Goal: Task Accomplishment & Management: Manage account settings

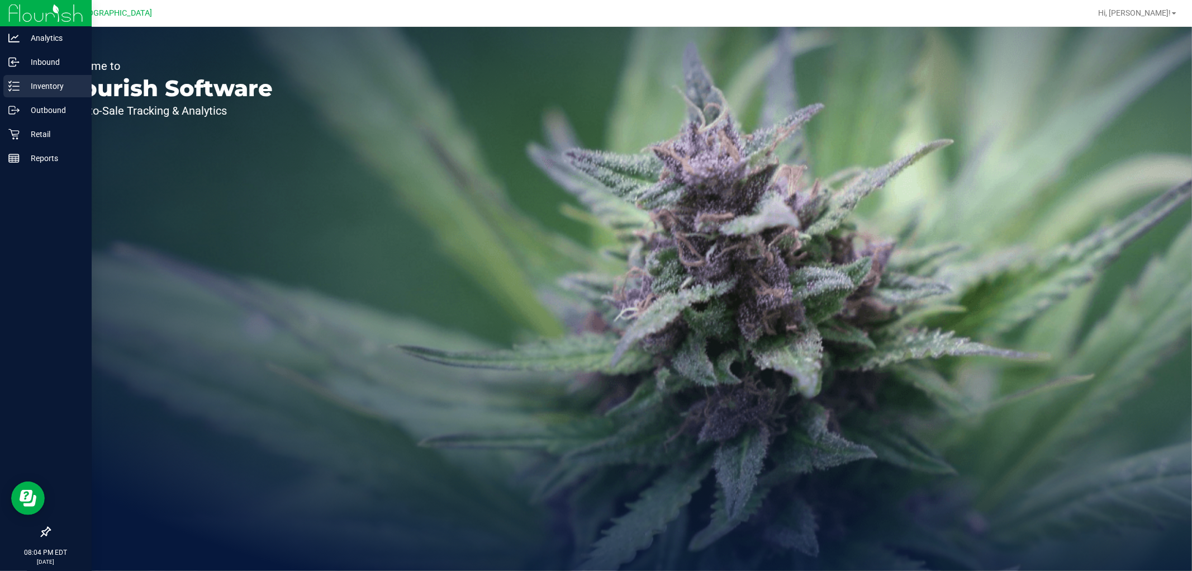
click at [56, 81] on p "Inventory" at bounding box center [53, 85] width 67 height 13
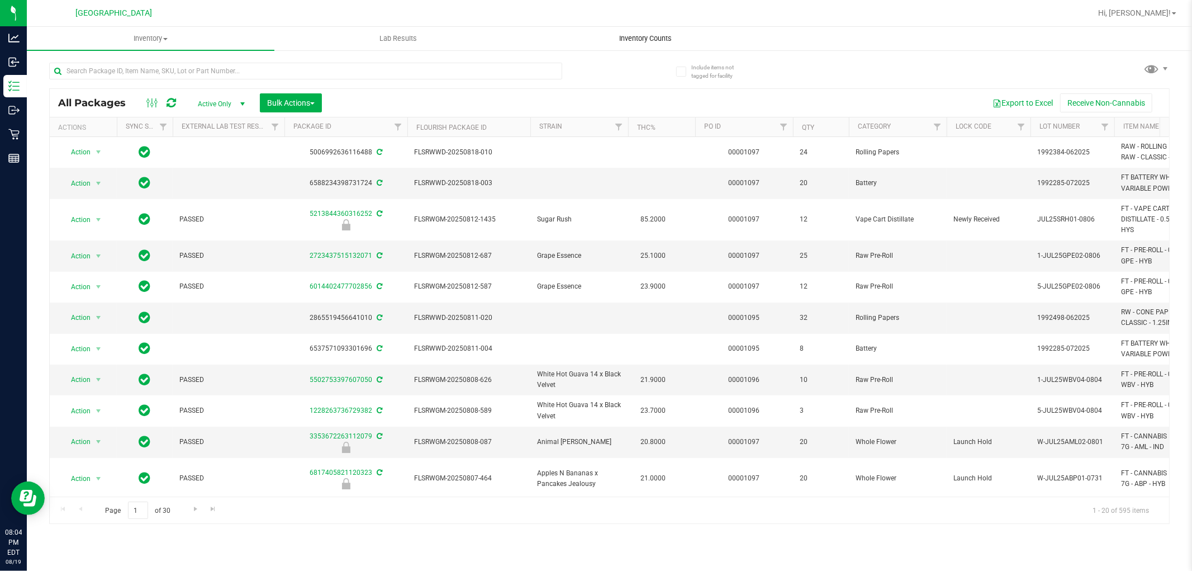
click at [647, 39] on span "Inventory Counts" at bounding box center [646, 39] width 83 height 10
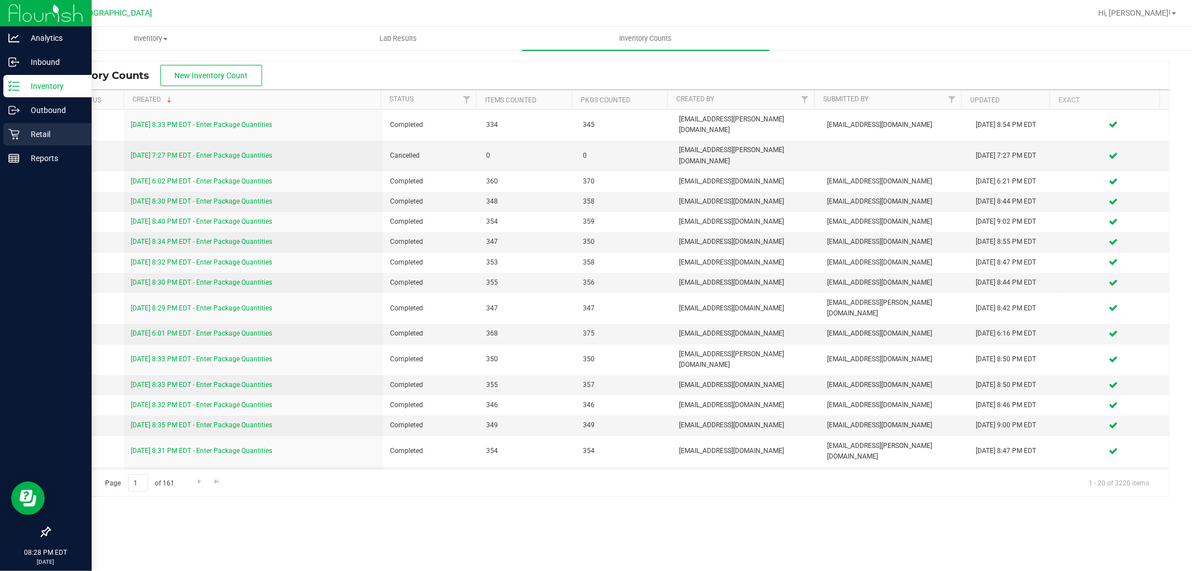
click at [32, 135] on p "Retail" at bounding box center [53, 133] width 67 height 13
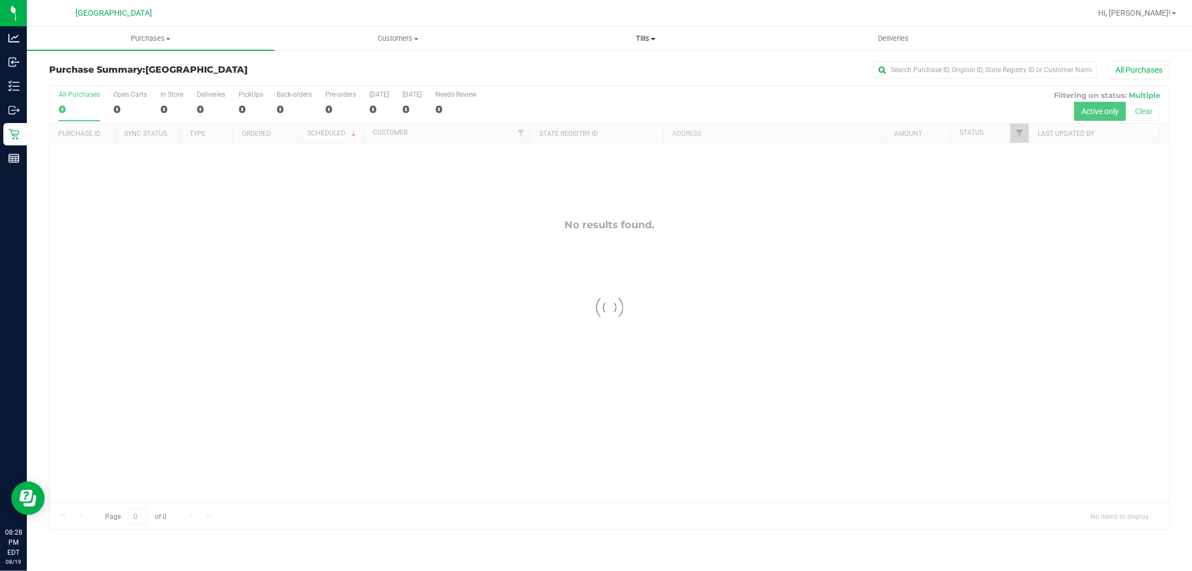
click at [631, 35] on span "Tills" at bounding box center [646, 39] width 247 height 10
click at [625, 61] on li "Manage tills" at bounding box center [646, 67] width 248 height 13
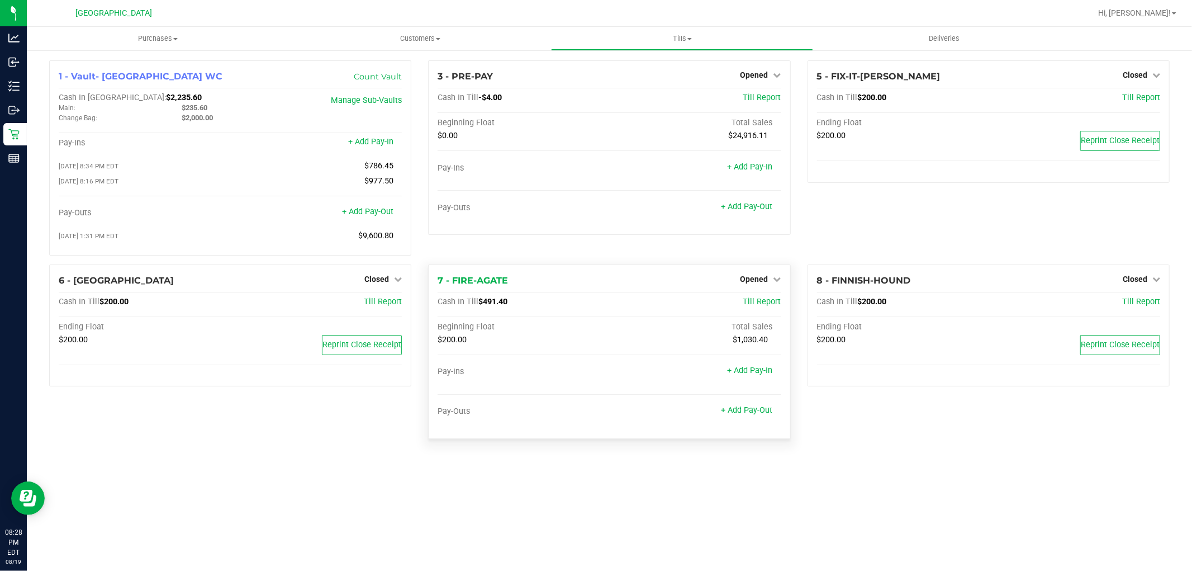
click at [766, 287] on div "7 - FIRE-AGATE Opened Close Till" at bounding box center [609, 280] width 343 height 13
click at [757, 283] on span "Opened" at bounding box center [755, 278] width 28 height 9
click at [757, 302] on link "Close Till" at bounding box center [756, 301] width 30 height 9
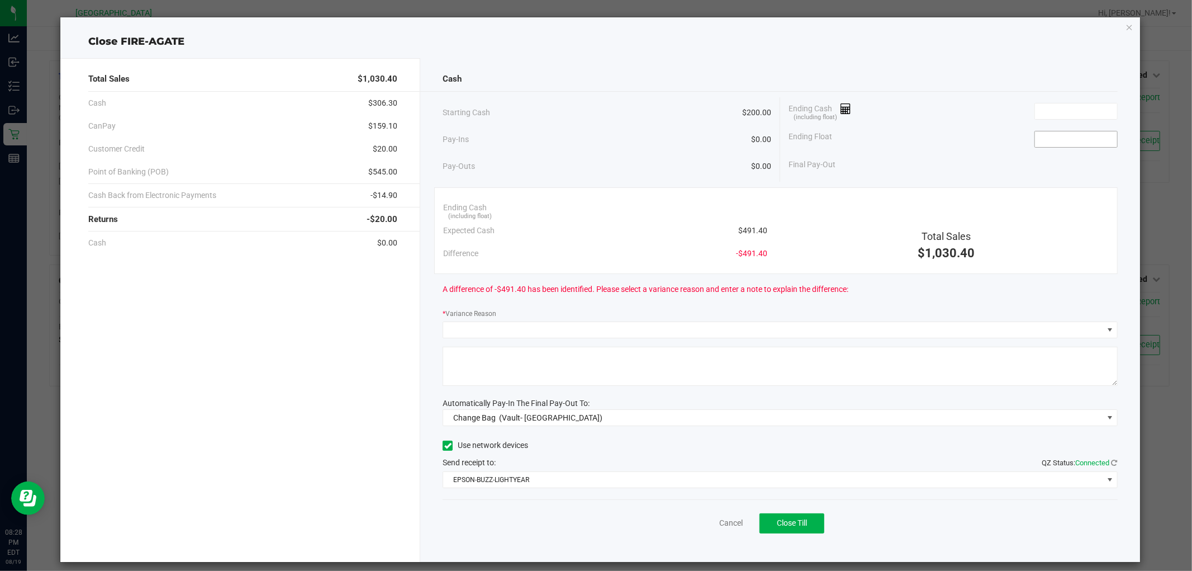
click at [1035, 139] on input at bounding box center [1076, 139] width 82 height 16
type input "$200.00"
click at [1060, 114] on input at bounding box center [1076, 111] width 82 height 16
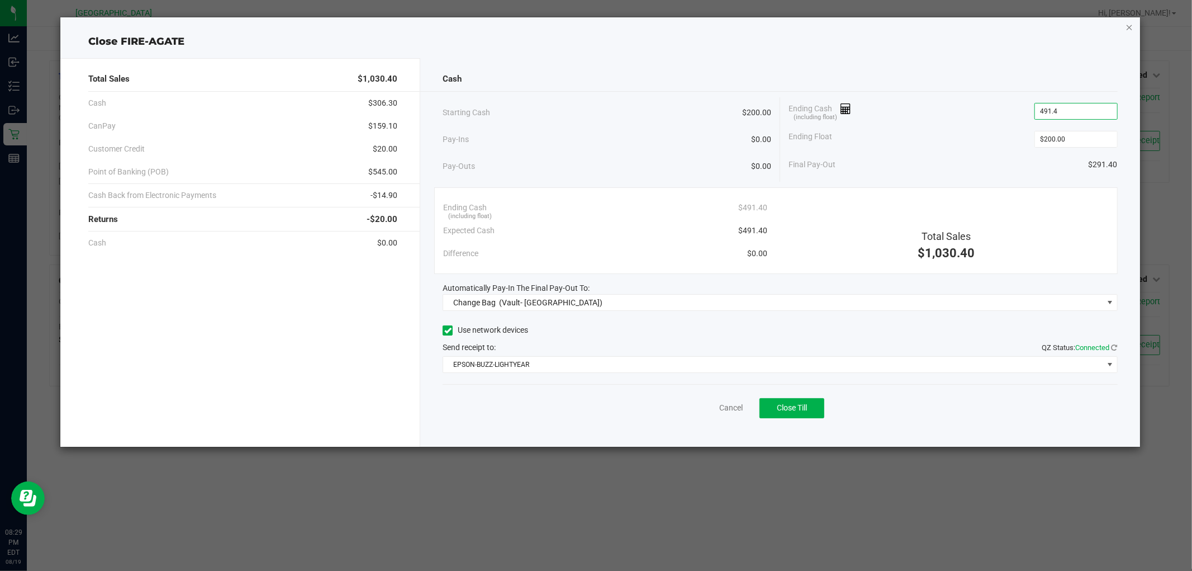
type input "$491.40"
click at [1133, 26] on icon "button" at bounding box center [1130, 26] width 8 height 13
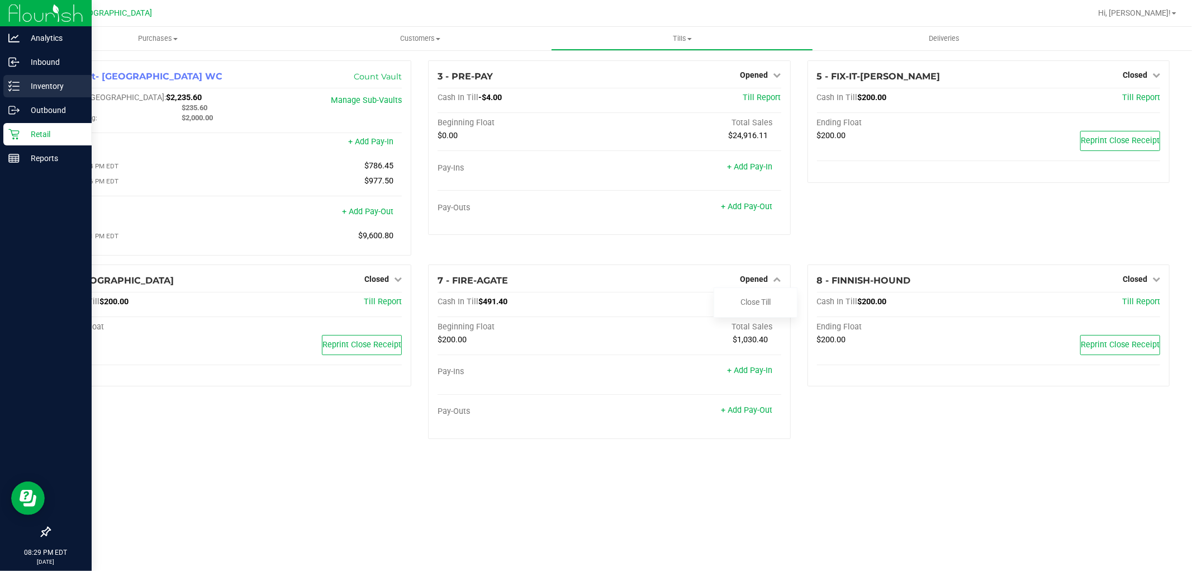
click at [74, 84] on p "Inventory" at bounding box center [53, 85] width 67 height 13
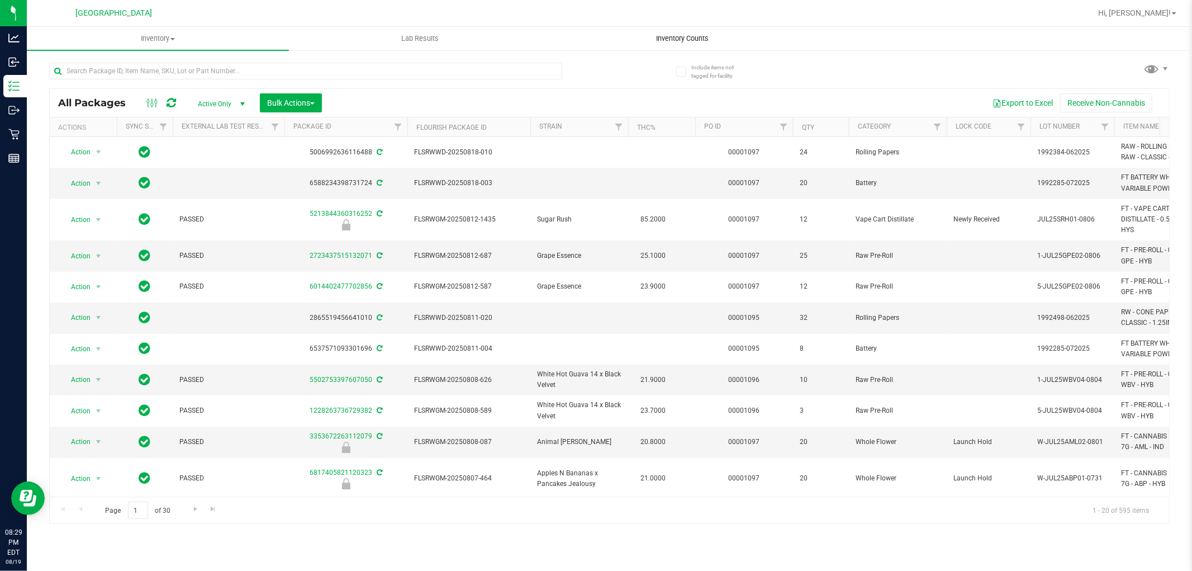
click at [662, 35] on span "Inventory Counts" at bounding box center [682, 39] width 83 height 10
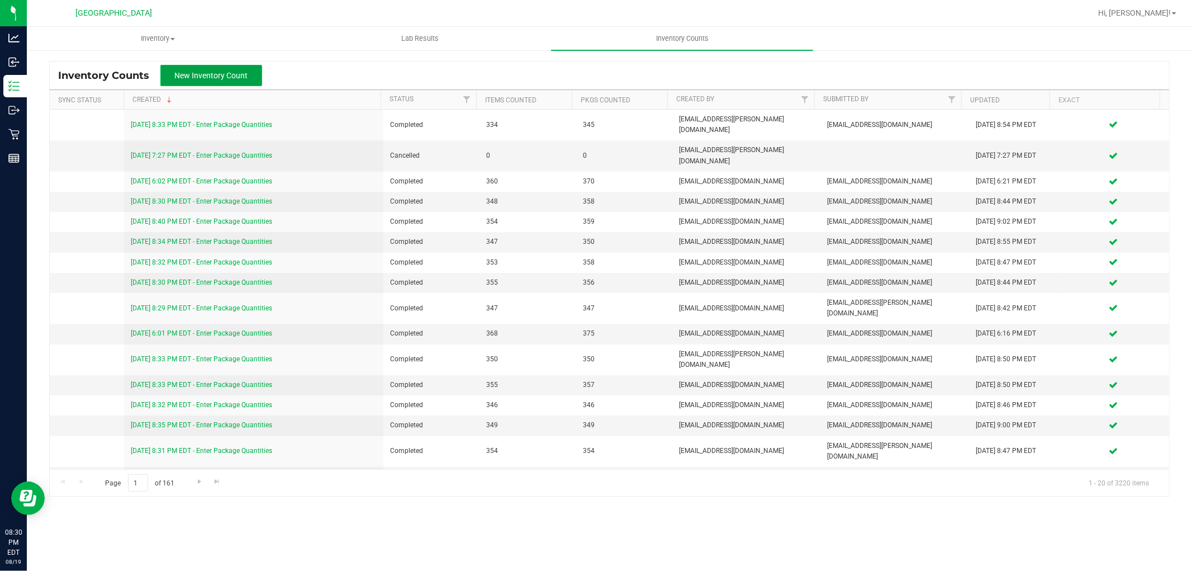
click at [212, 76] on span "New Inventory Count" at bounding box center [211, 75] width 73 height 9
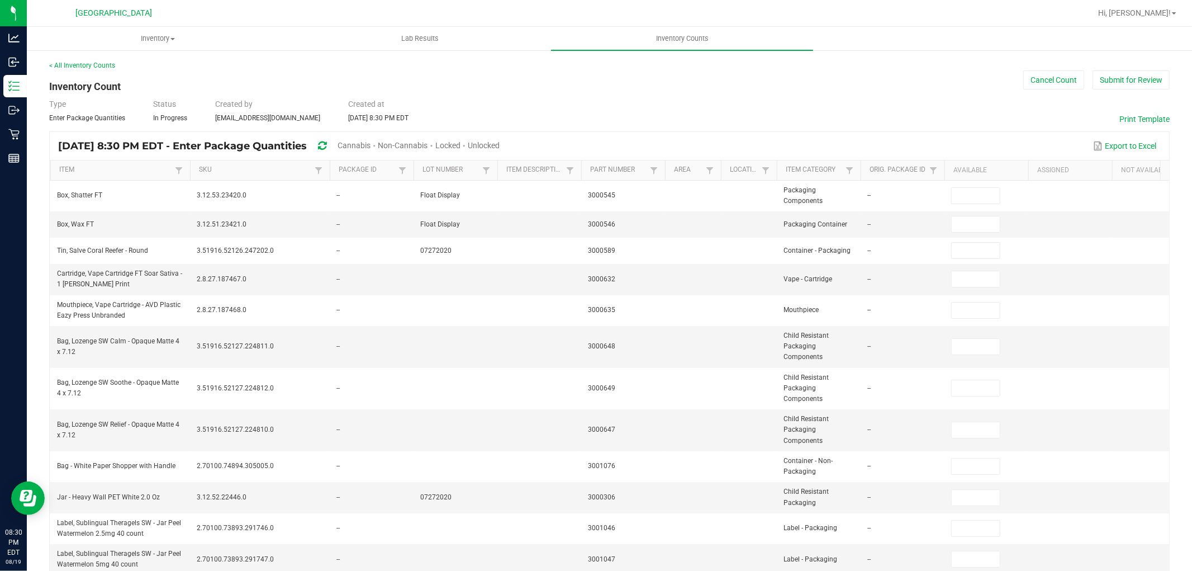
click at [208, 177] on th "SKU" at bounding box center [260, 170] width 140 height 20
click at [209, 173] on link "SKU" at bounding box center [255, 169] width 112 height 9
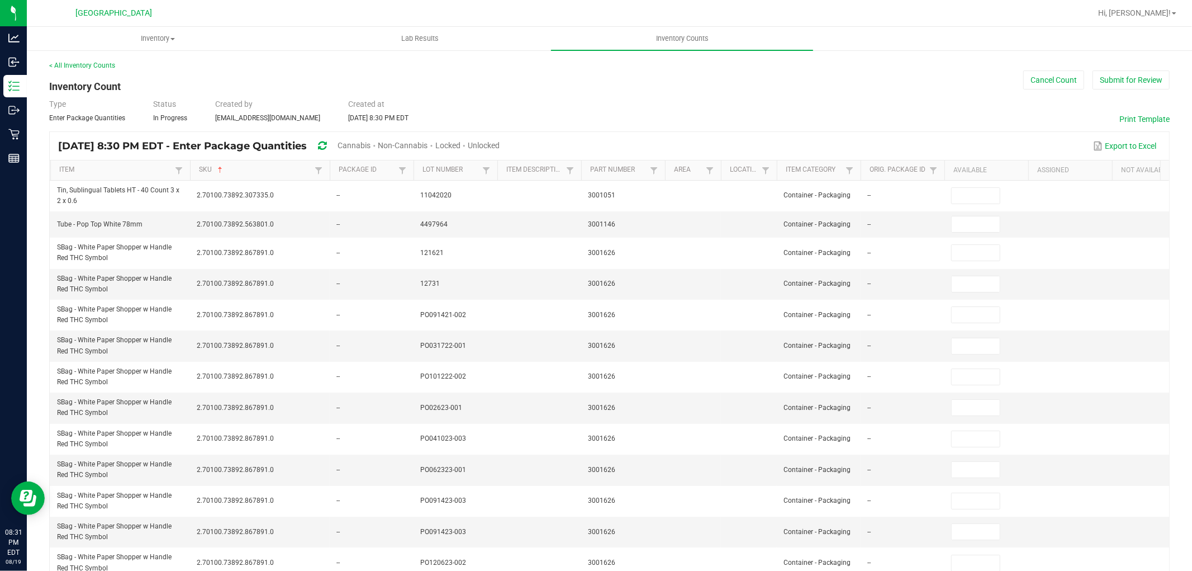
click at [500, 138] on div "Unlocked" at bounding box center [484, 146] width 32 height 21
click at [500, 152] on div "Unlocked" at bounding box center [484, 146] width 32 height 21
click at [500, 143] on span "Unlocked" at bounding box center [484, 145] width 32 height 9
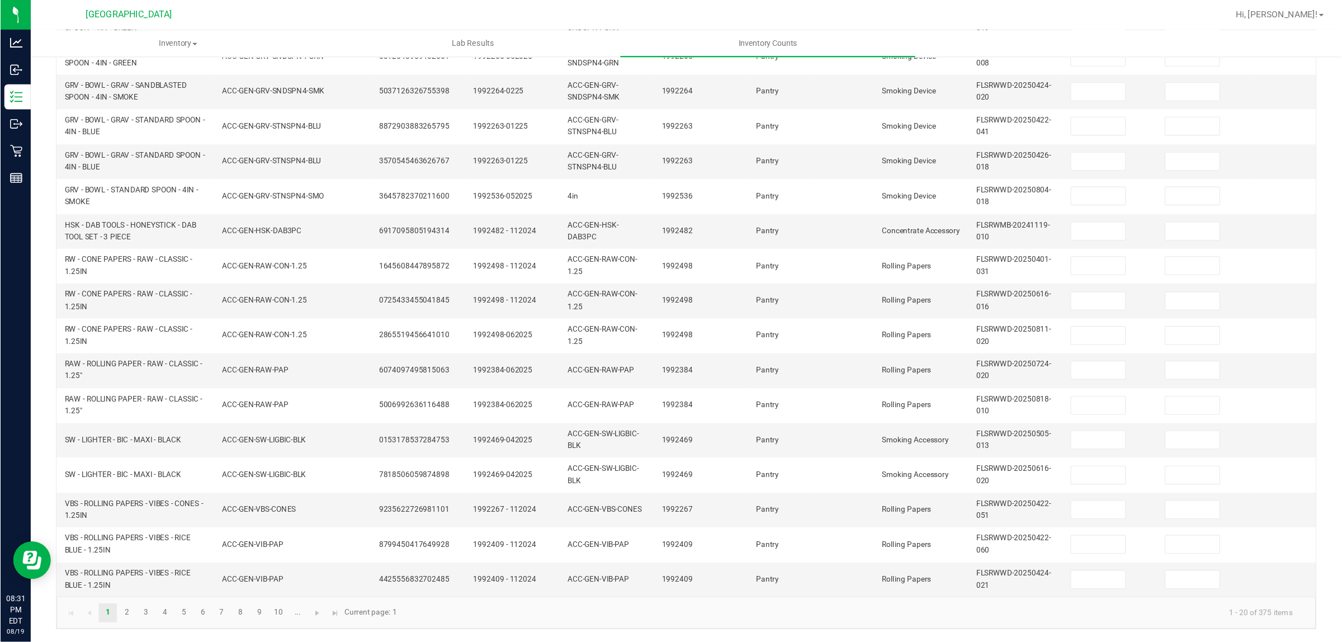
scroll to position [280, 0]
click at [281, 548] on span "Go to the next page" at bounding box center [281, 545] width 9 height 9
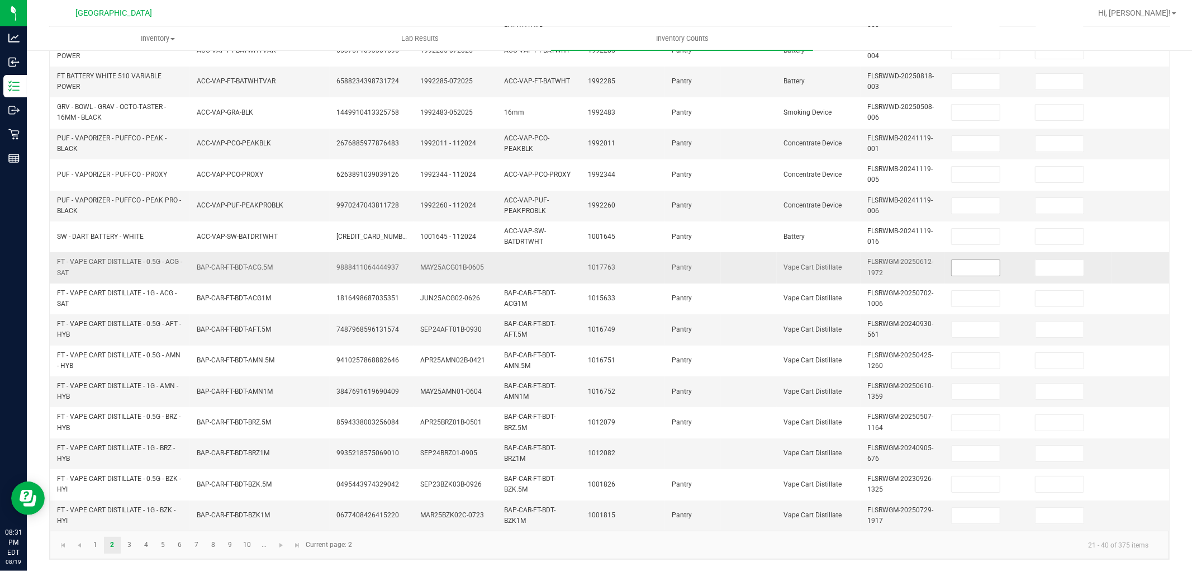
click at [968, 261] on input at bounding box center [976, 268] width 48 height 16
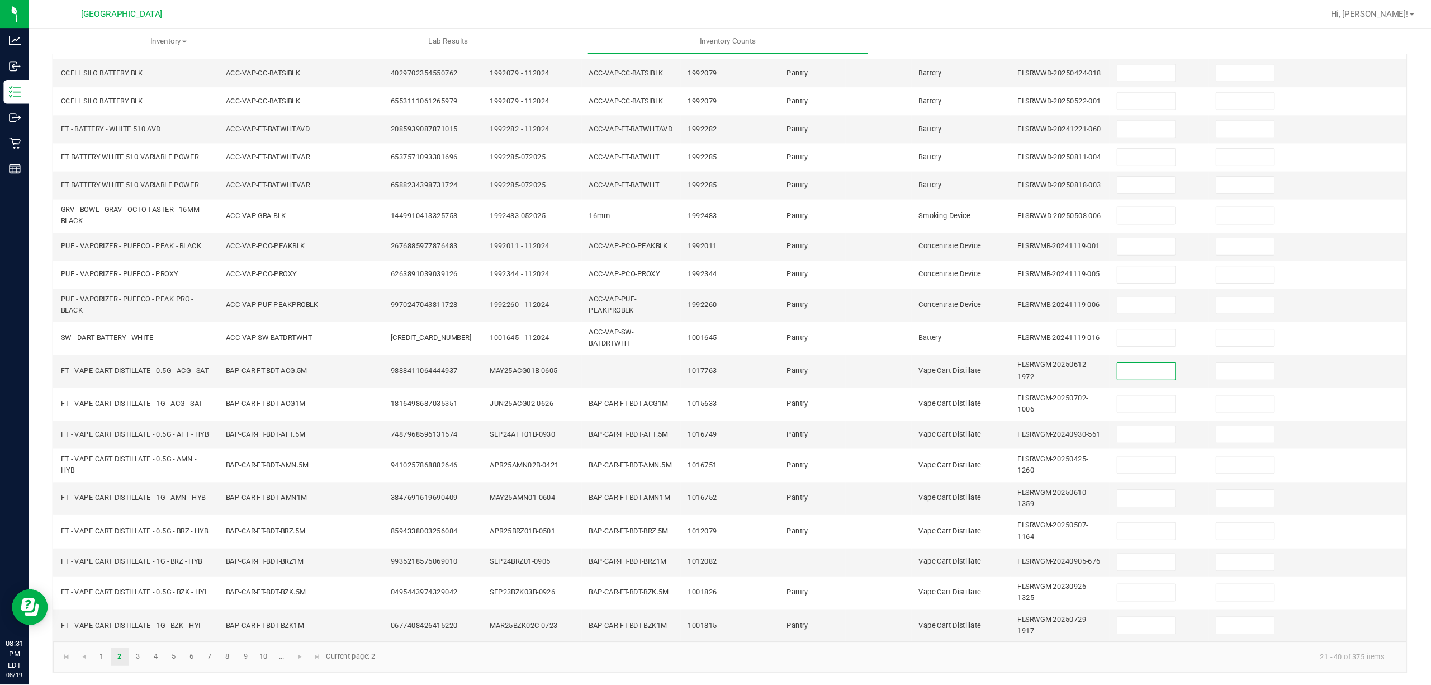
scroll to position [86, 0]
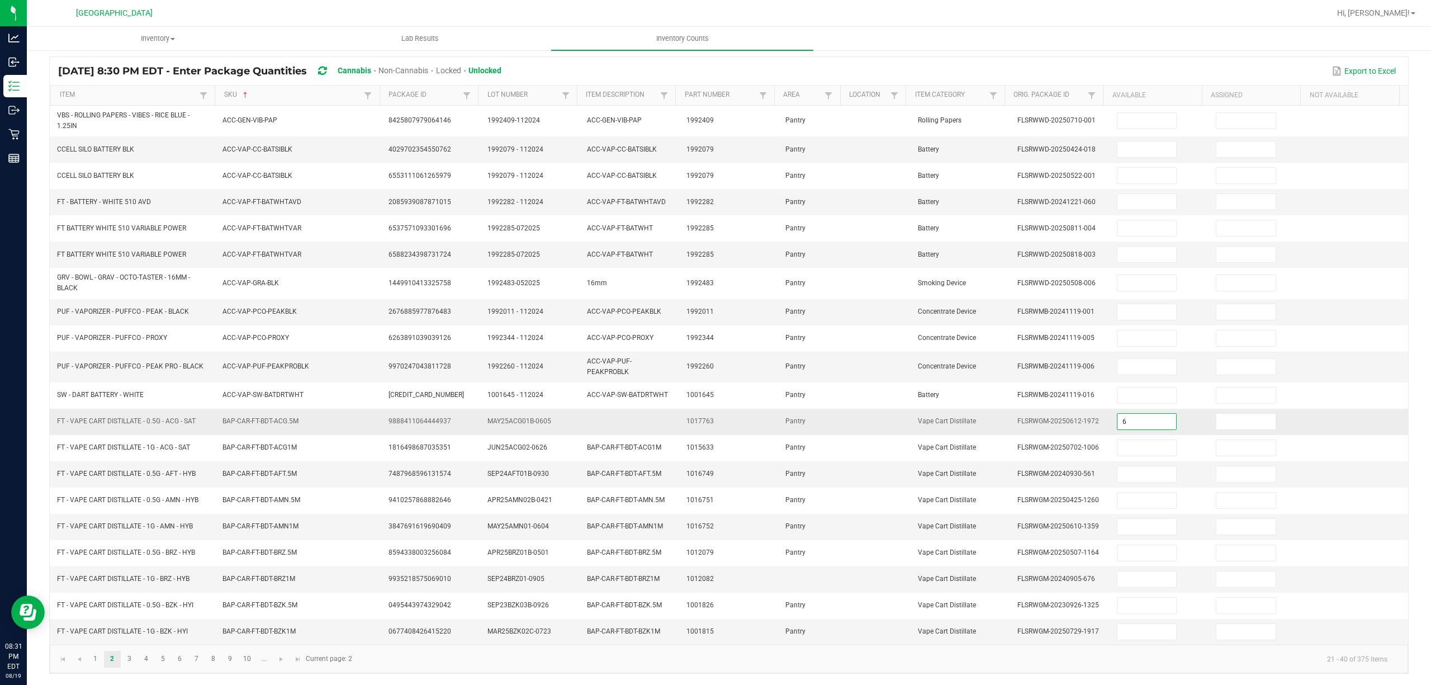
type input "6"
type input "3"
type input "4"
type input "10"
type input "8"
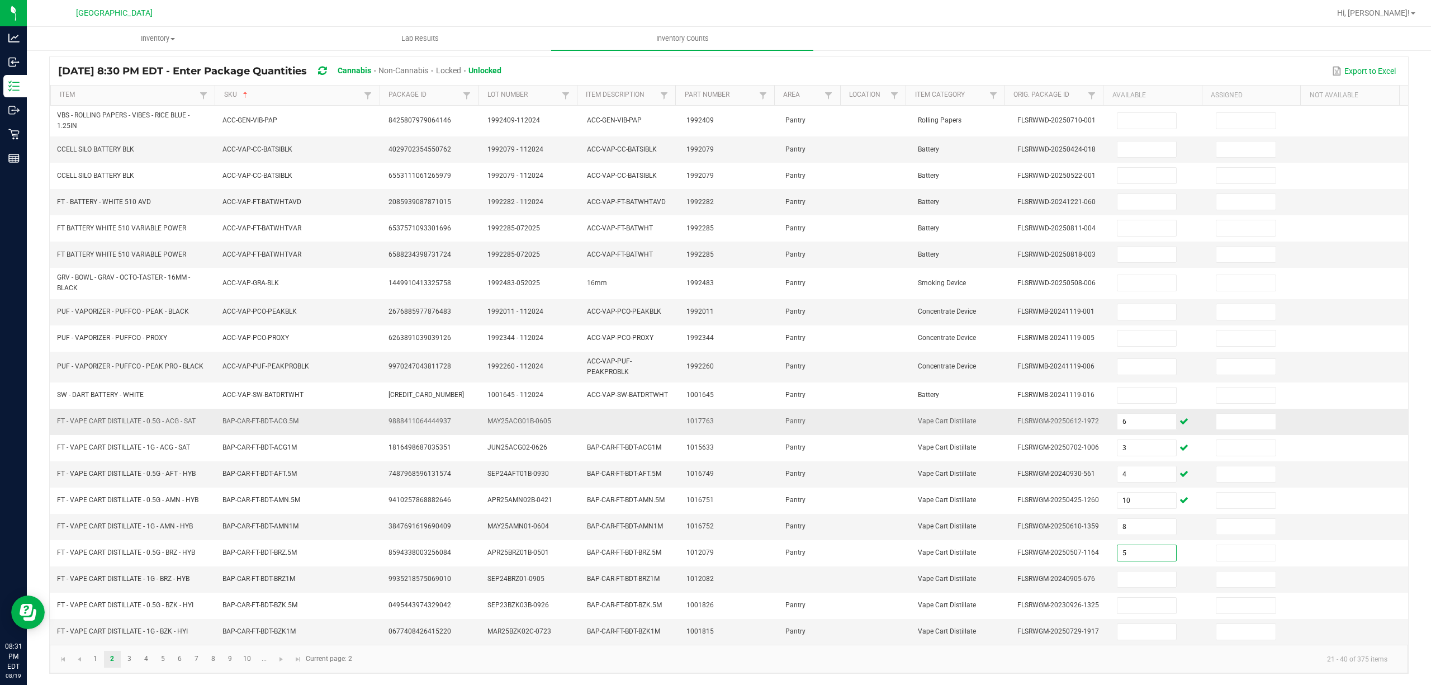
type input "5"
type input "6"
type input "9"
type input "10"
click at [283, 570] on span "Go to the next page" at bounding box center [281, 659] width 9 height 9
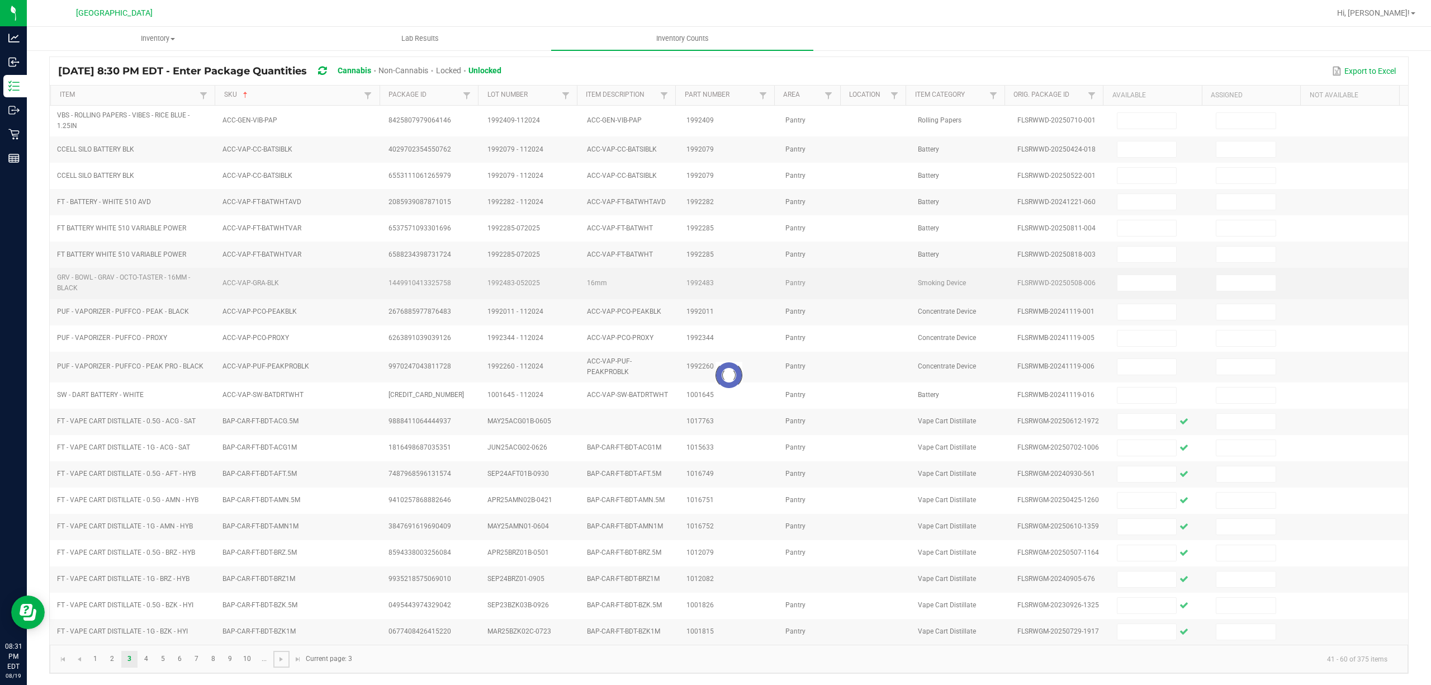
scroll to position [73, 0]
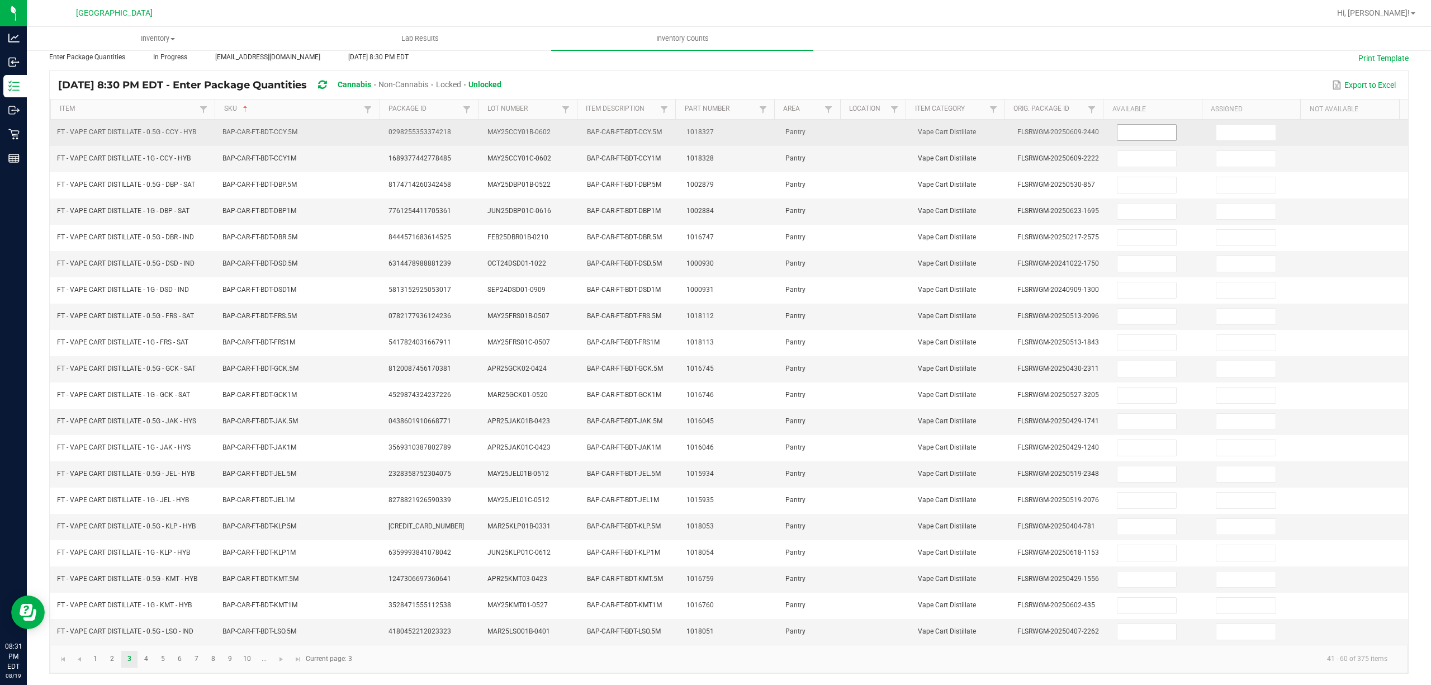
click at [1125, 125] on input at bounding box center [1146, 133] width 59 height 16
type input "9"
type input "3"
type input "8"
type input "12"
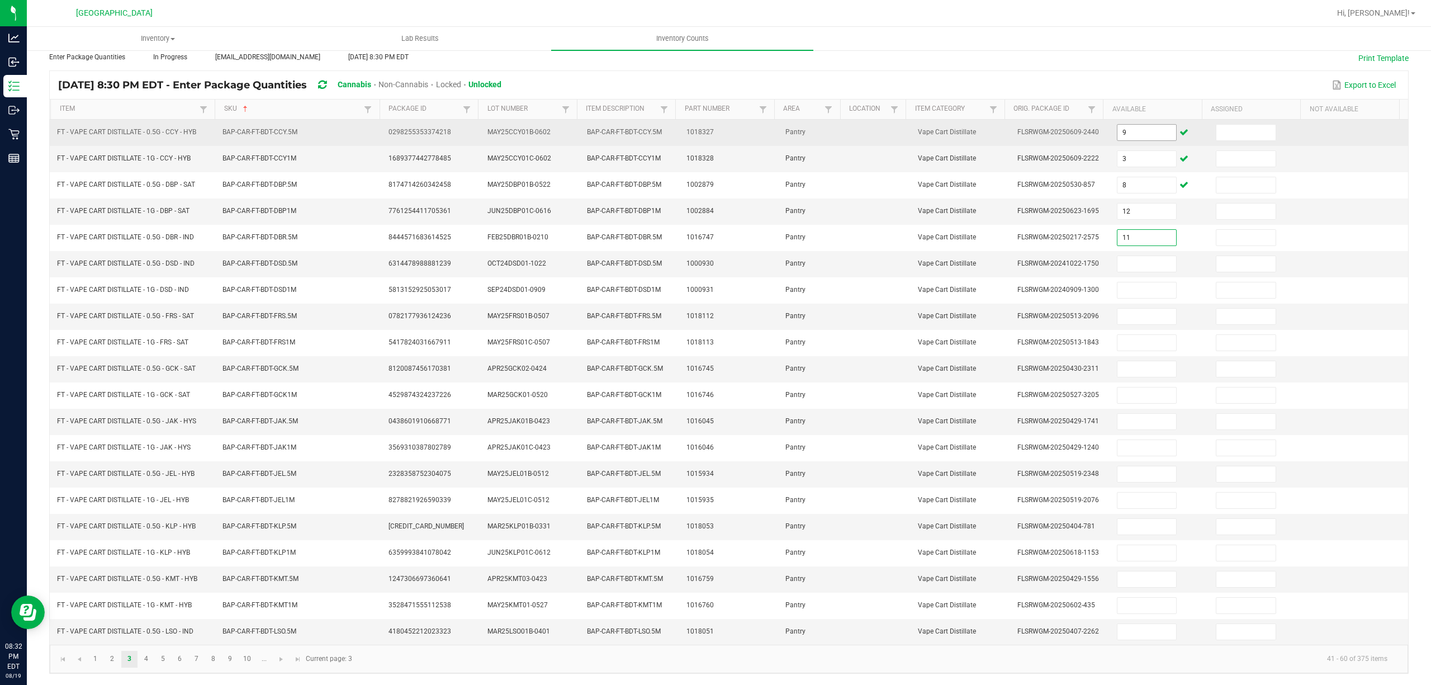
type input "11"
type input "5"
type input "8"
type input "4"
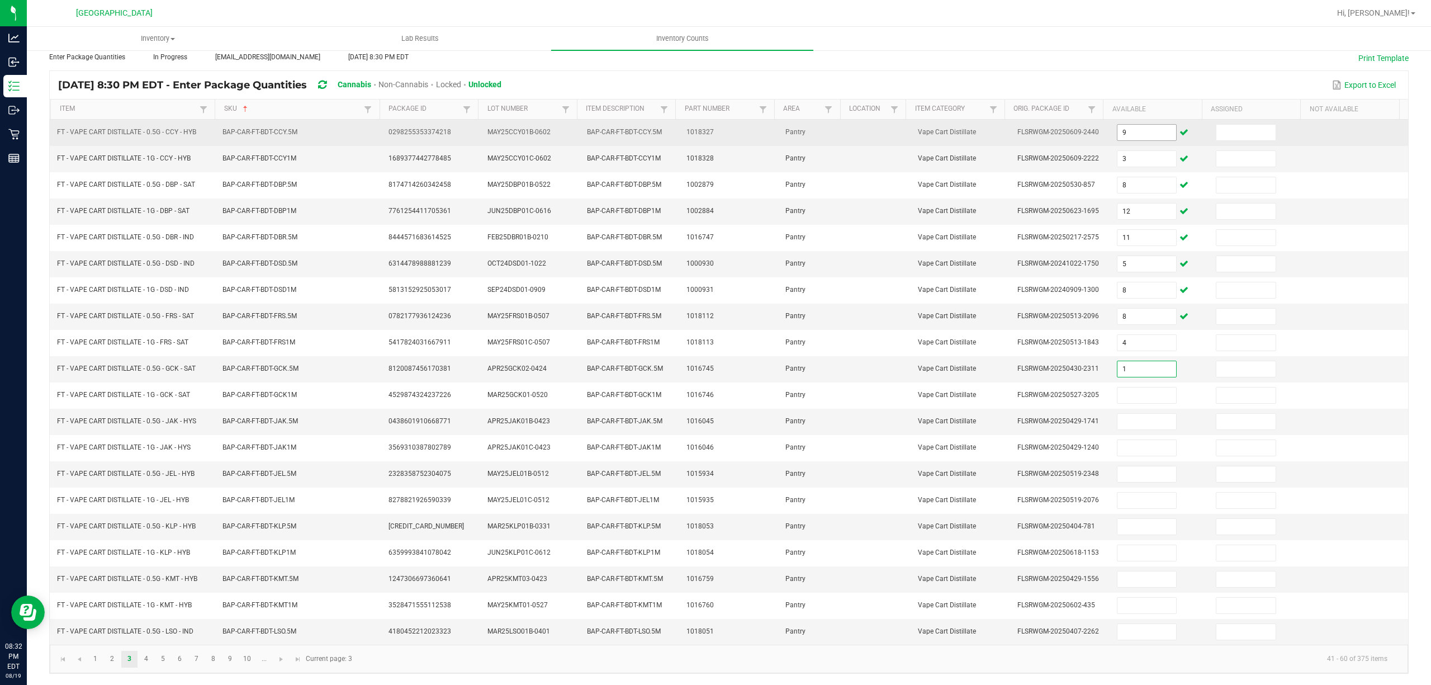
type input "1"
type input "6"
type input "8"
type input "11"
type input "10"
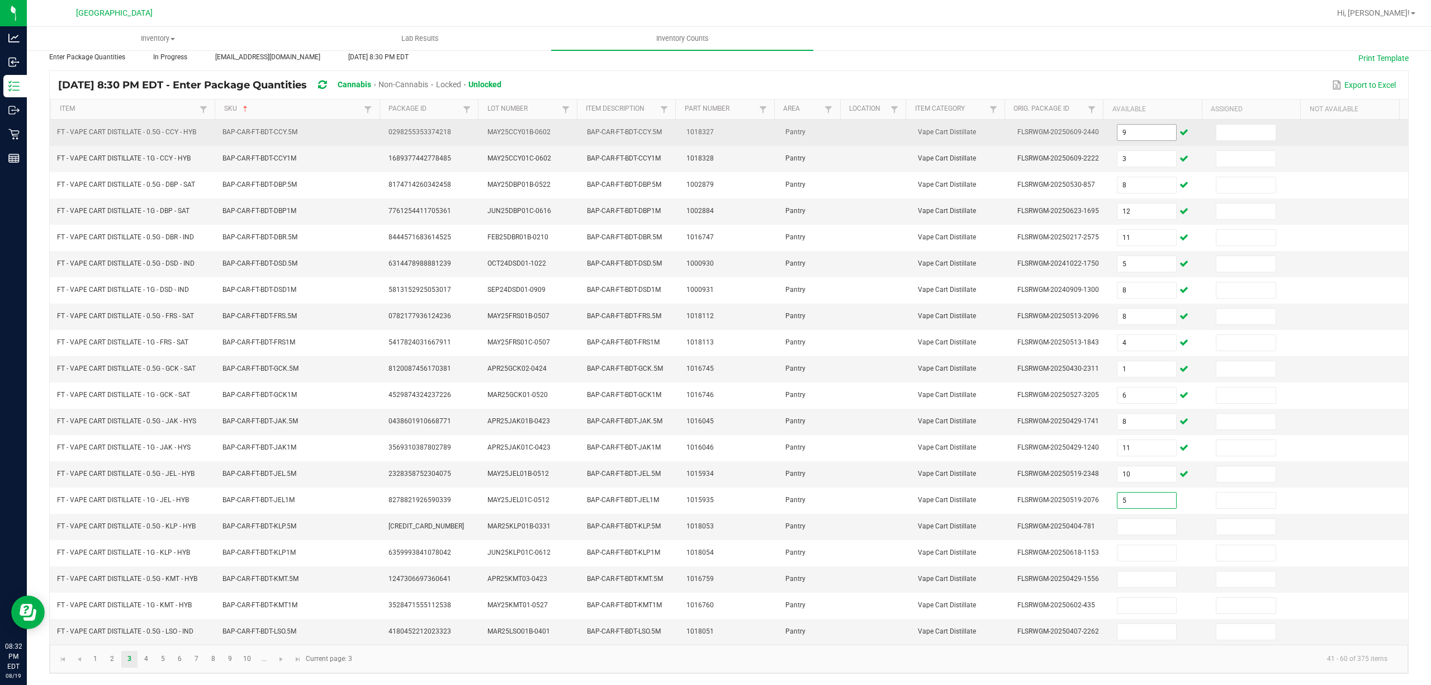
type input "5"
type input "2"
type input "11"
type input "7"
type input "8"
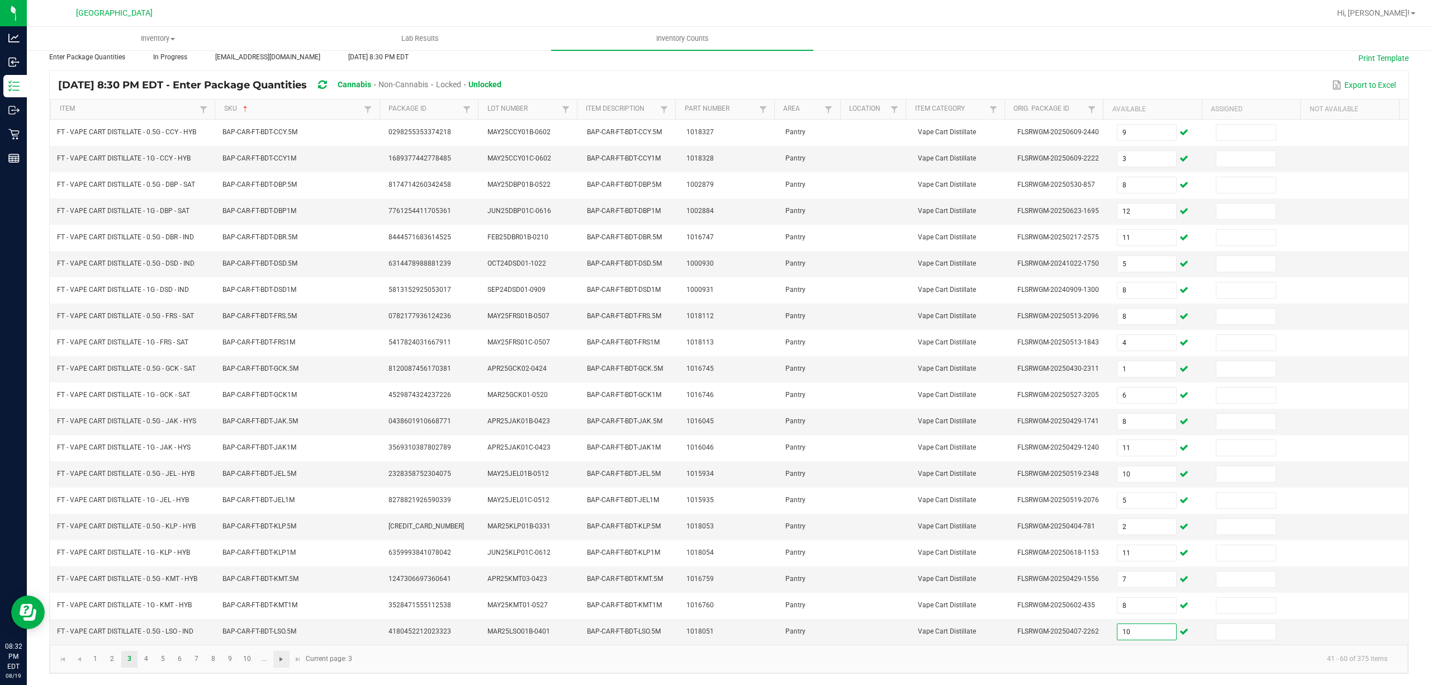
type input "10"
click at [282, 570] on span "Go to the next page" at bounding box center [281, 659] width 9 height 9
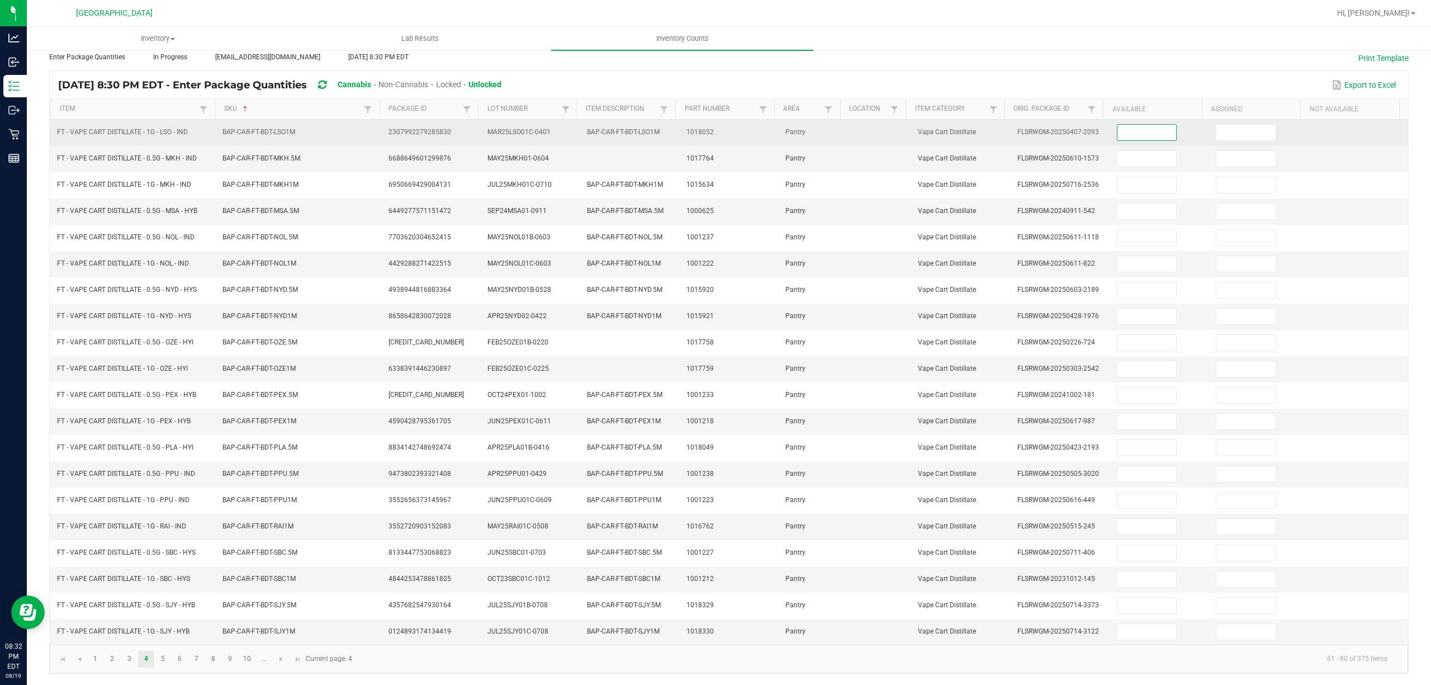
click at [1145, 125] on input at bounding box center [1146, 133] width 59 height 16
type input "3"
type input "4"
type input "10"
type input "11"
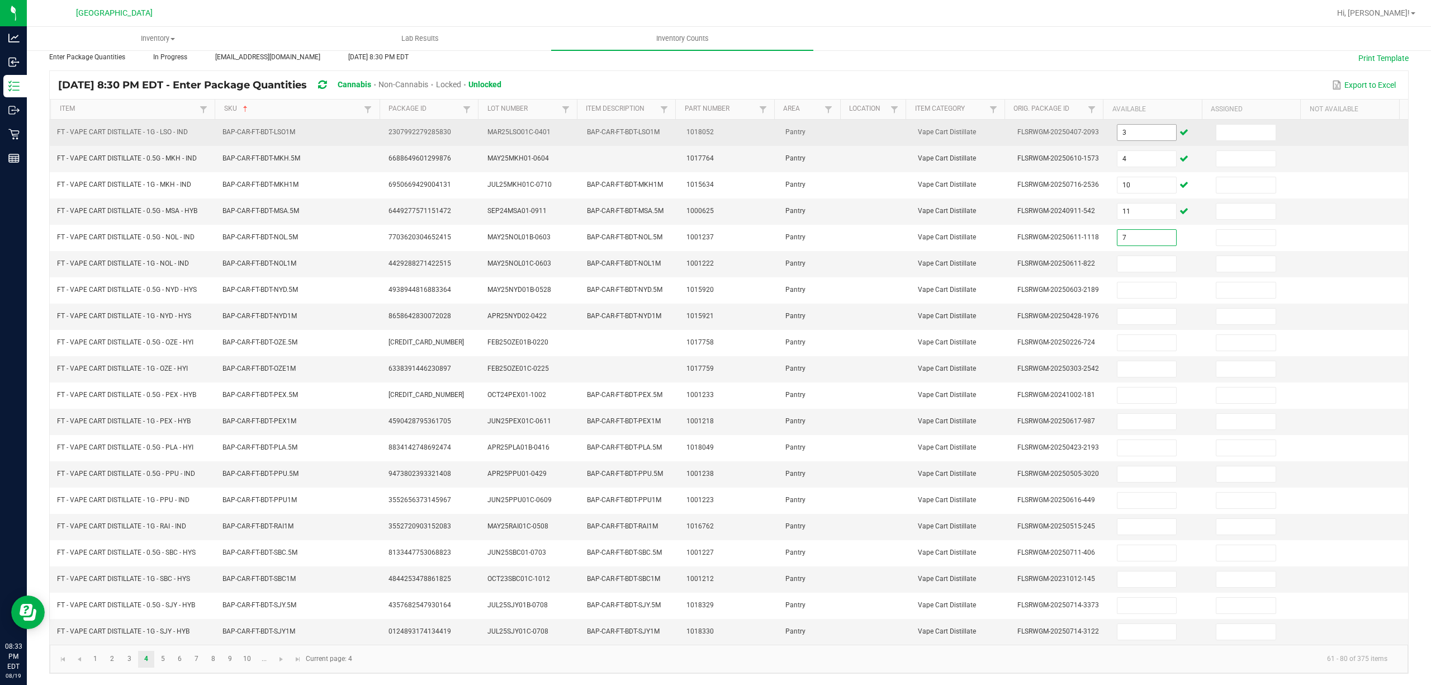
type input "7"
type input "12"
type input "3"
type input "12"
type input "8"
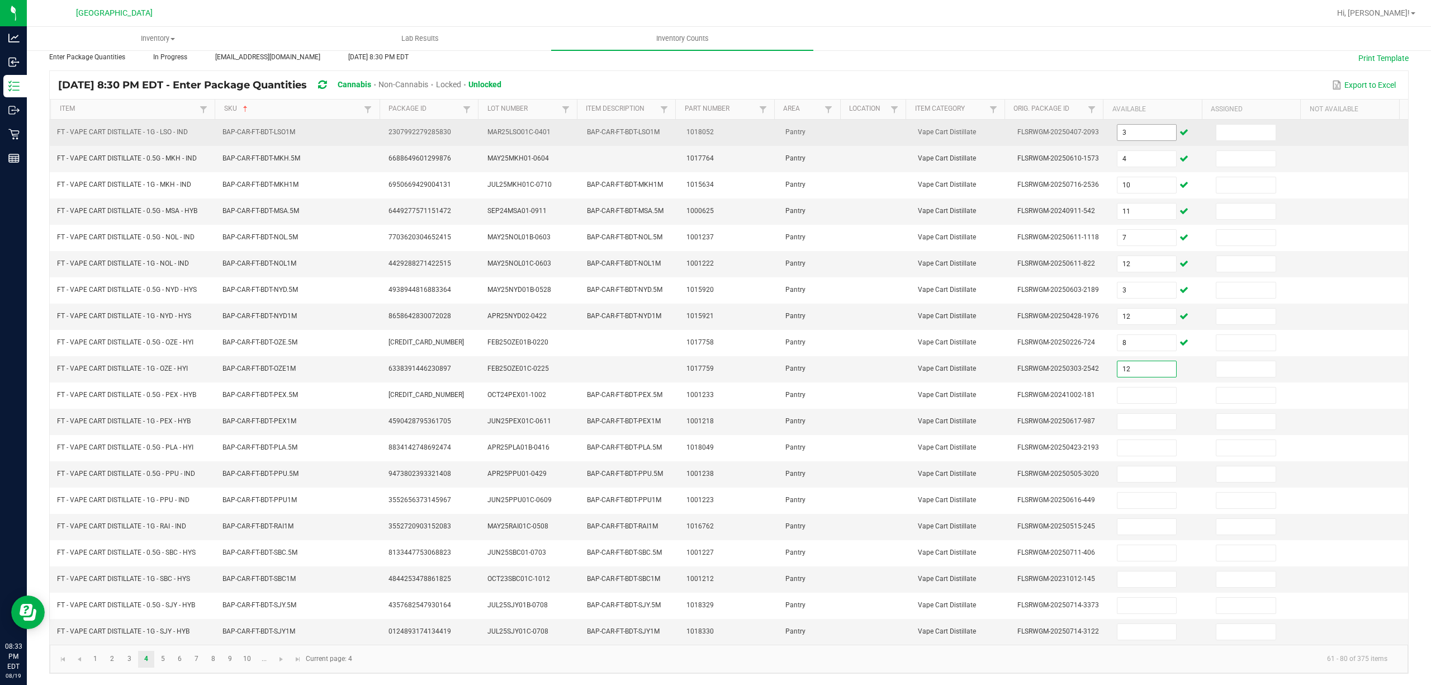
type input "12"
type input "10"
type input "2"
type input "11"
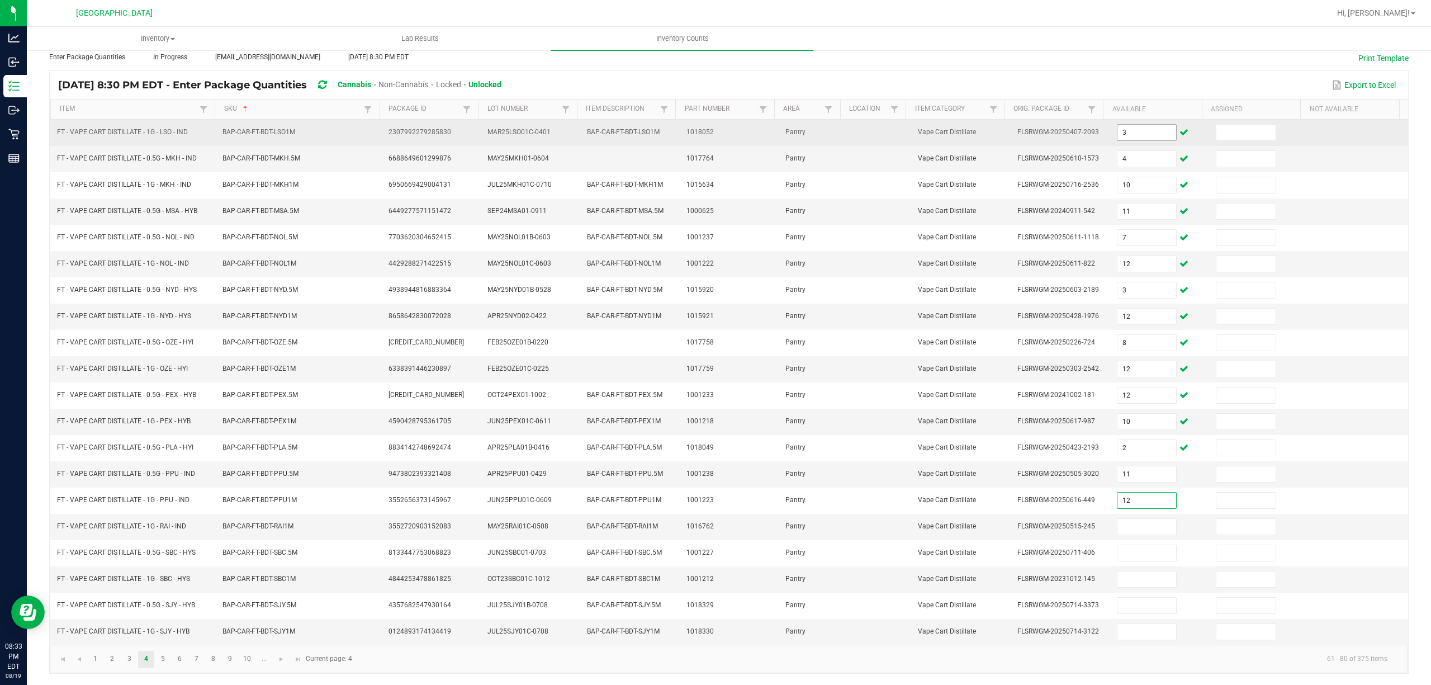
type input "12"
type input "2"
type input "1"
type input "2"
type input "12"
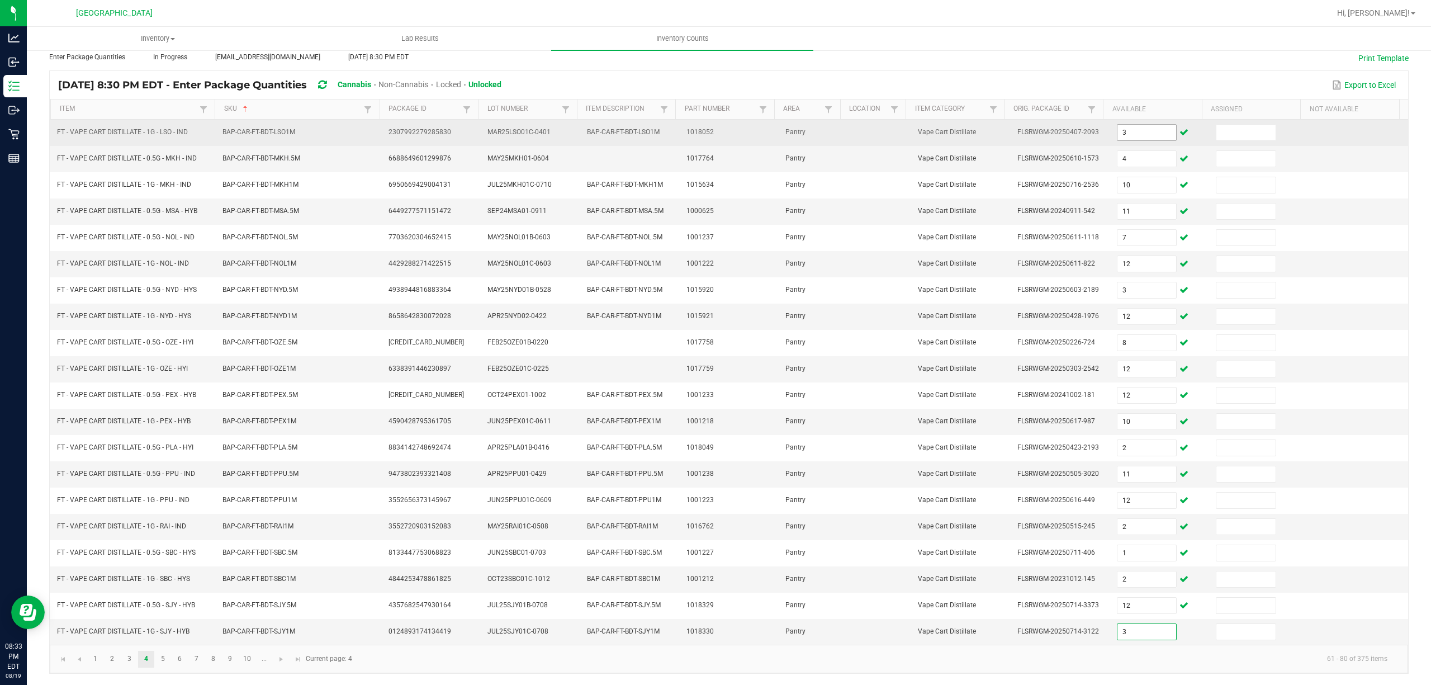
type input "3"
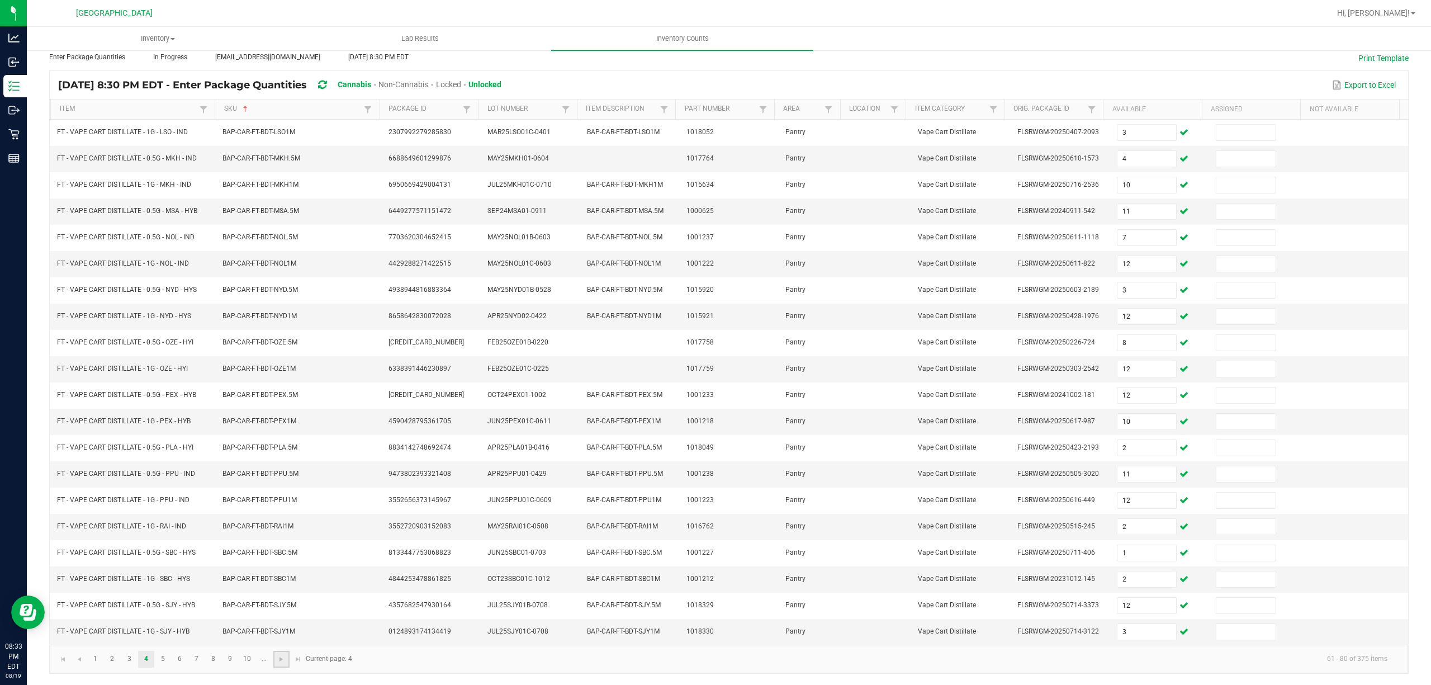
click at [275, 570] on link at bounding box center [281, 659] width 16 height 17
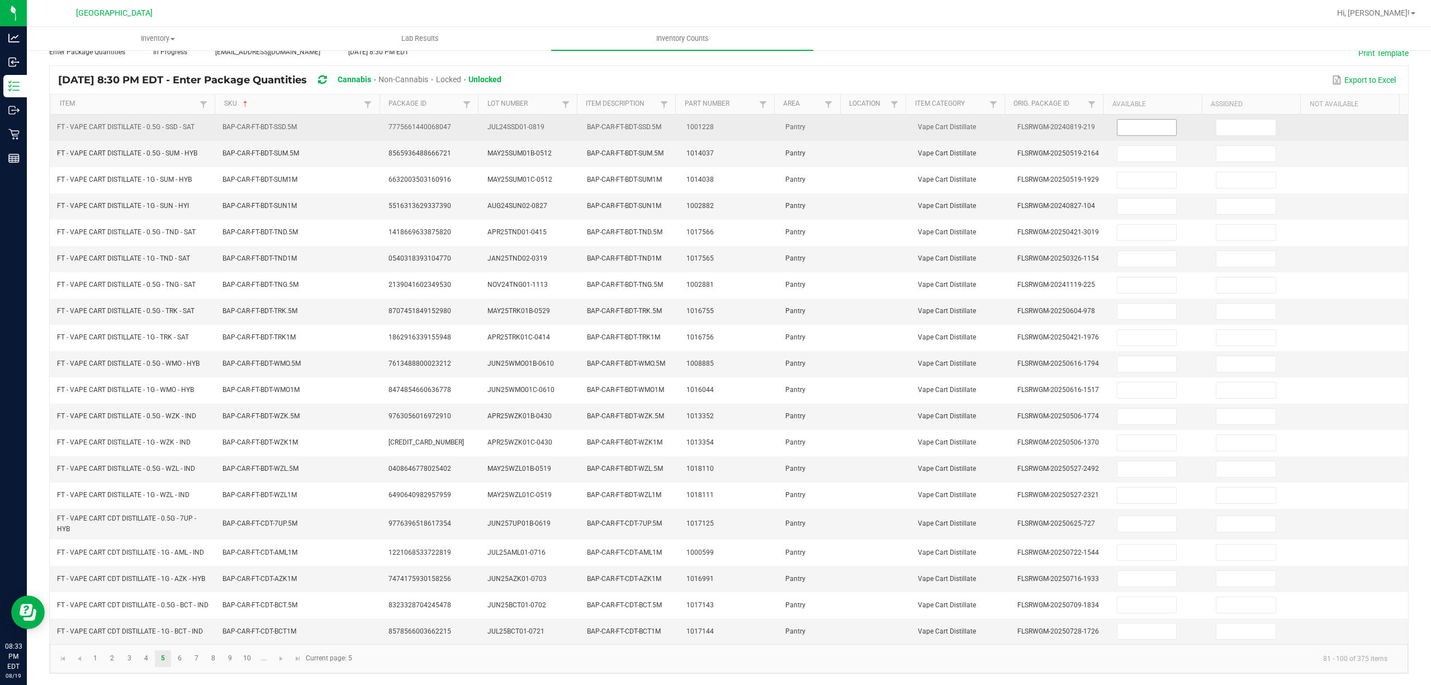
click at [1117, 119] on span at bounding box center [1147, 127] width 60 height 17
click at [1117, 120] on input at bounding box center [1146, 128] width 59 height 16
type input "7"
type input "2"
type input "4"
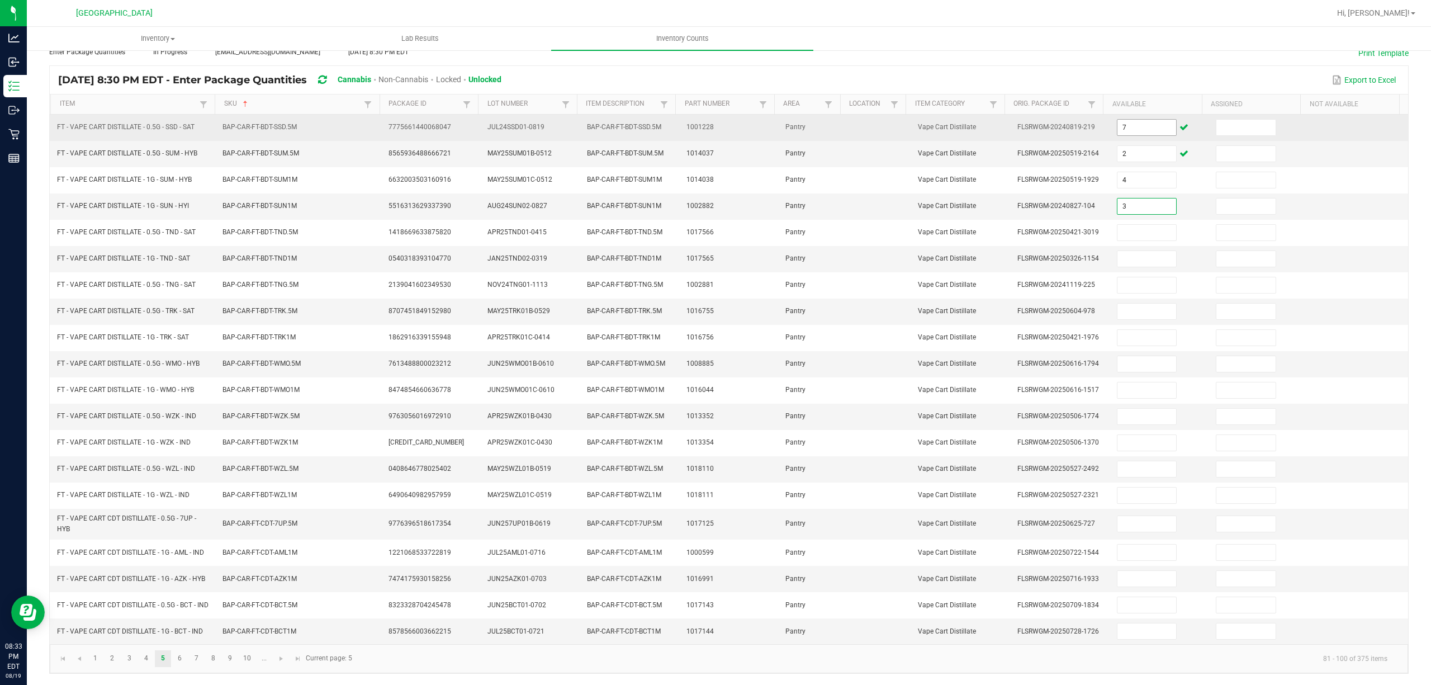
type input "3"
type input "7"
type input "11"
type input "7"
type input "11"
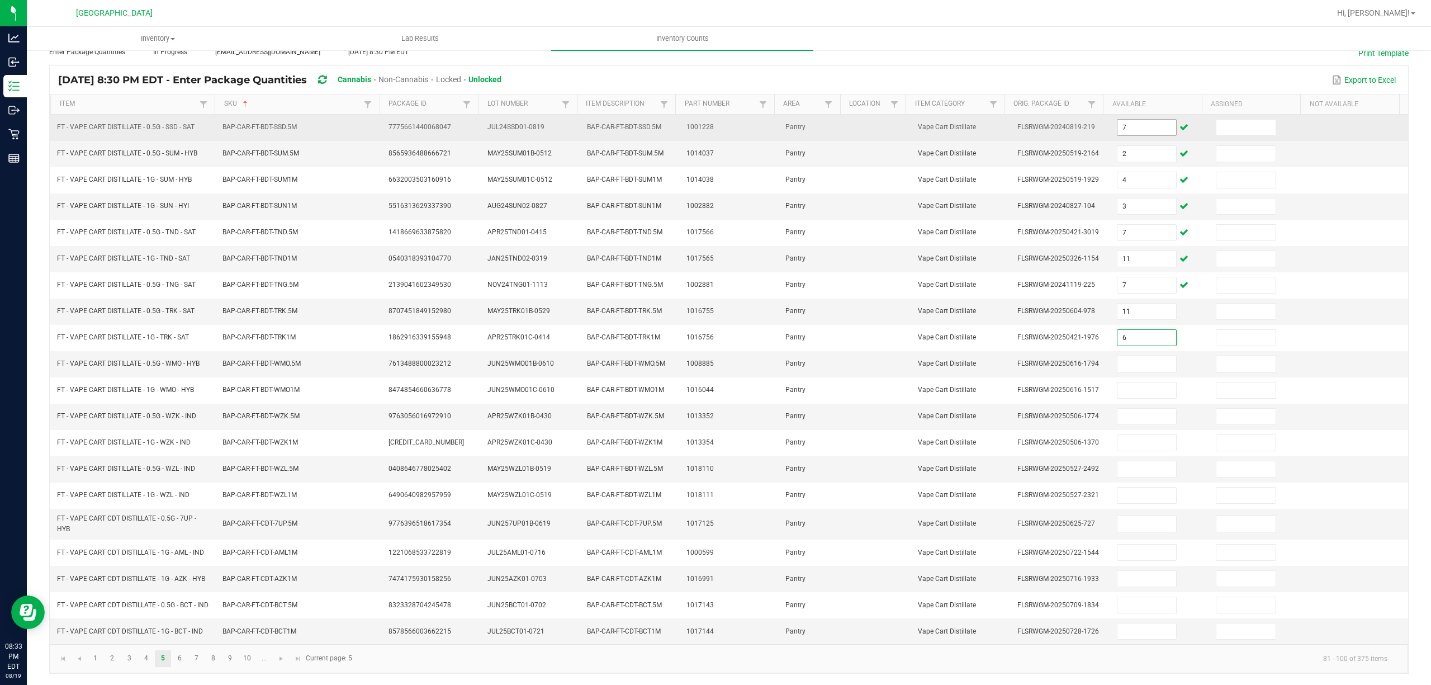
type input "6"
type input "8"
type input "3"
type input "7"
type input "10"
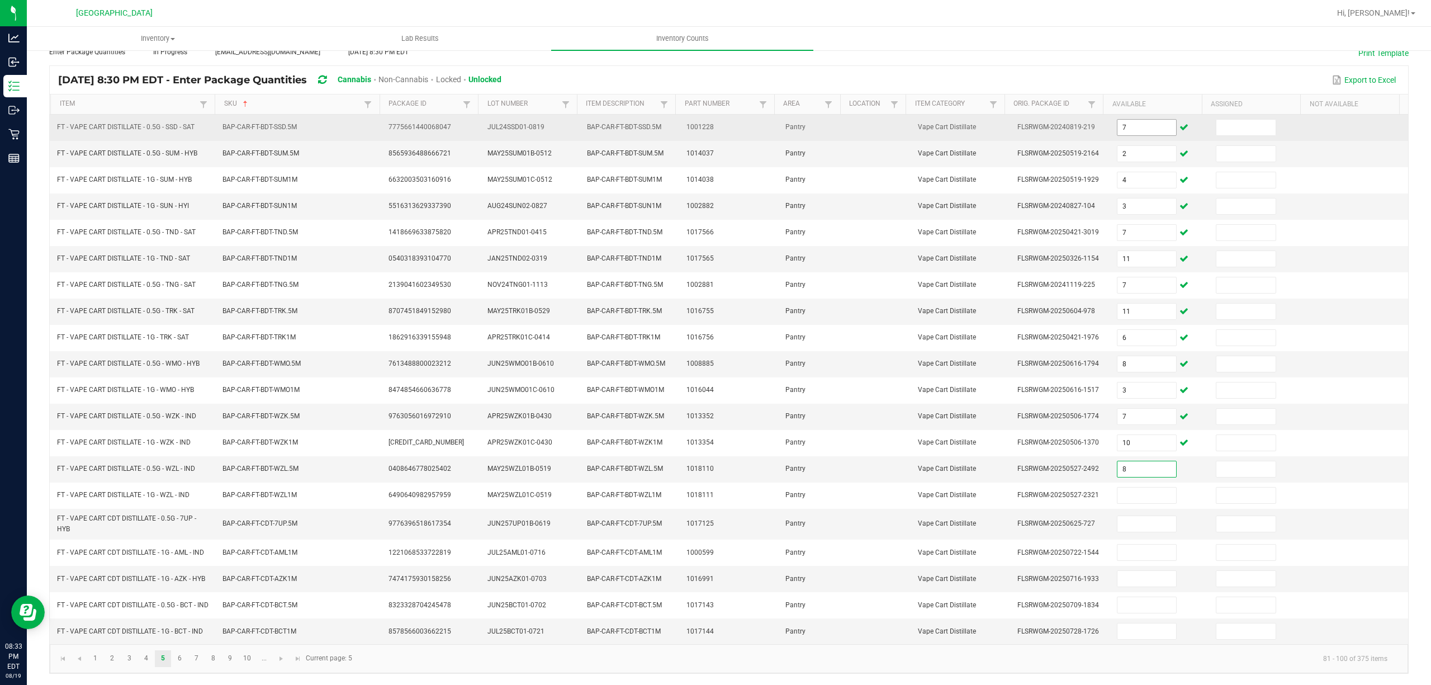
type input "8"
type input "7"
type input "11"
type input "12"
type input "2"
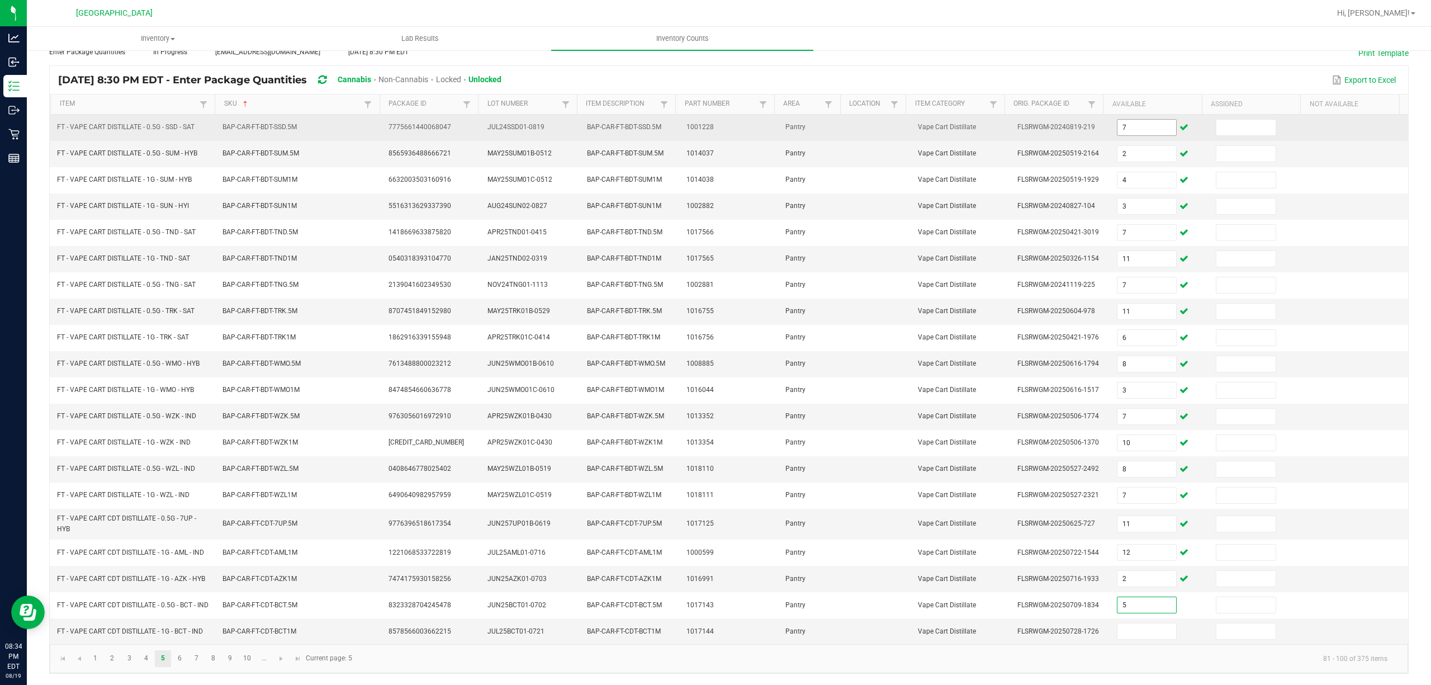
type input "5"
type input "3"
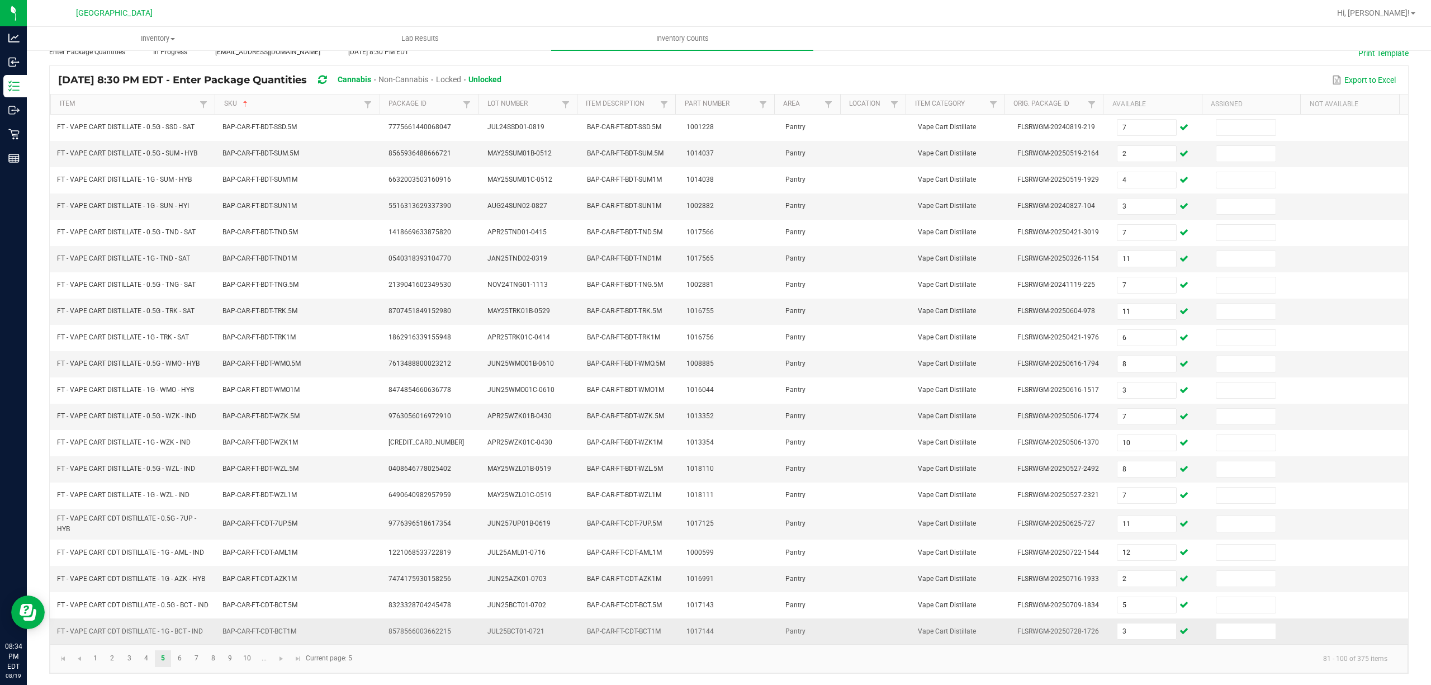
click at [1181, 570] on td "3" at bounding box center [1160, 631] width 100 height 26
click at [278, 570] on span "Go to the next page" at bounding box center [281, 658] width 9 height 9
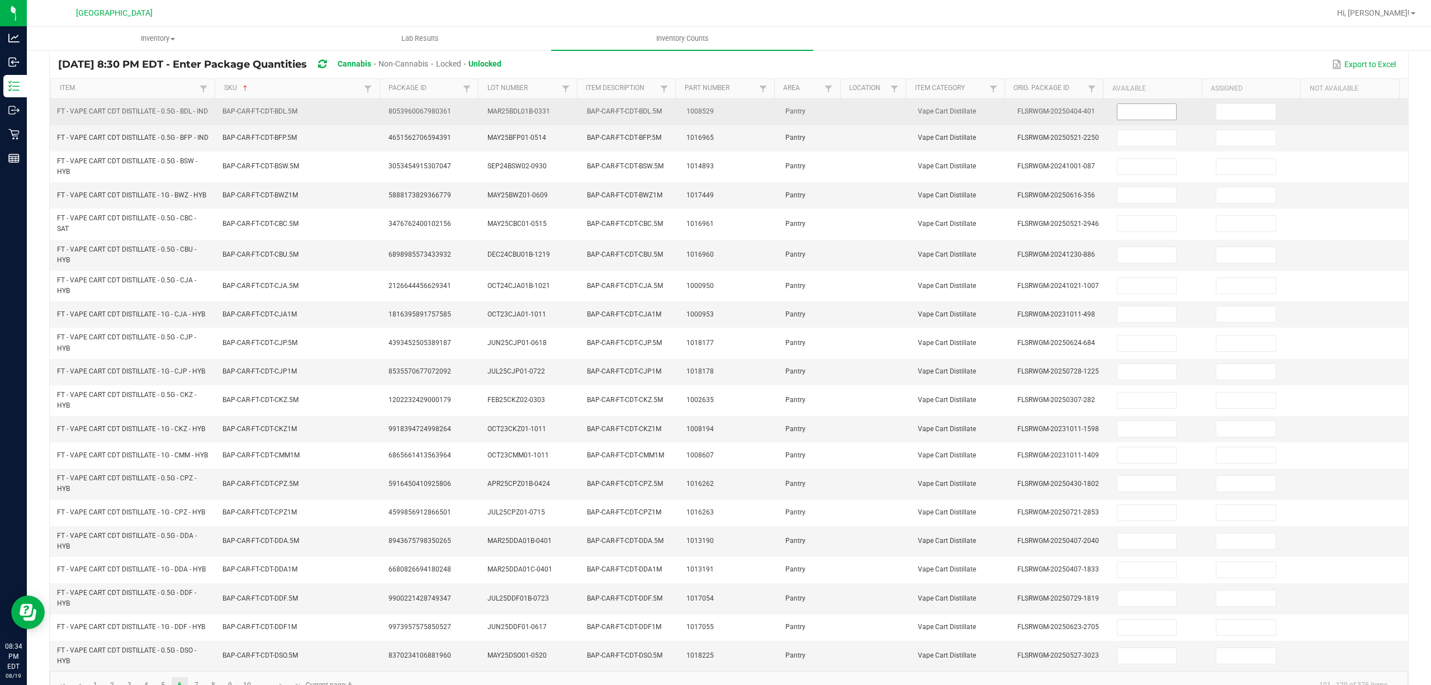
click at [1152, 112] on input at bounding box center [1146, 112] width 59 height 16
type input "9"
type input "10"
type input "3"
type input "7"
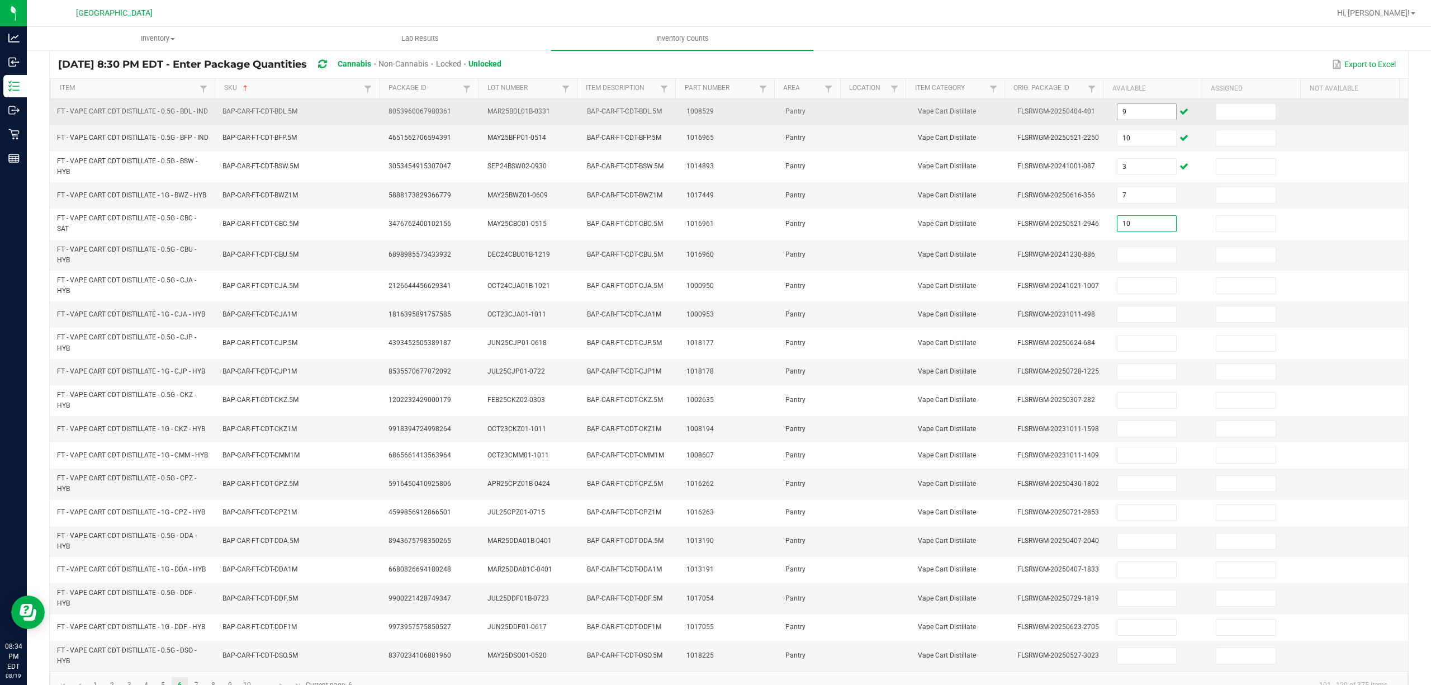
type input "10"
type input "5"
type input "12"
type input "5"
type input "10"
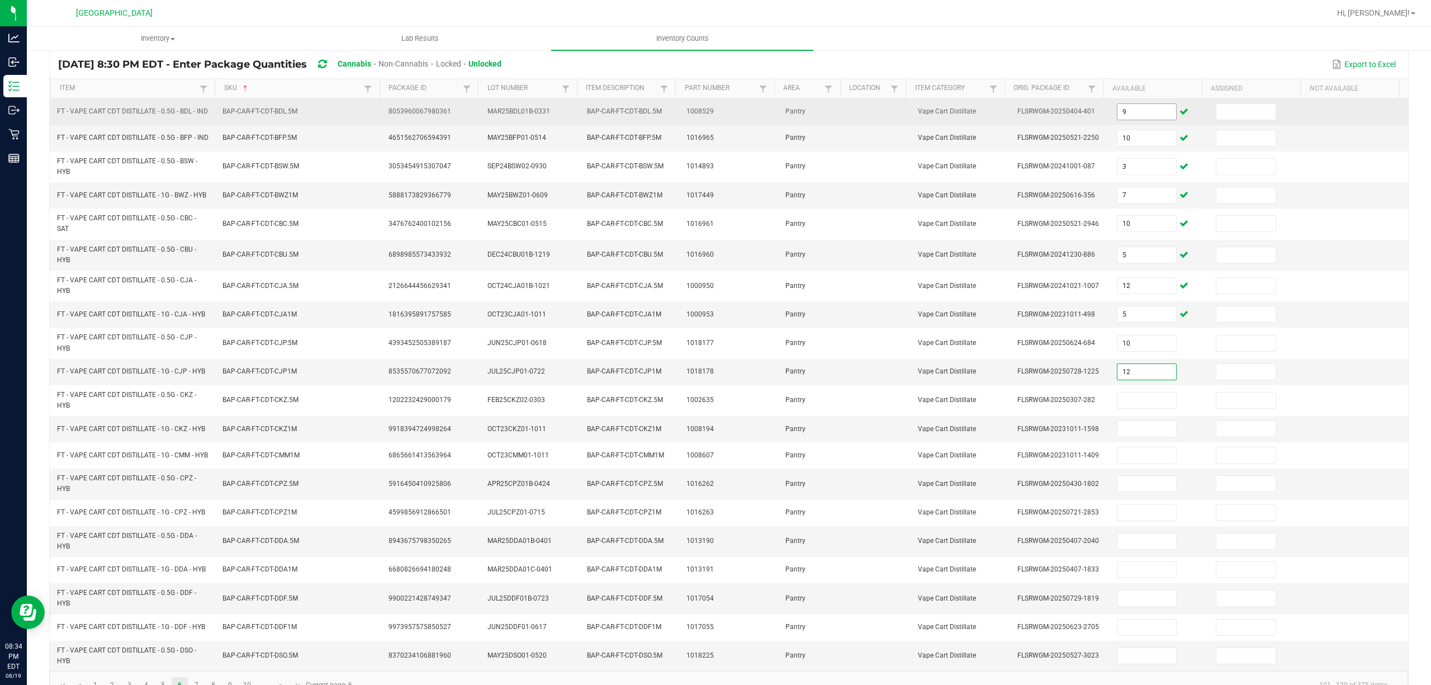
type input "12"
type input "9"
type input "2"
type input "8"
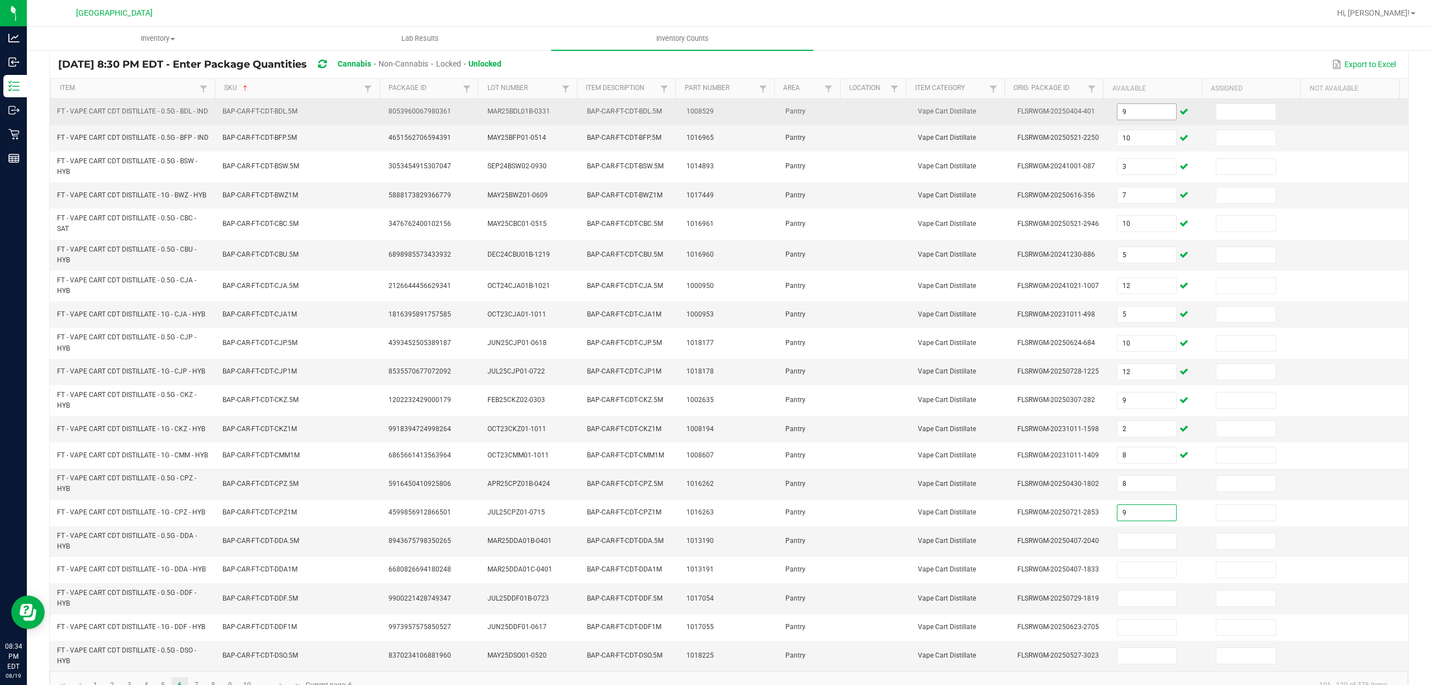
type input "9"
type input "6"
type input "1"
type input "11"
type input "2"
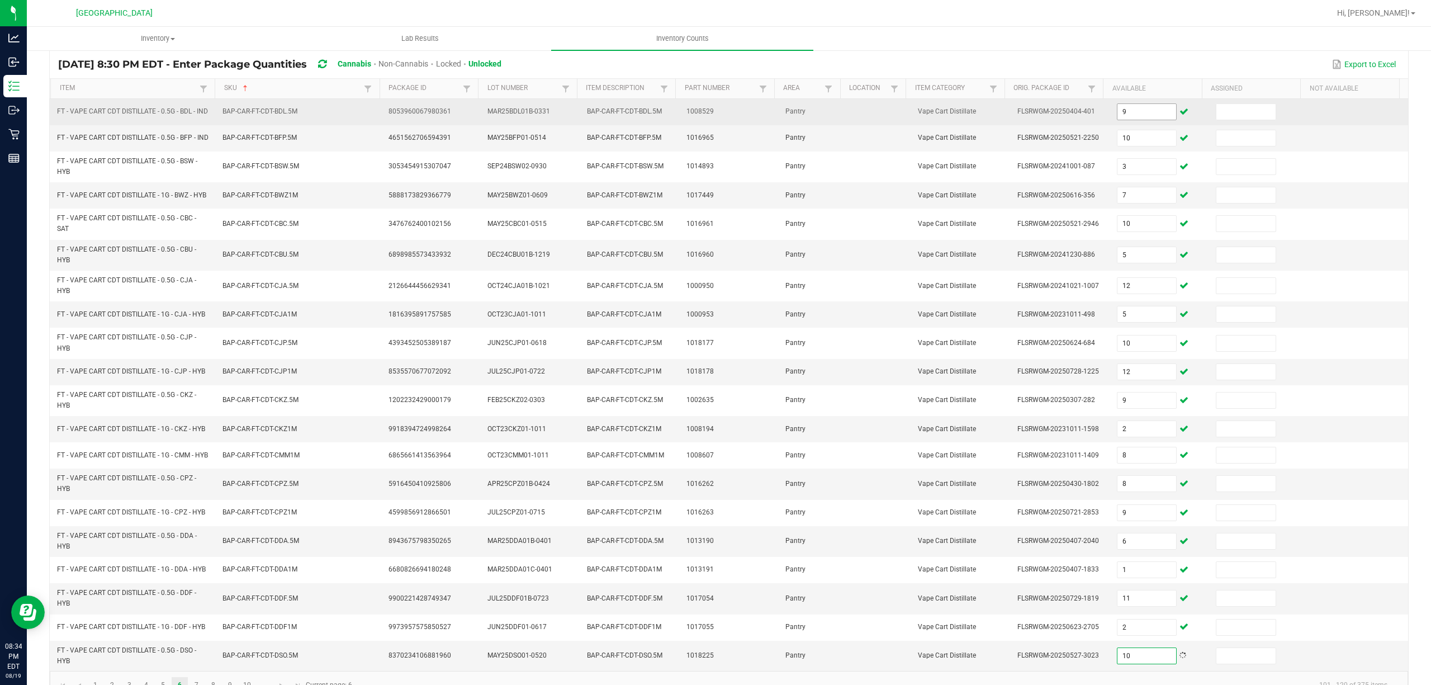
type input "10"
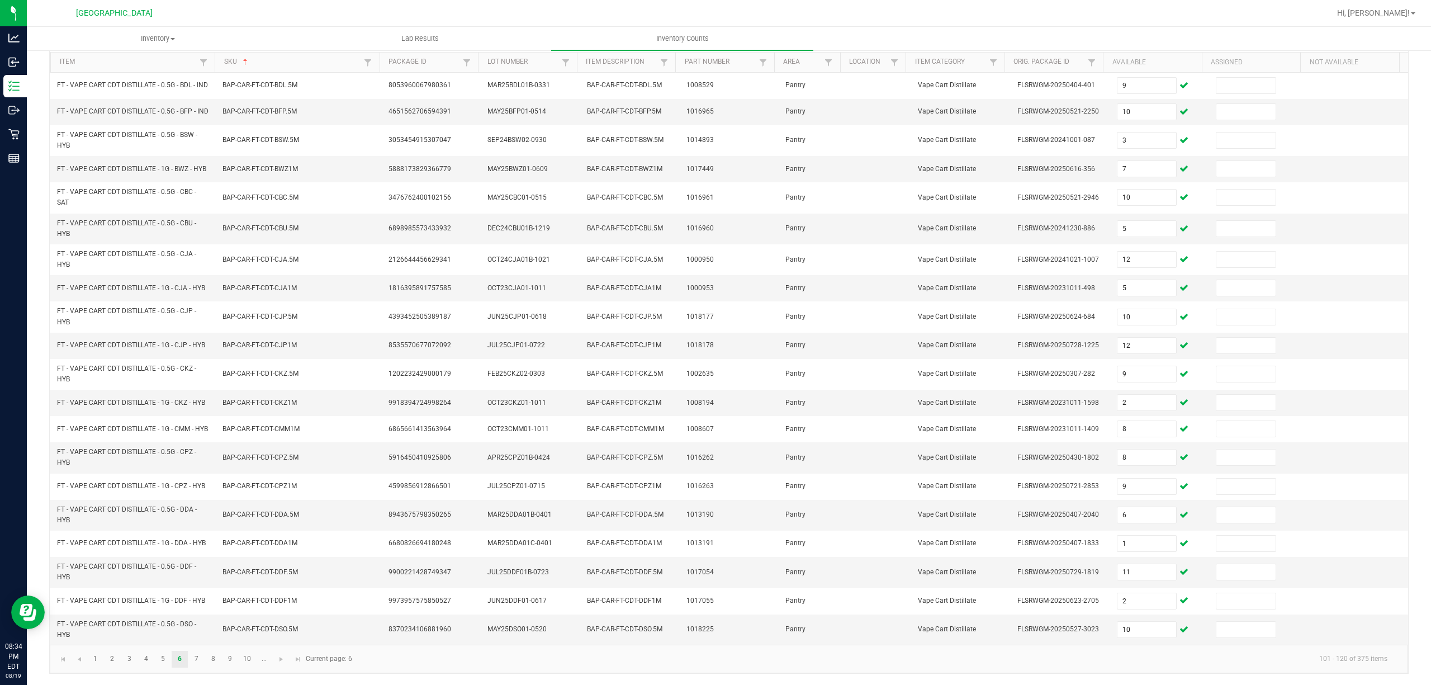
scroll to position [130, 0]
click at [278, 570] on span "Go to the next page" at bounding box center [281, 659] width 9 height 9
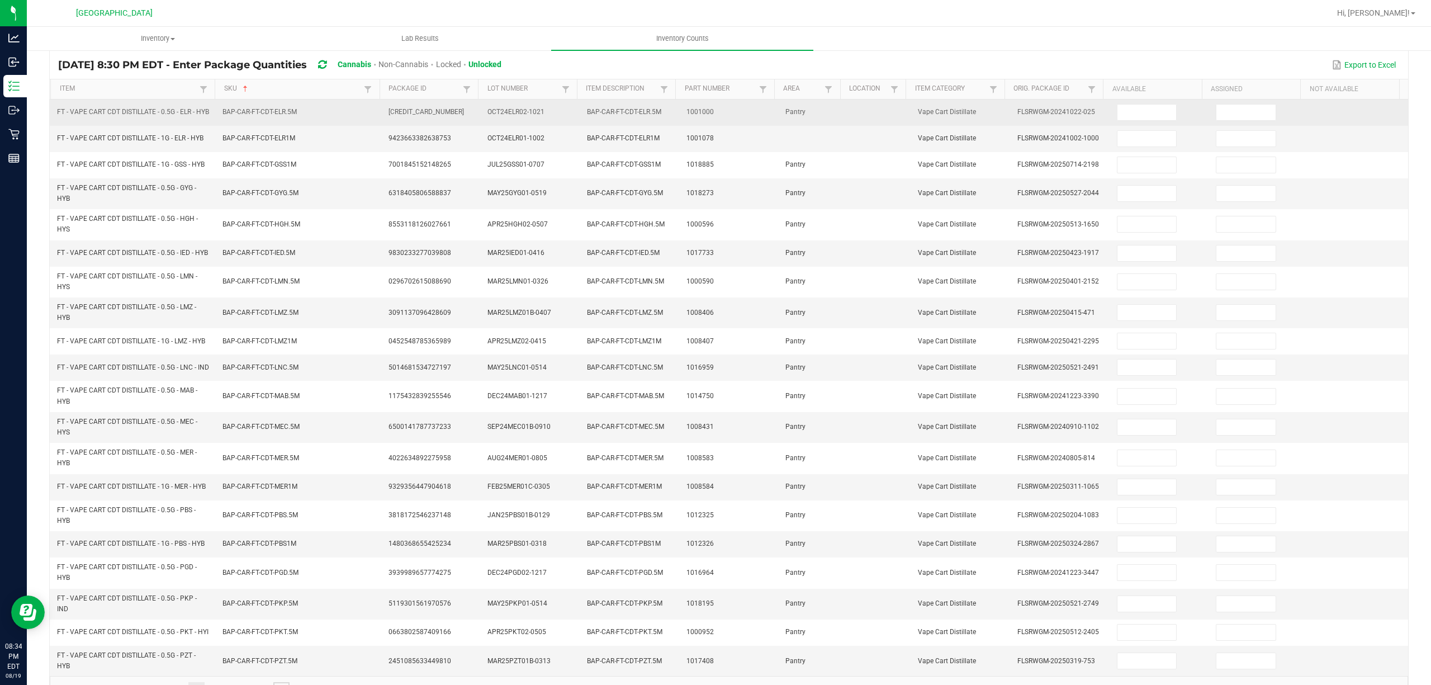
scroll to position [55, 0]
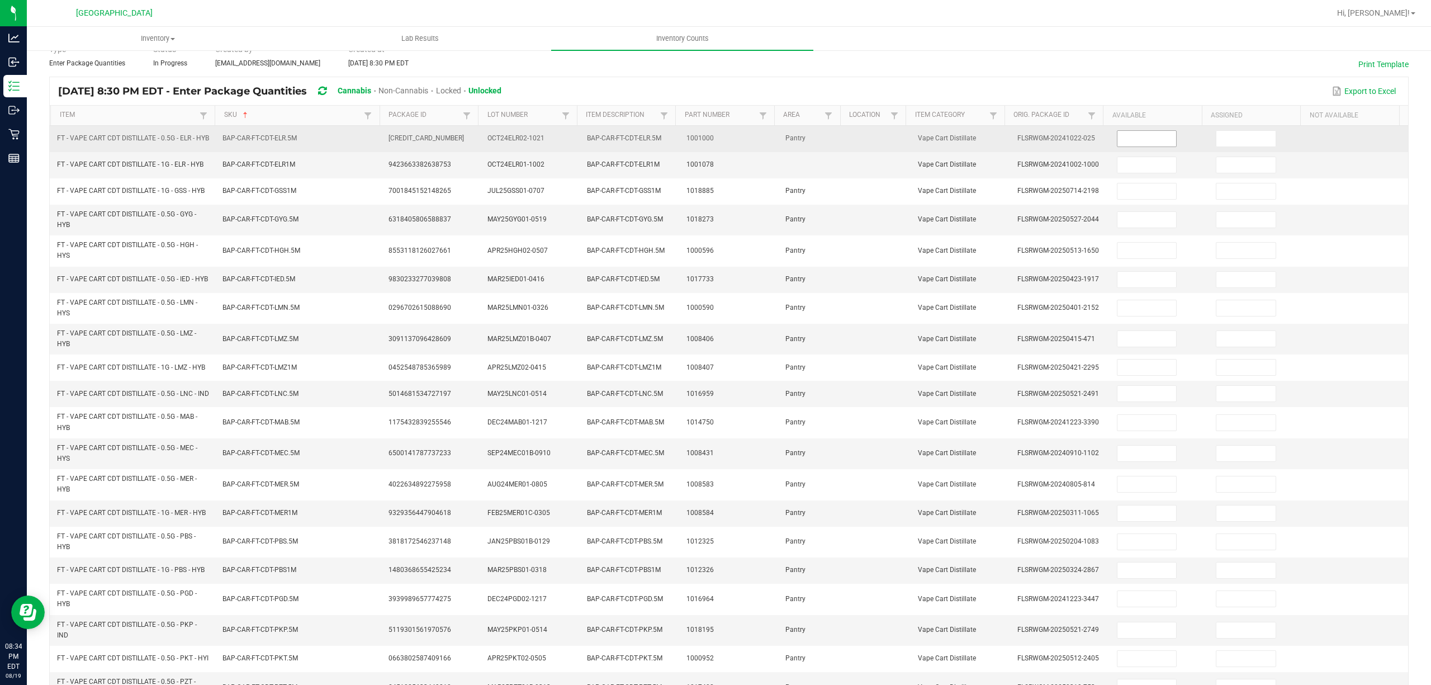
click at [1117, 144] on input at bounding box center [1146, 139] width 59 height 16
type input "12"
type input "5"
type input "12"
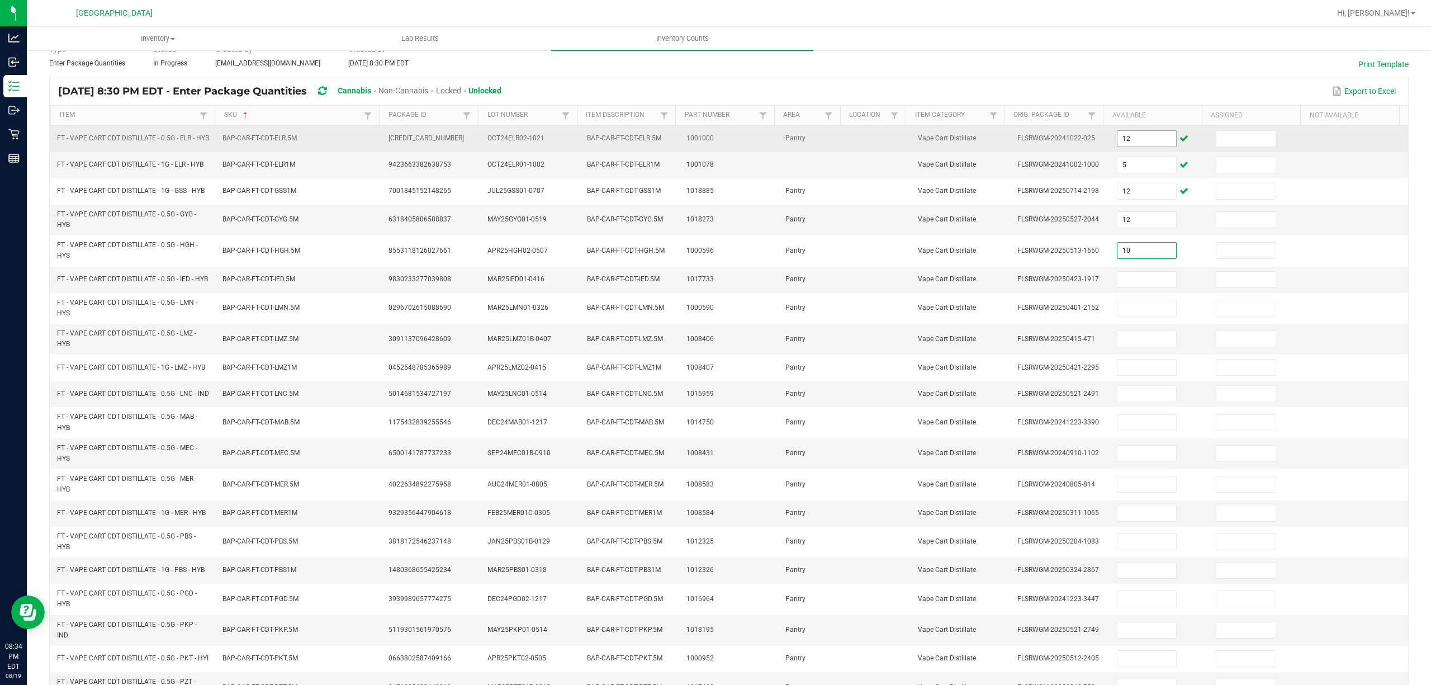
type input "10"
type input "9"
type input "2"
type input "8"
type input "12"
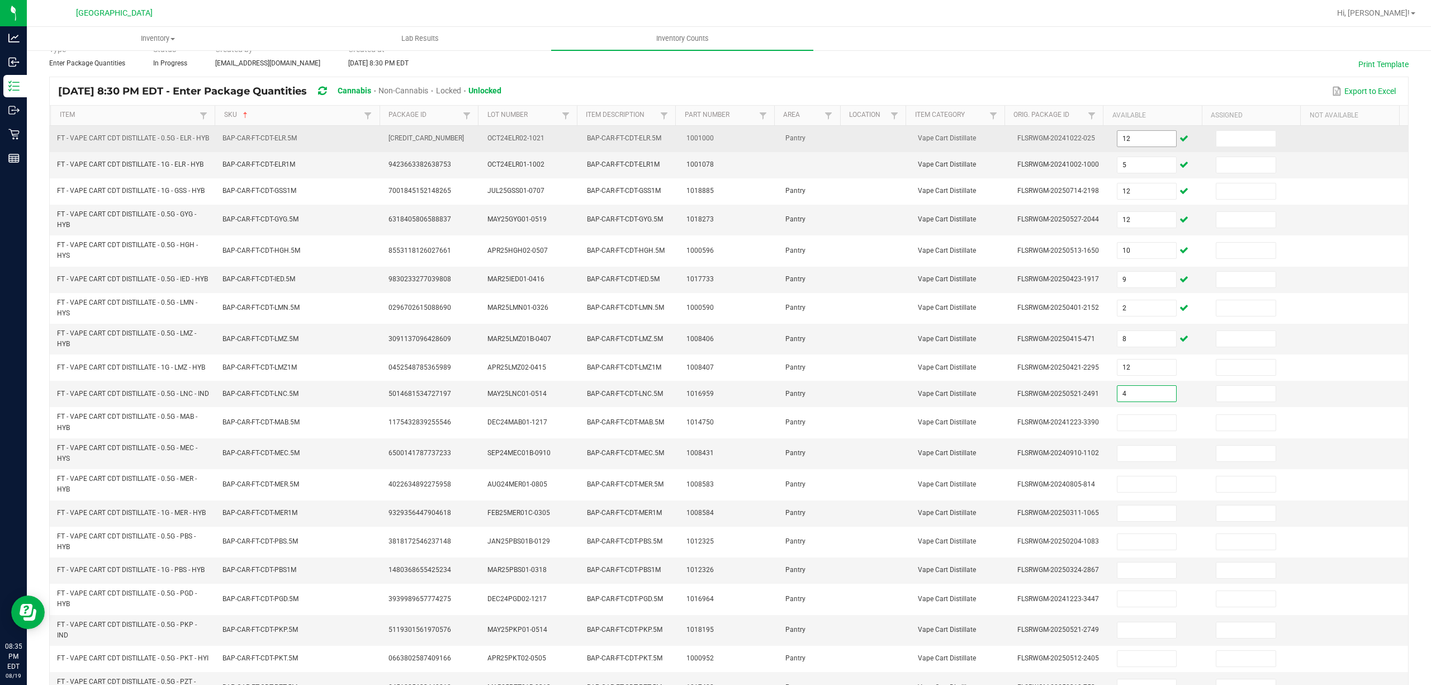
type input "4"
type input "9"
type input "1"
type input "5"
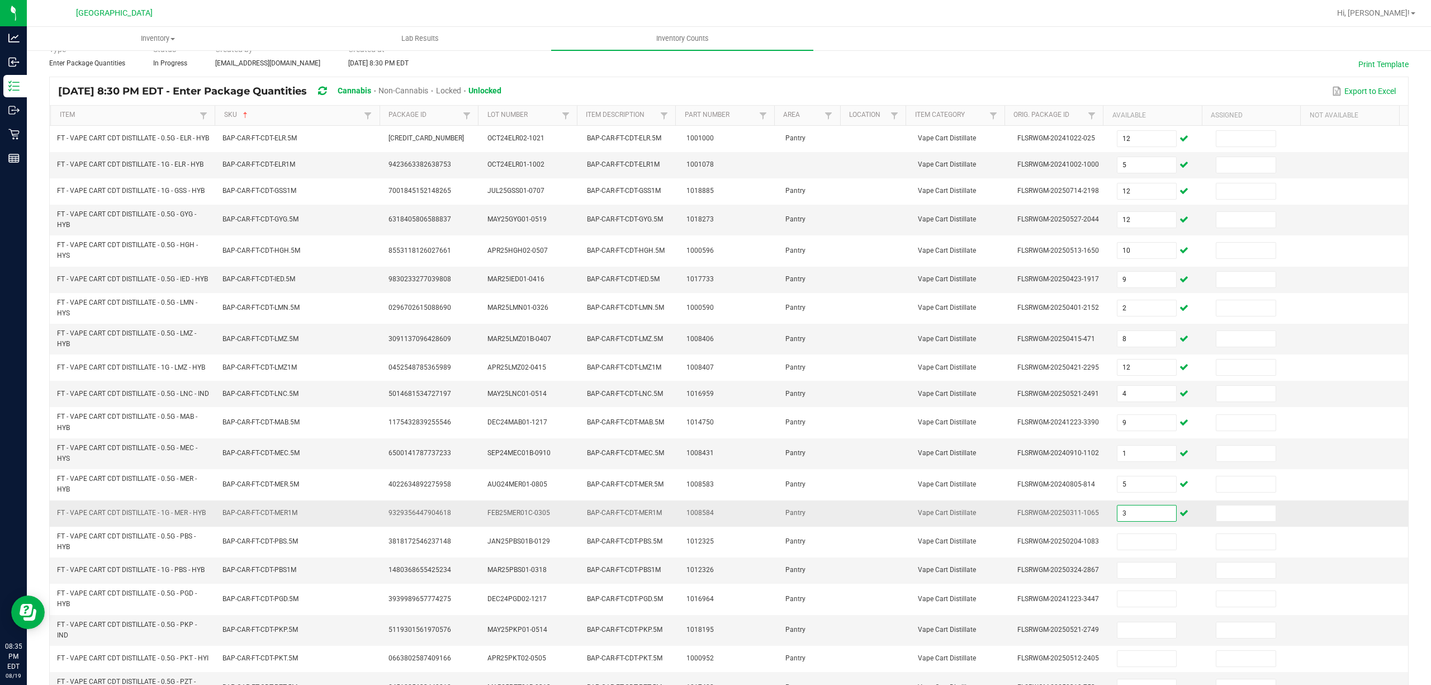
click at [1128, 521] on input "3" at bounding box center [1146, 513] width 59 height 16
type input "6"
type input "1"
type input "5"
type input "2"
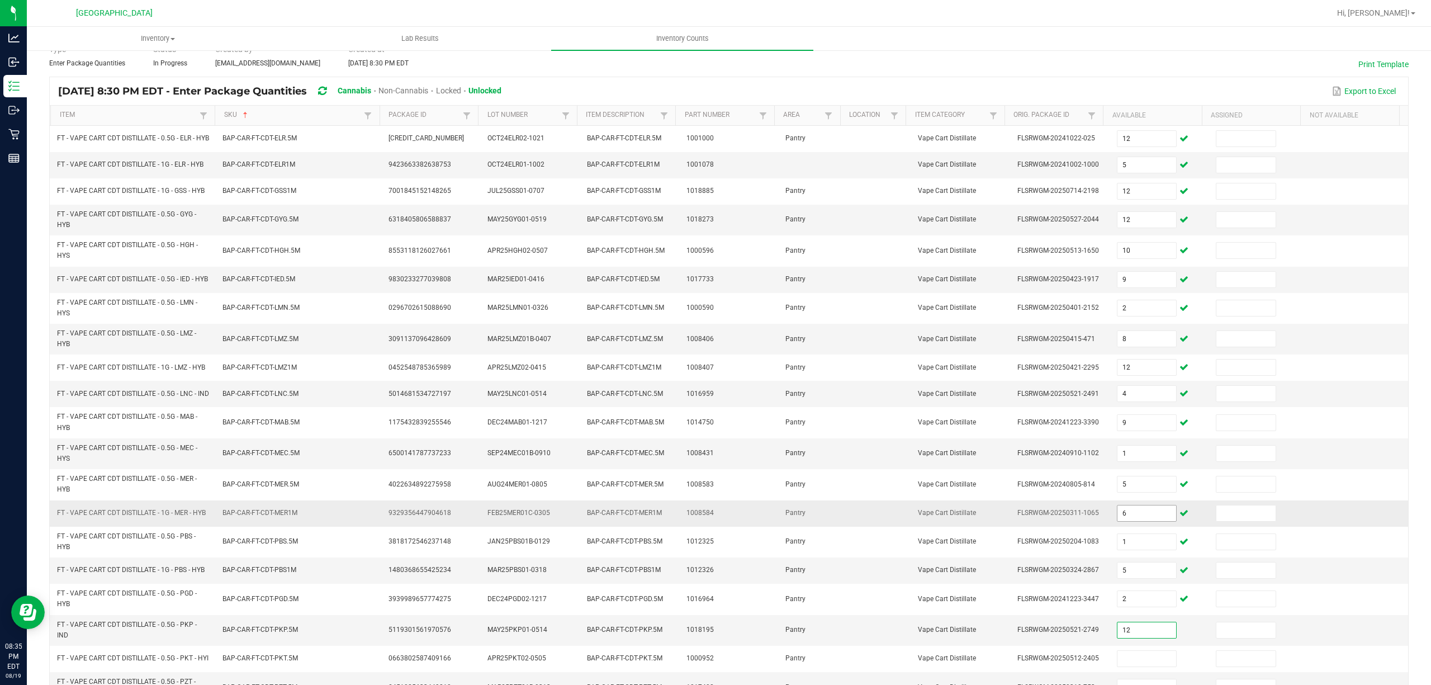
type input "12"
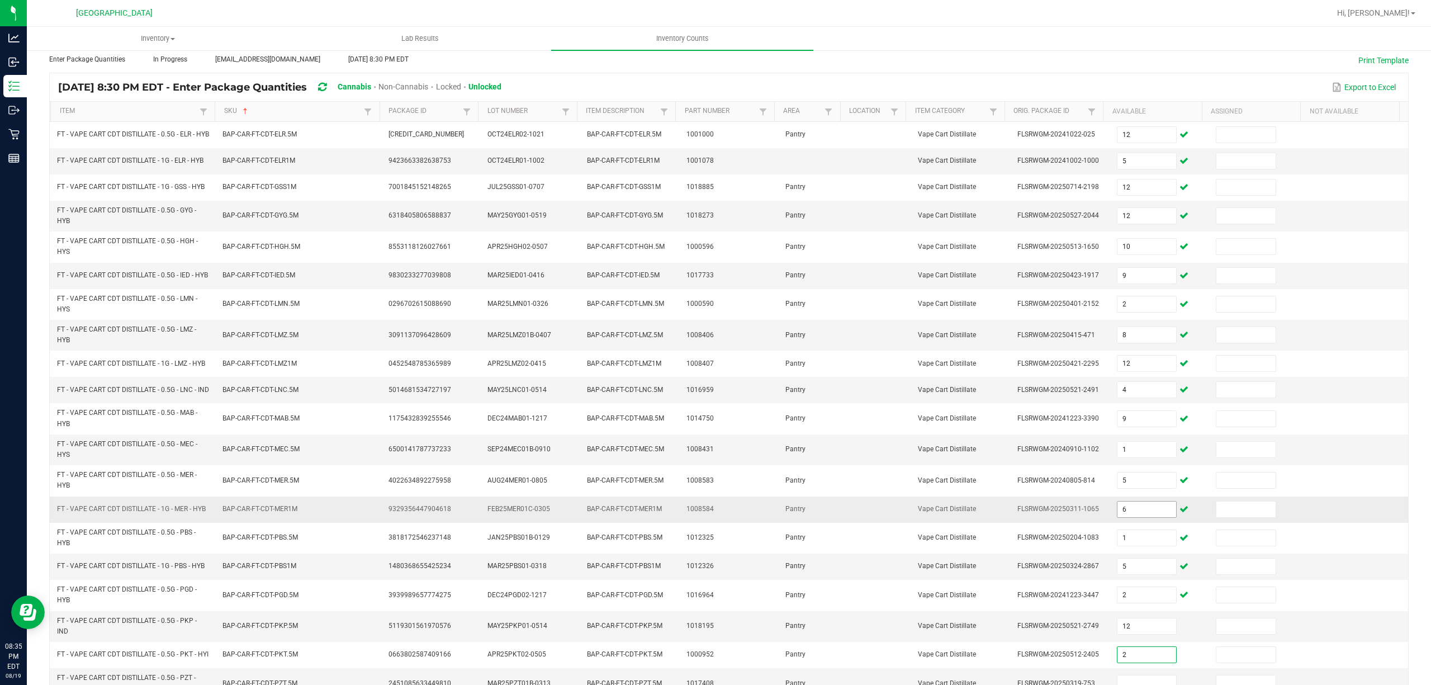
type input "2"
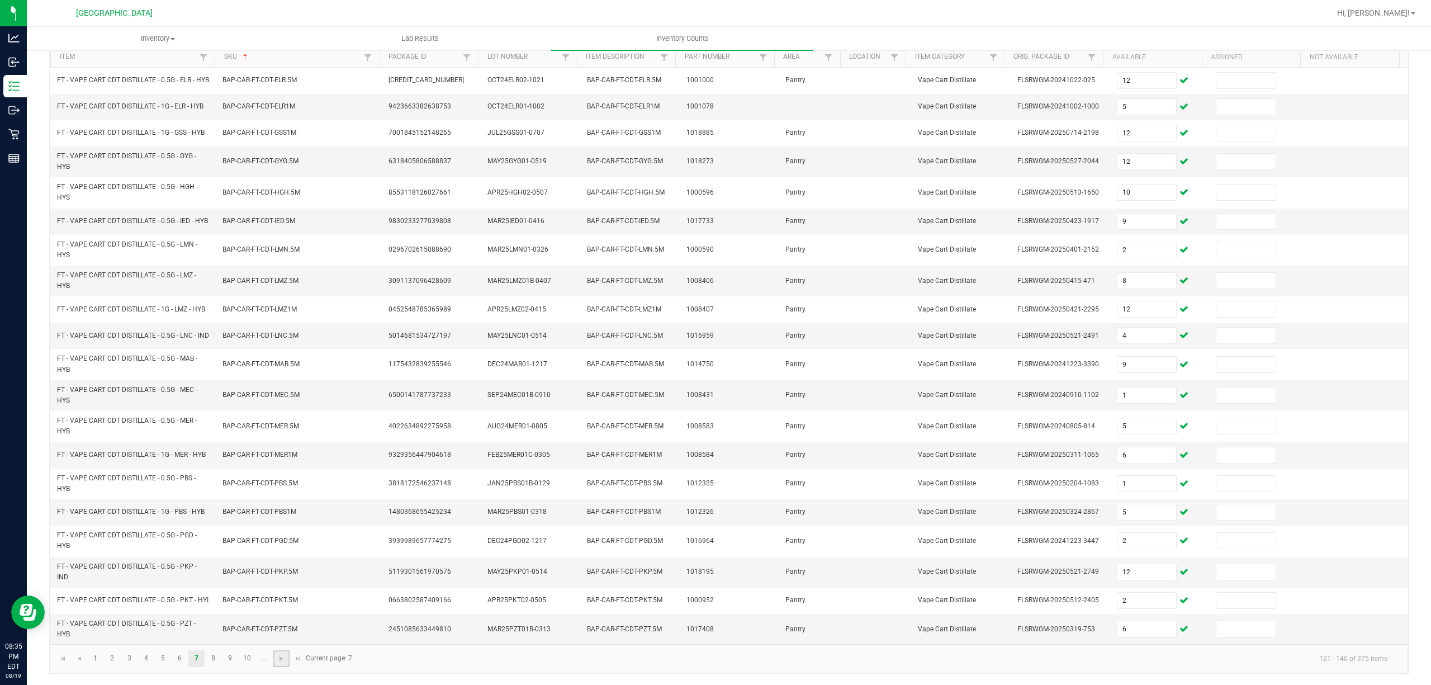
click at [276, 570] on link at bounding box center [281, 658] width 16 height 17
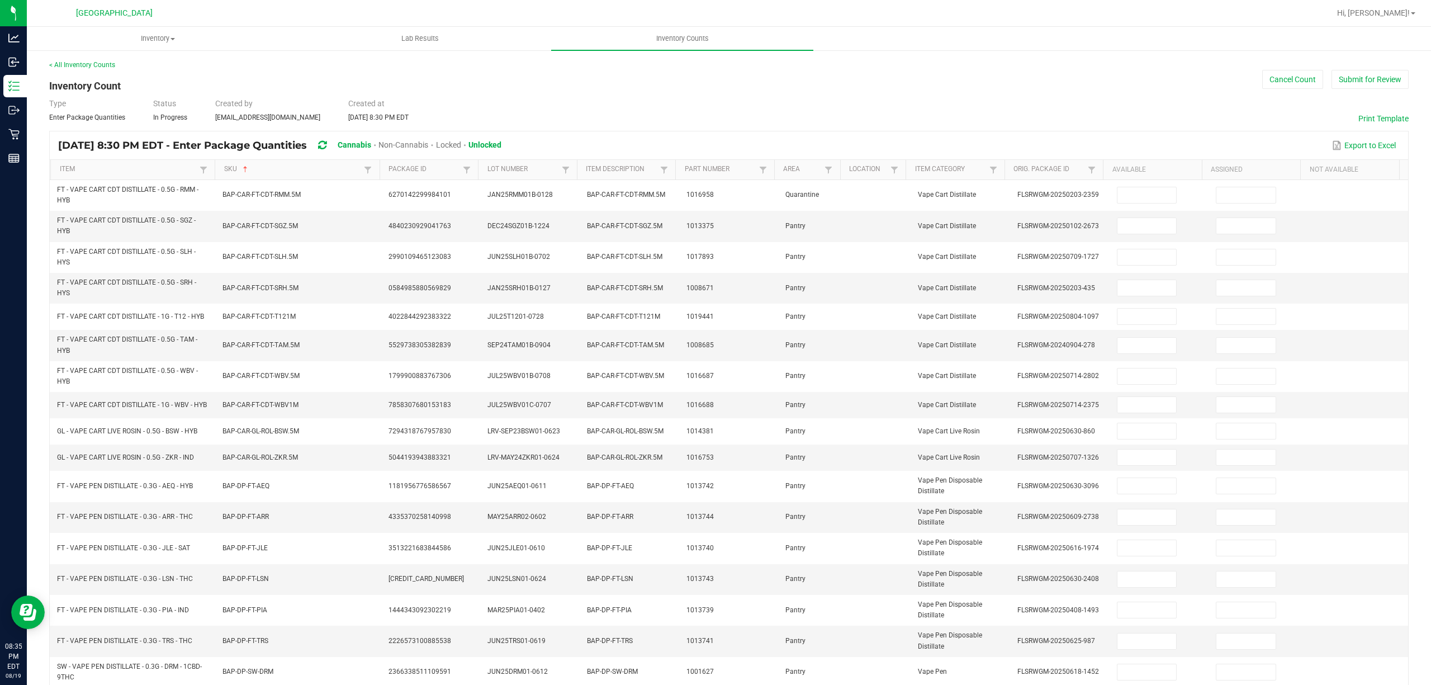
scroll to position [0, 0]
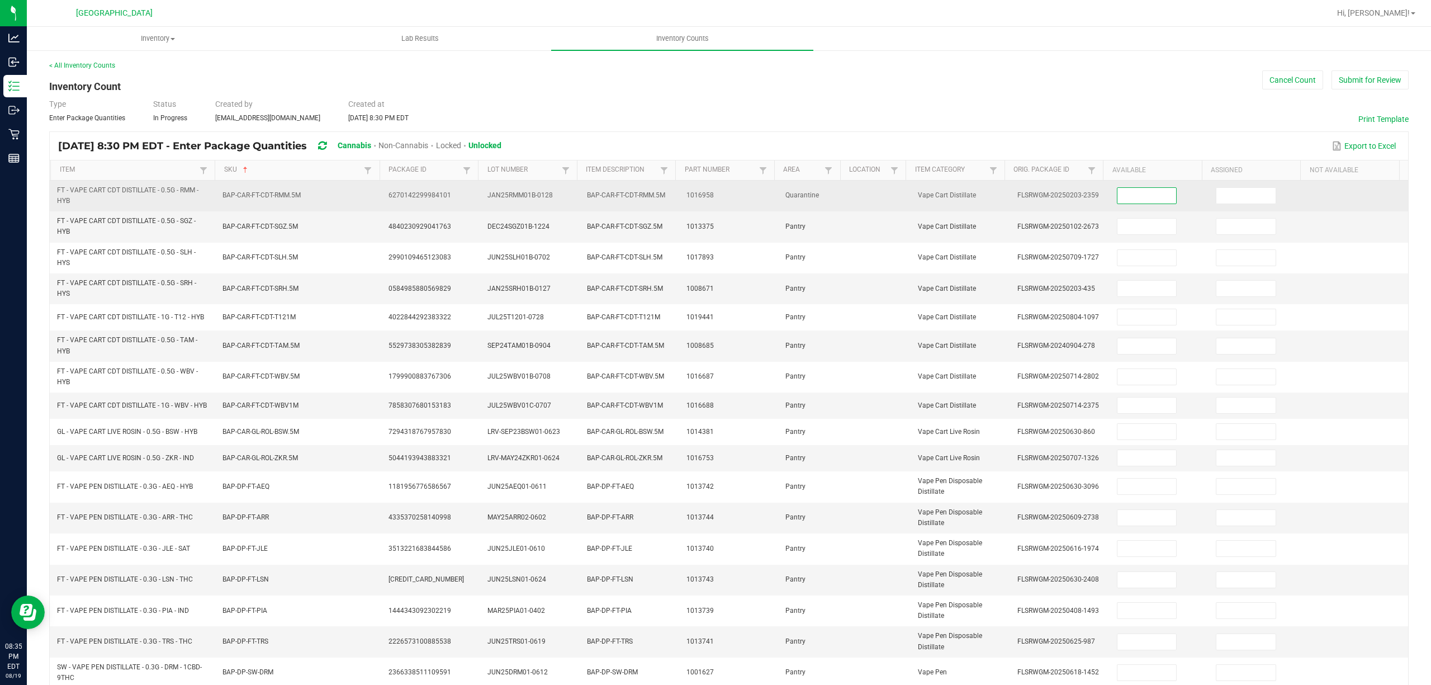
click at [1121, 195] on input at bounding box center [1146, 196] width 59 height 16
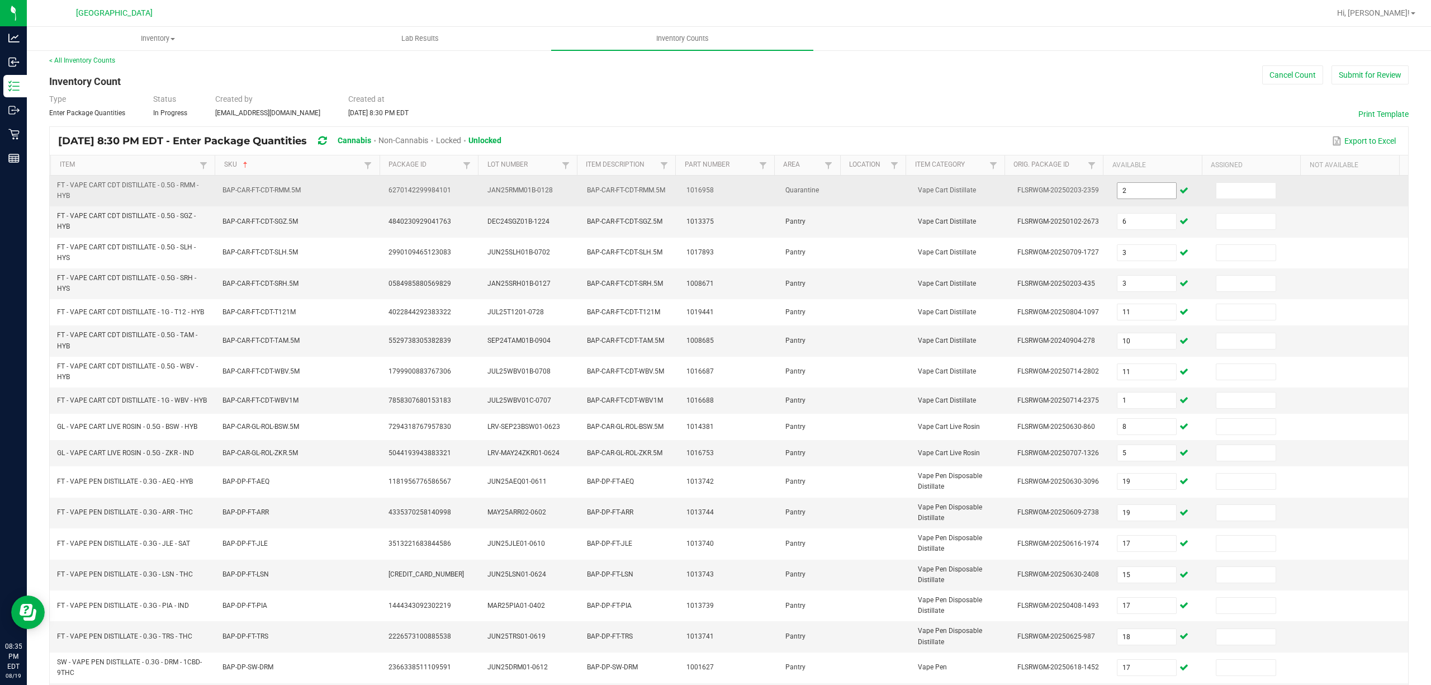
scroll to position [146, 0]
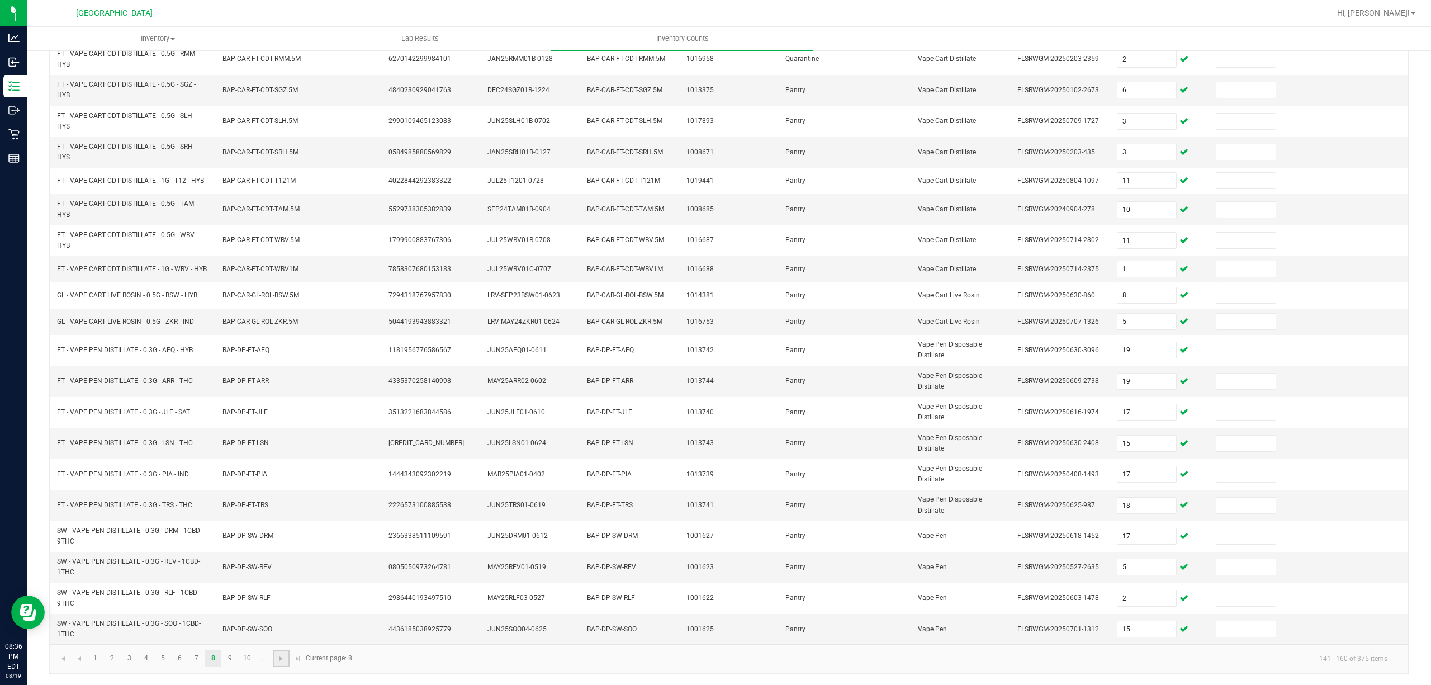
click at [275, 570] on link at bounding box center [281, 658] width 16 height 17
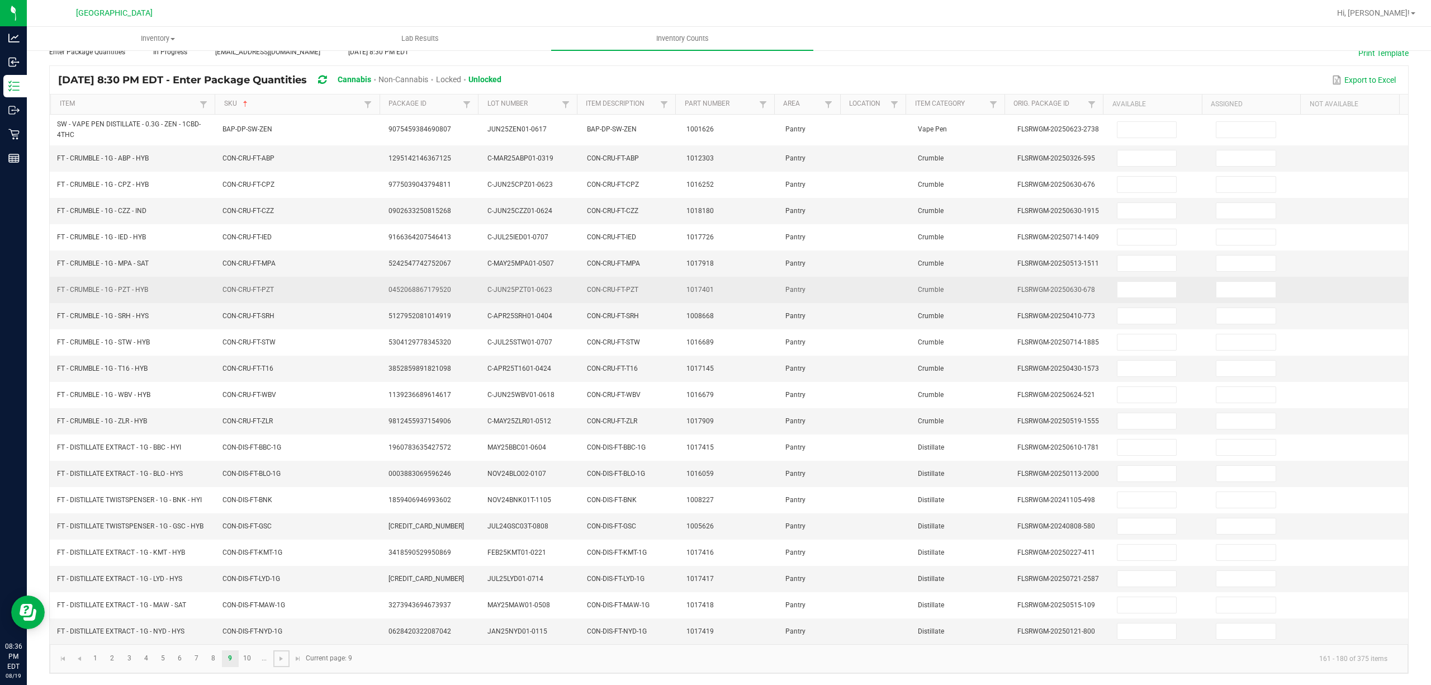
scroll to position [77, 0]
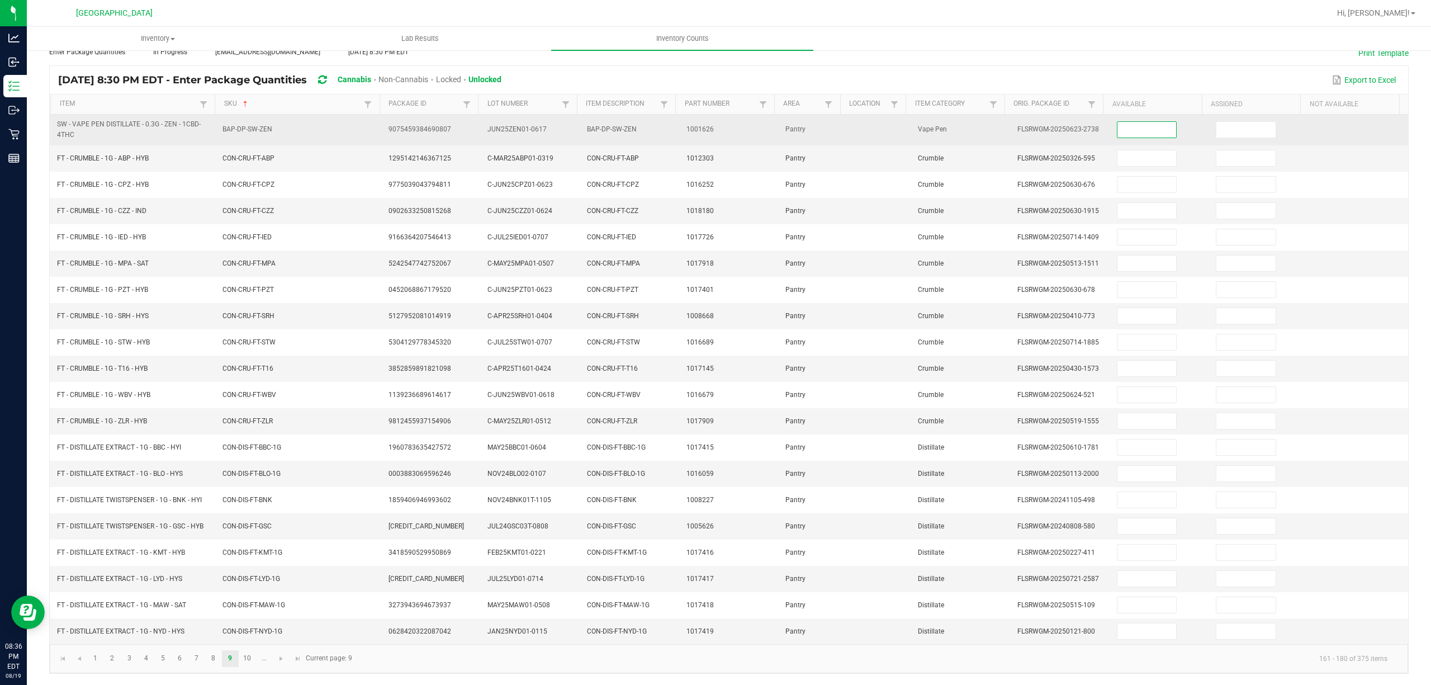
click at [1143, 122] on input at bounding box center [1146, 130] width 59 height 16
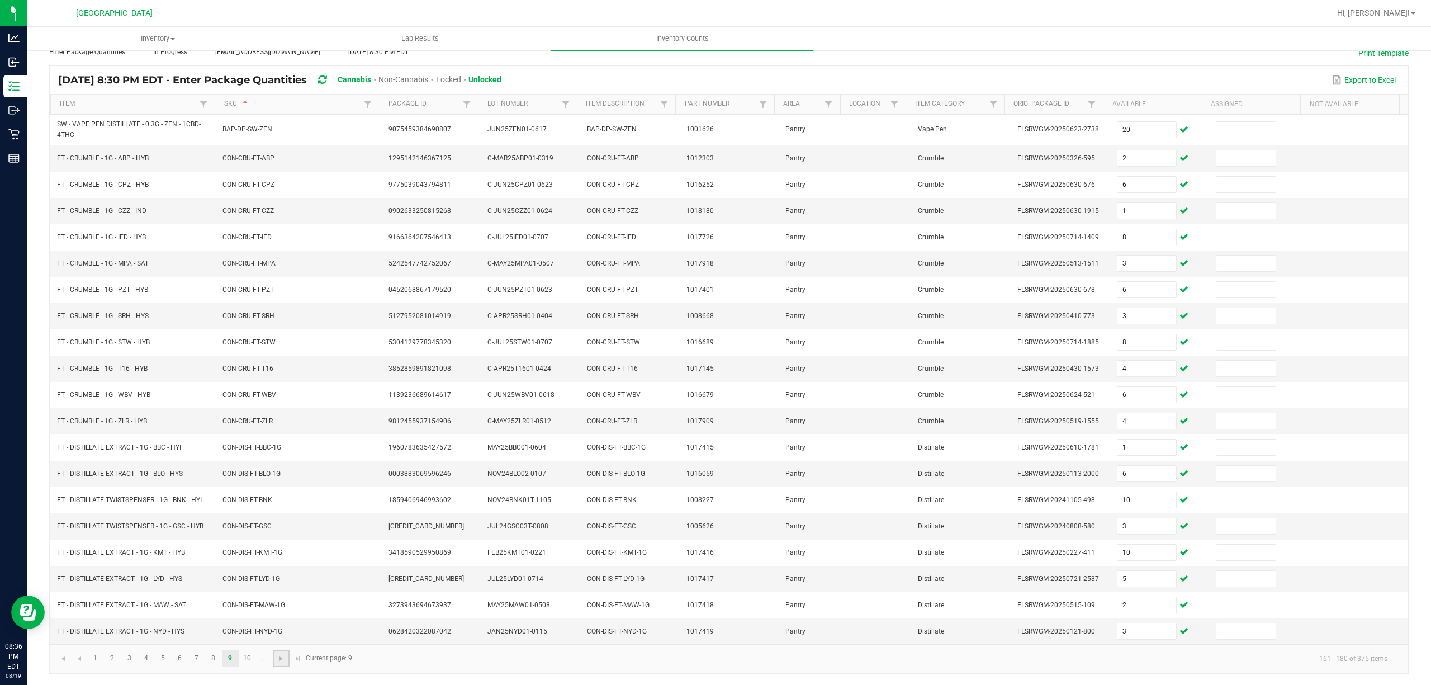
click at [276, 570] on link at bounding box center [281, 658] width 16 height 17
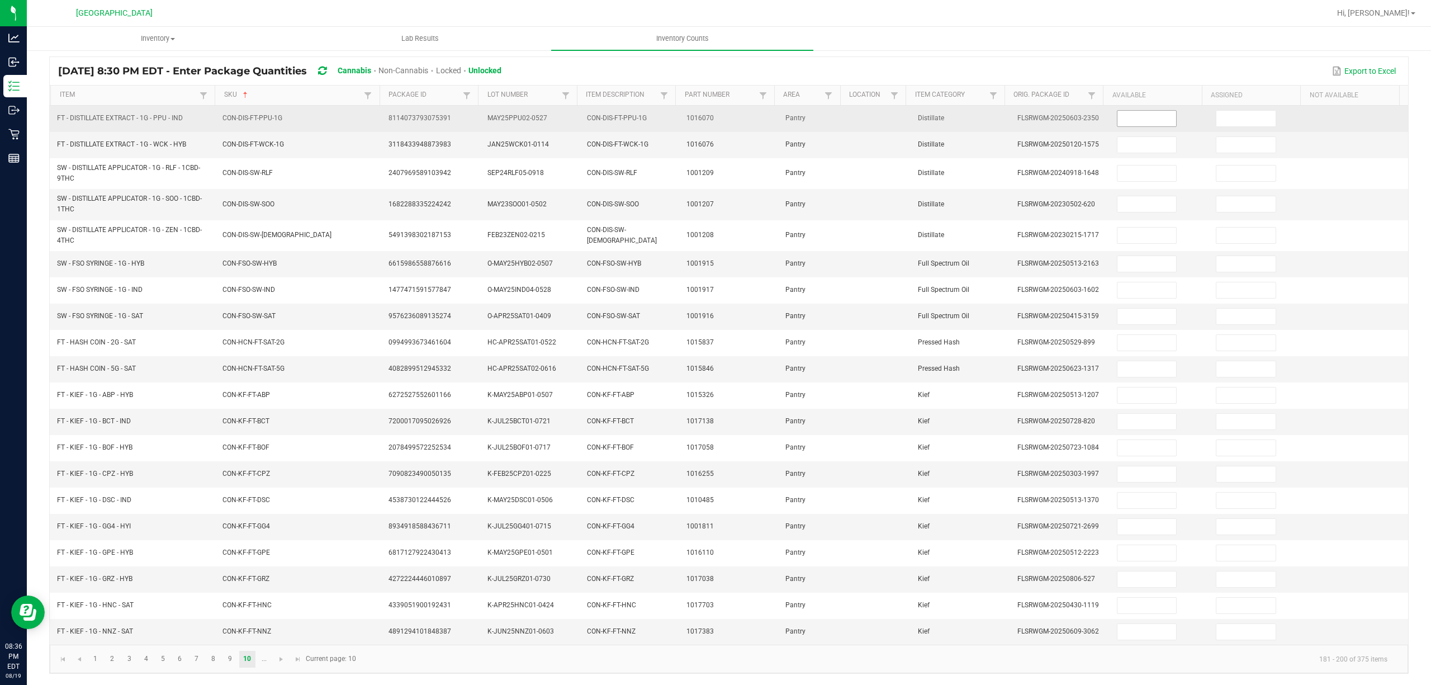
click at [1130, 120] on input at bounding box center [1146, 119] width 59 height 16
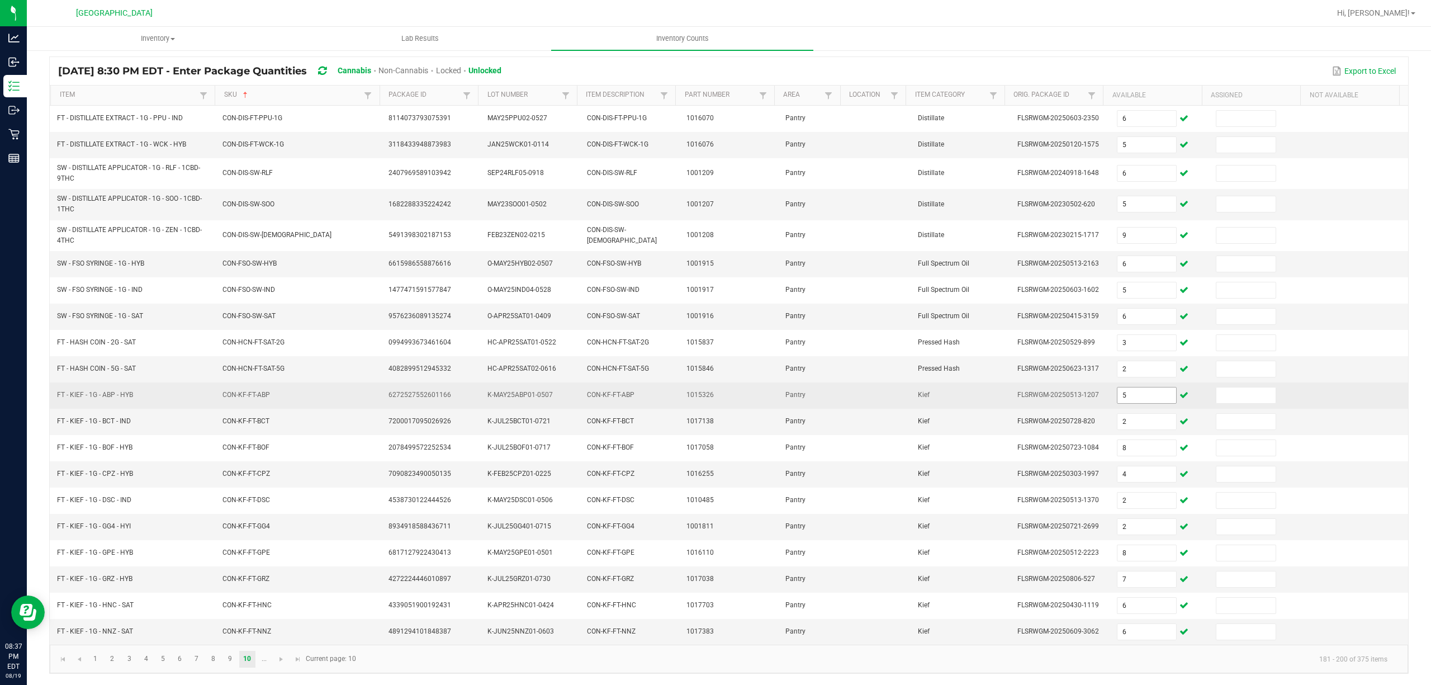
scroll to position [86, 0]
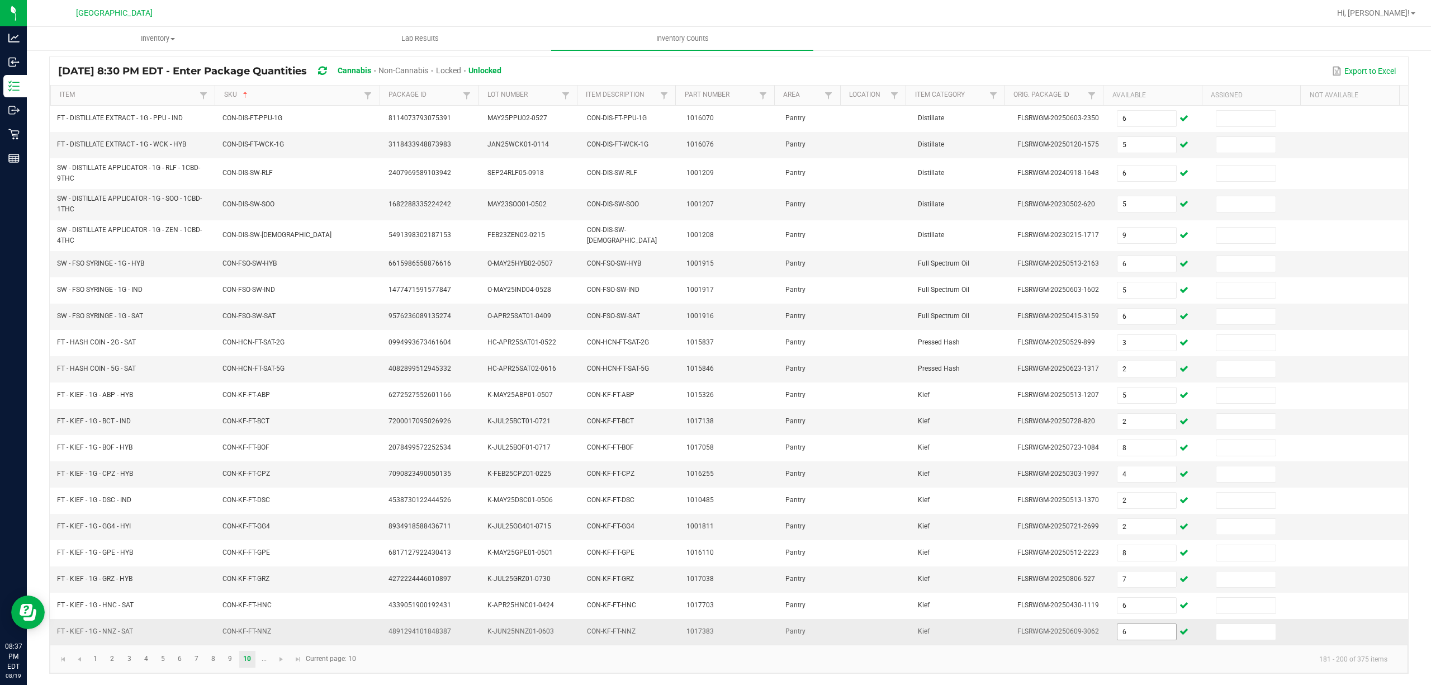
click at [1124, 570] on input "6" at bounding box center [1146, 632] width 59 height 16
click at [1123, 570] on input "7" at bounding box center [1146, 579] width 59 height 16
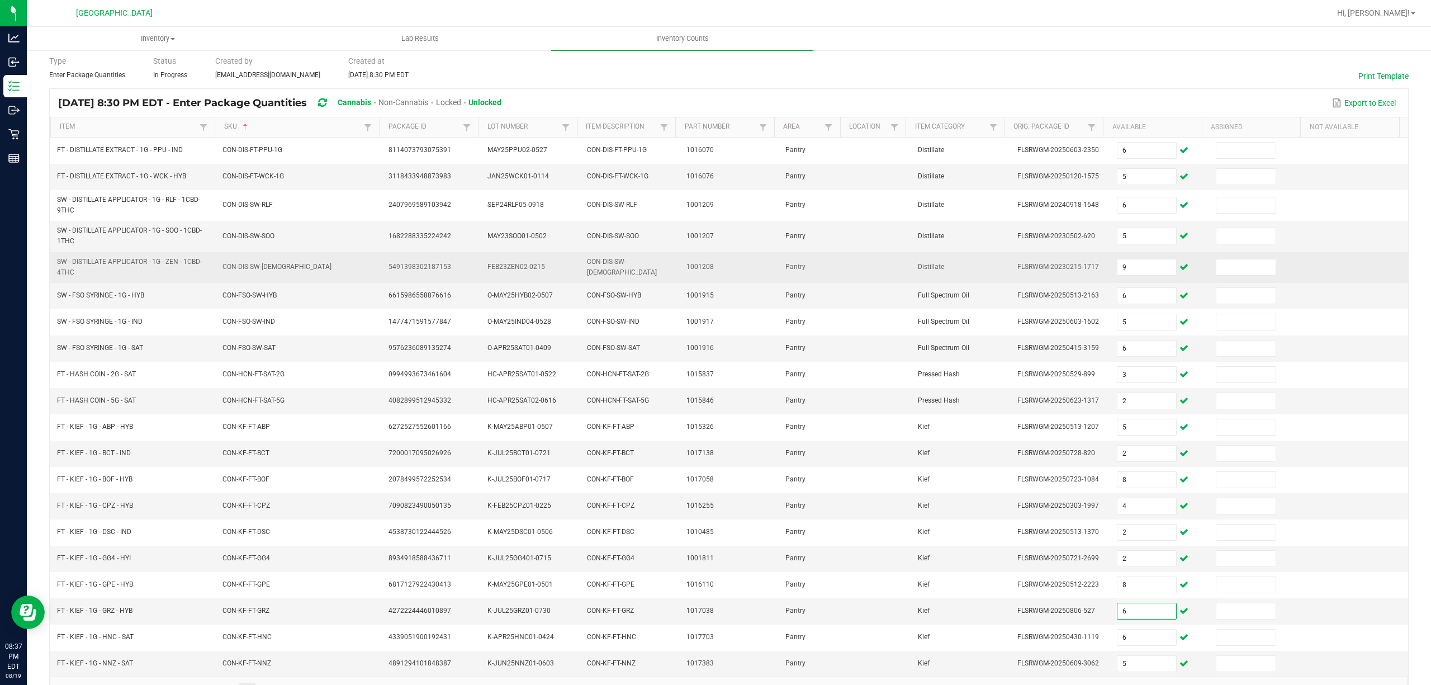
scroll to position [0, 0]
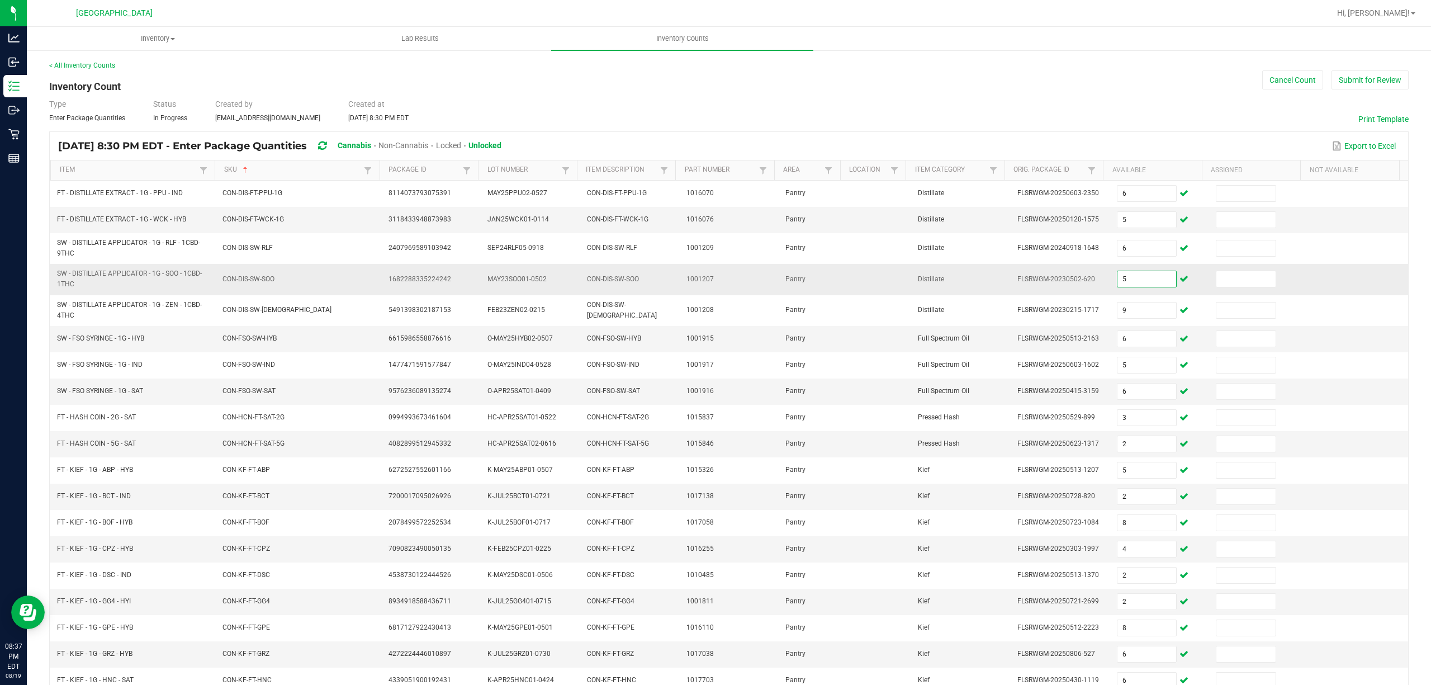
click at [1128, 278] on input "5" at bounding box center [1146, 279] width 59 height 16
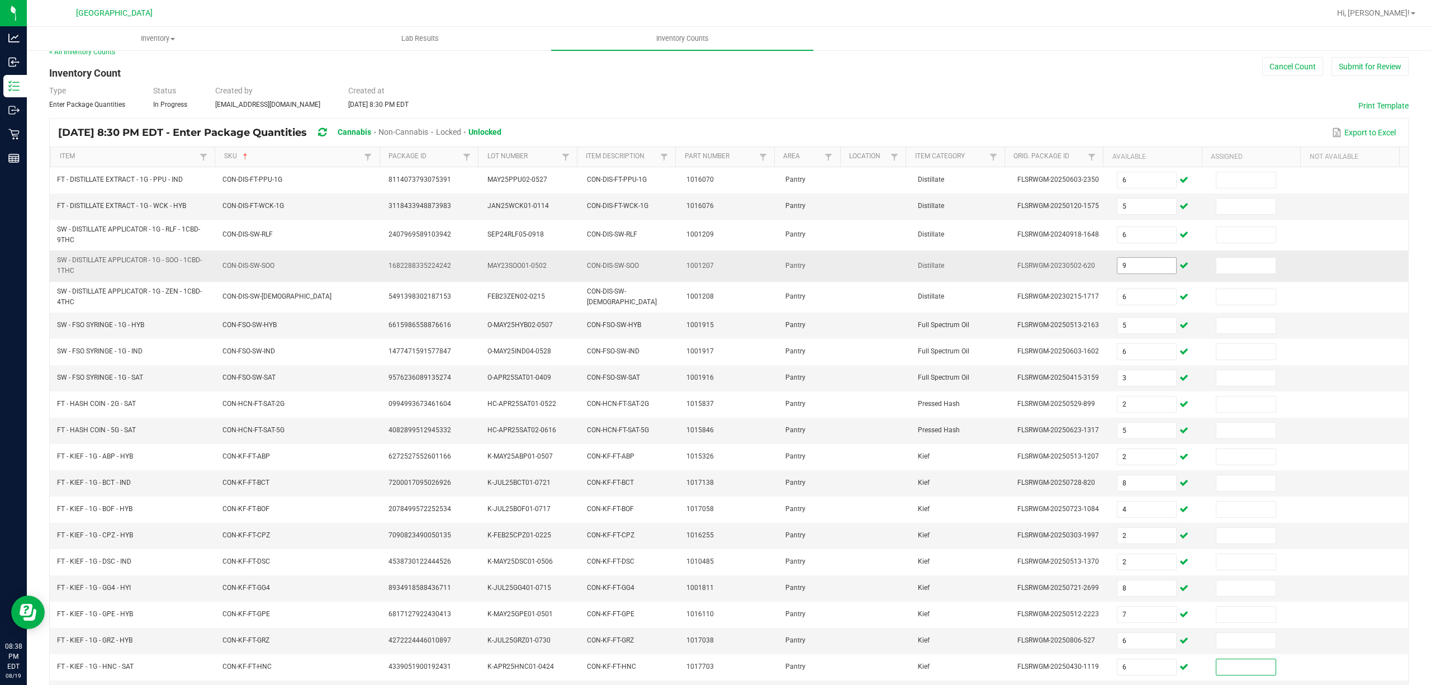
scroll to position [86, 0]
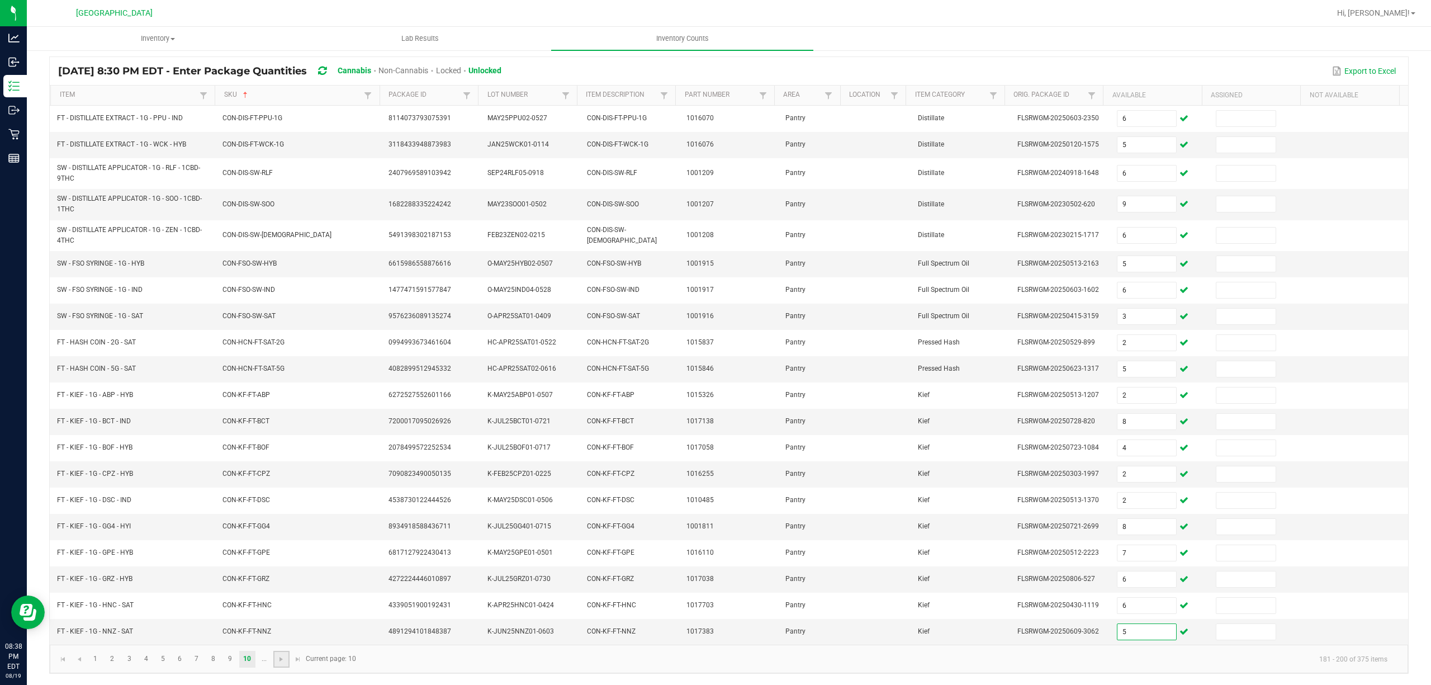
click at [273, 570] on link at bounding box center [281, 659] width 16 height 17
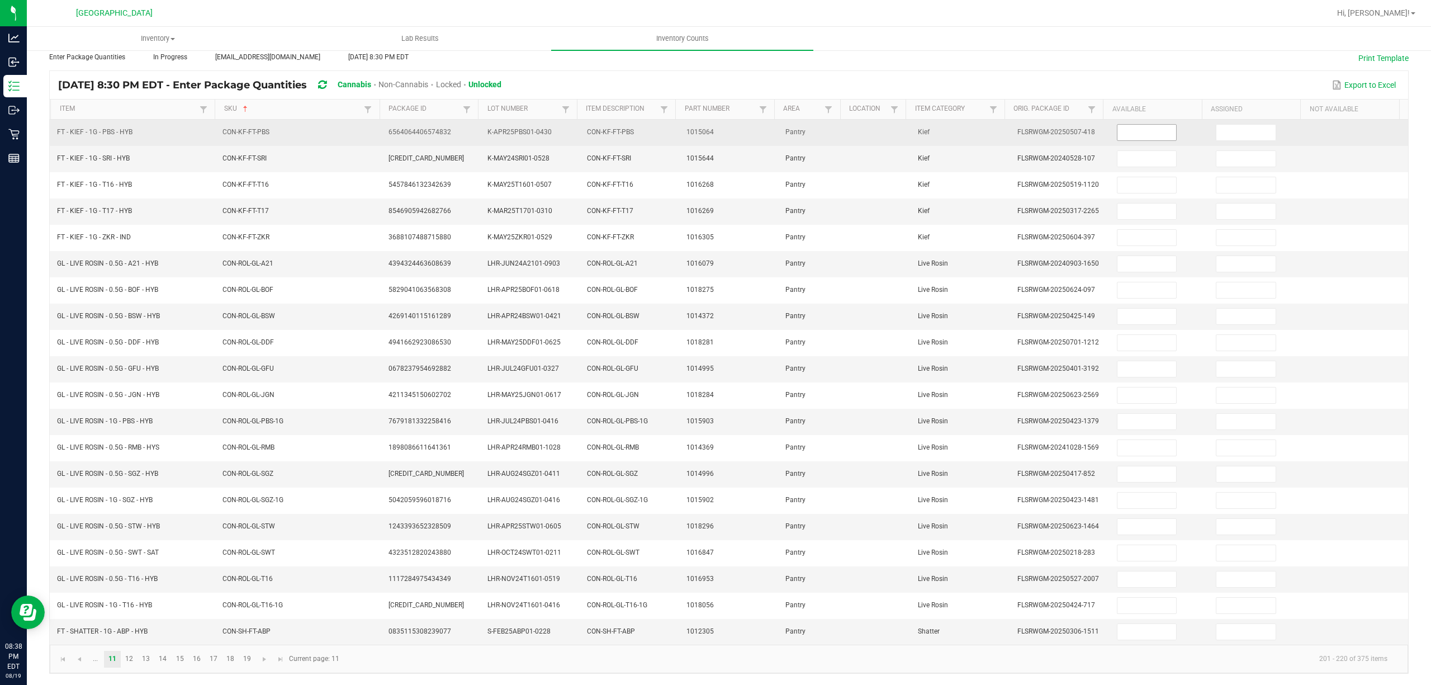
click at [1117, 125] on input at bounding box center [1146, 133] width 59 height 16
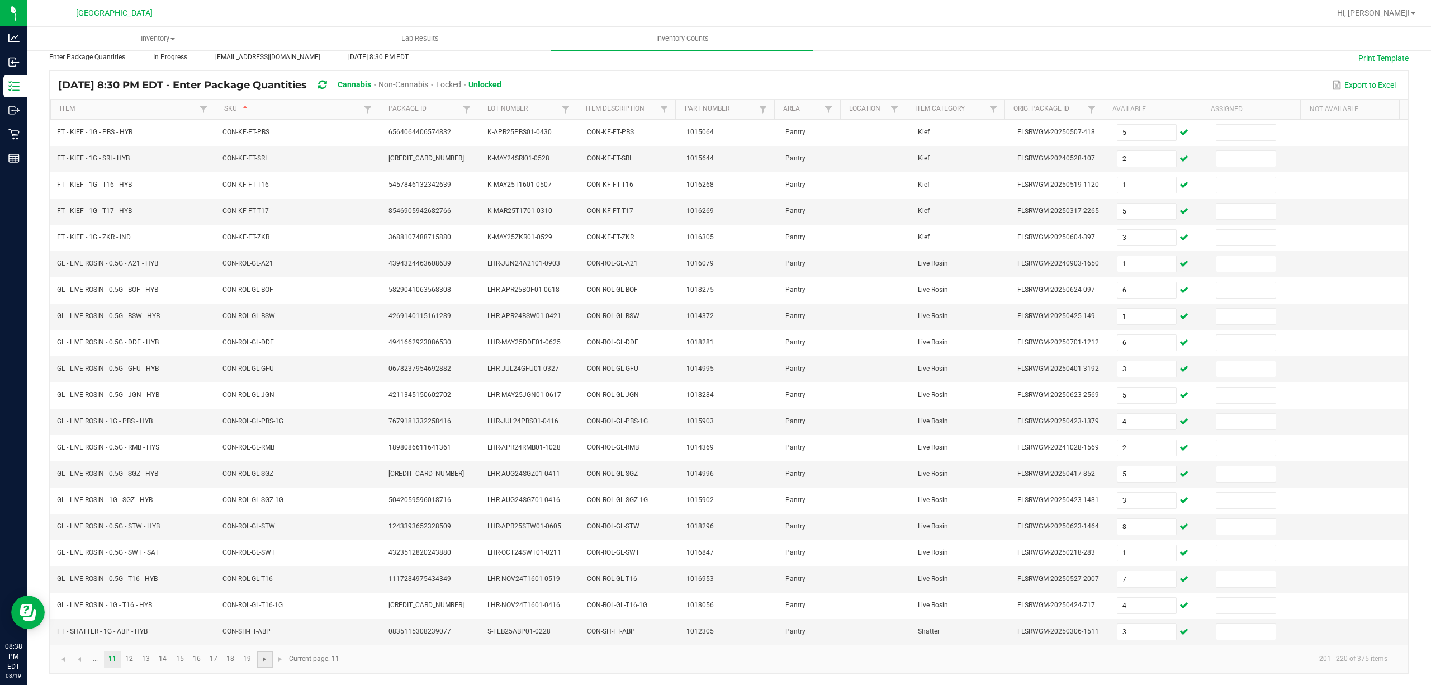
click at [267, 570] on span "Go to the next page" at bounding box center [264, 659] width 9 height 9
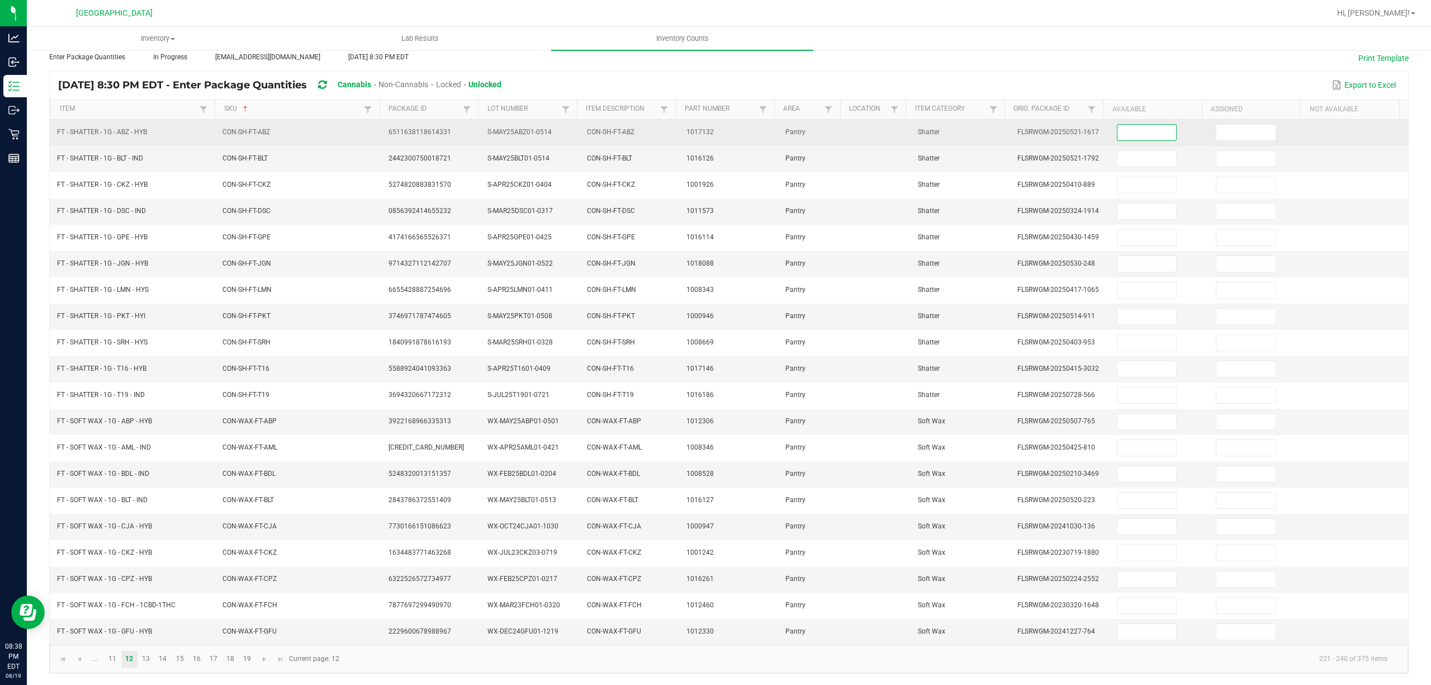
click at [1123, 128] on input at bounding box center [1146, 133] width 59 height 16
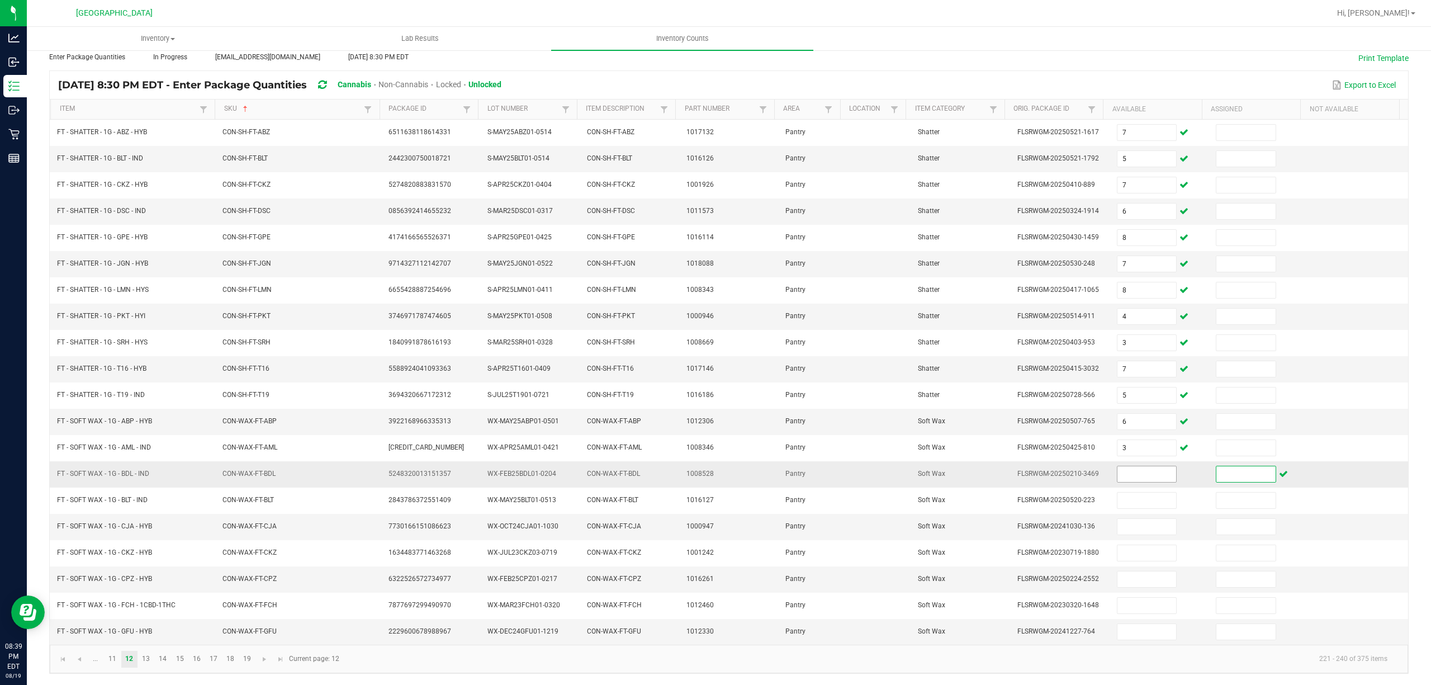
click at [1127, 466] on input at bounding box center [1146, 474] width 59 height 16
click at [269, 570] on span "Go to the next page" at bounding box center [264, 659] width 9 height 9
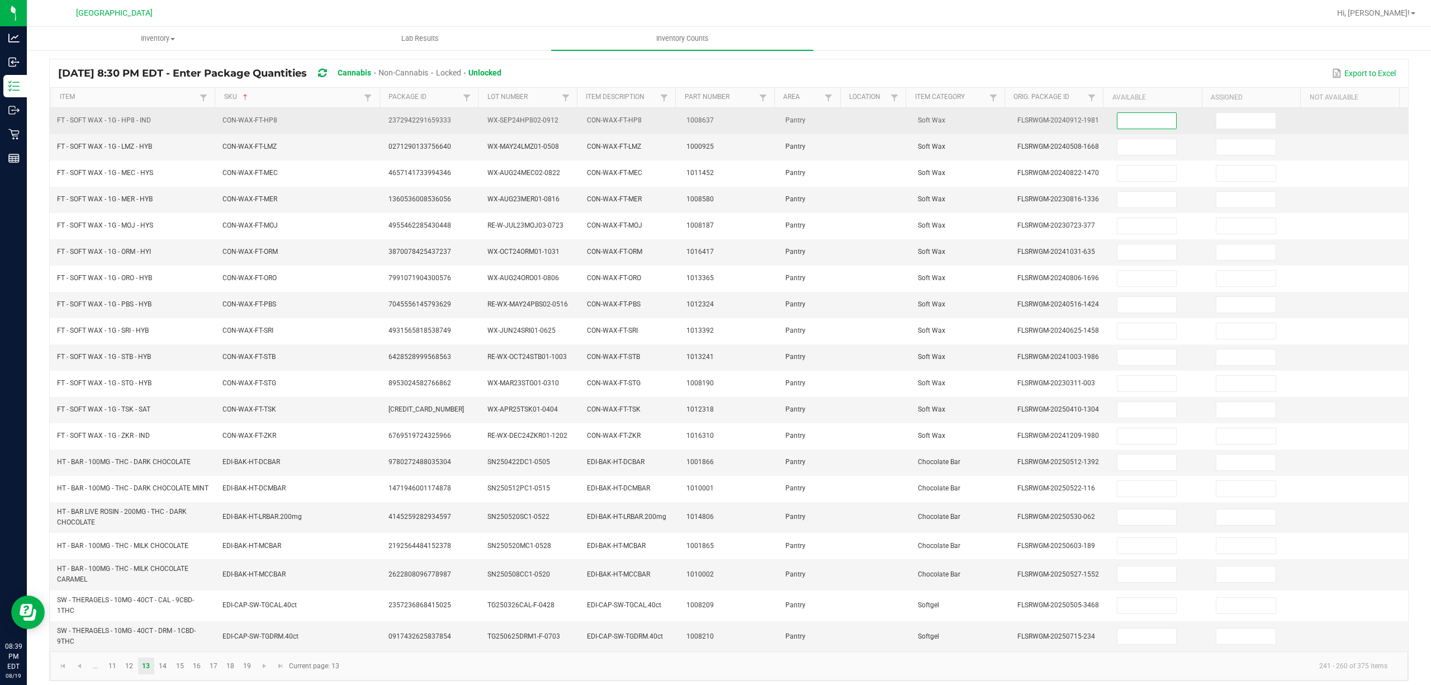
click at [1117, 124] on input at bounding box center [1146, 121] width 59 height 16
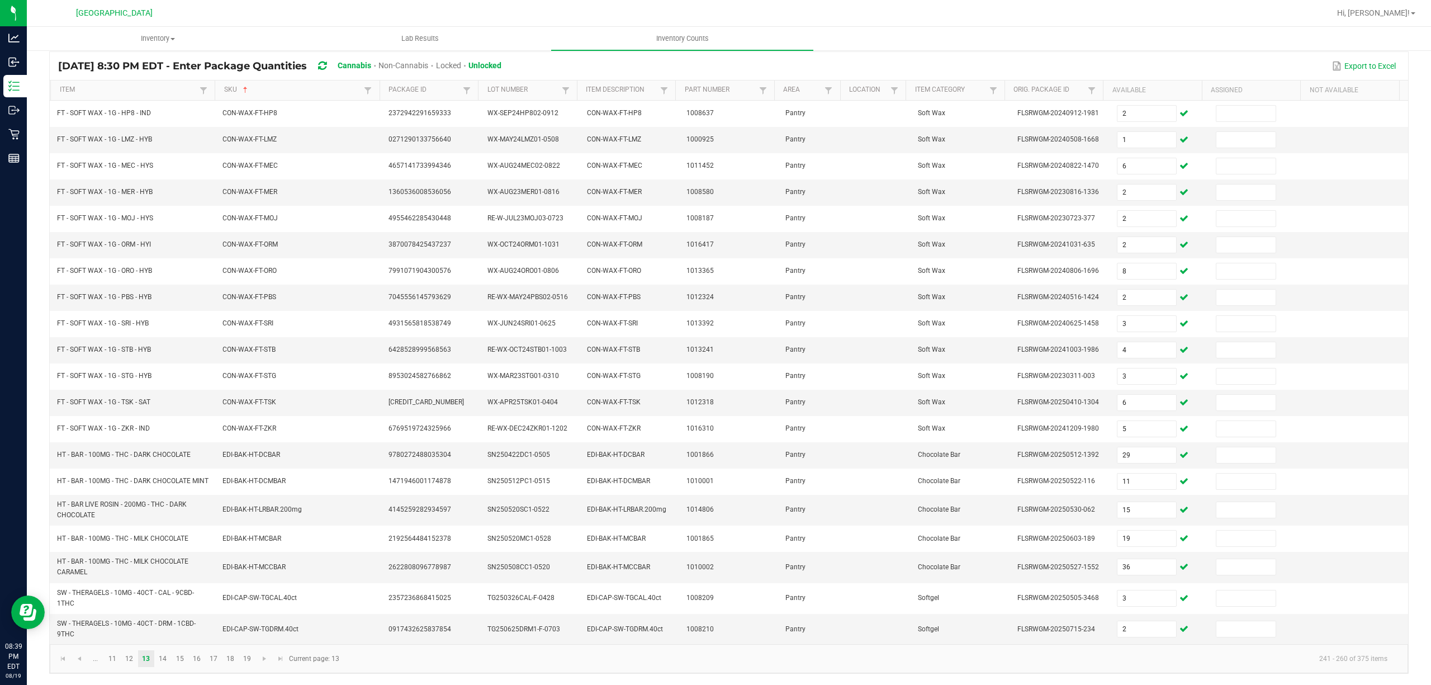
scroll to position [94, 0]
click at [269, 570] on link at bounding box center [265, 658] width 16 height 17
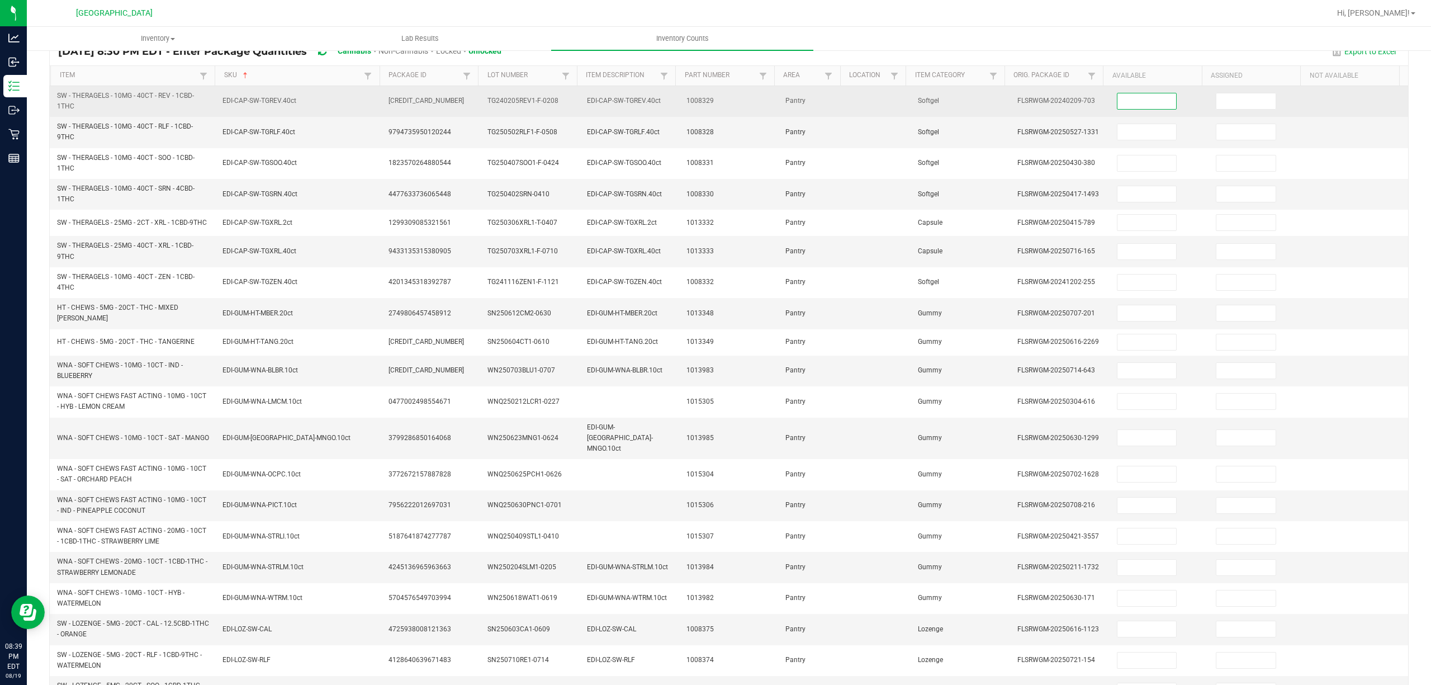
click at [1119, 103] on input at bounding box center [1146, 101] width 59 height 16
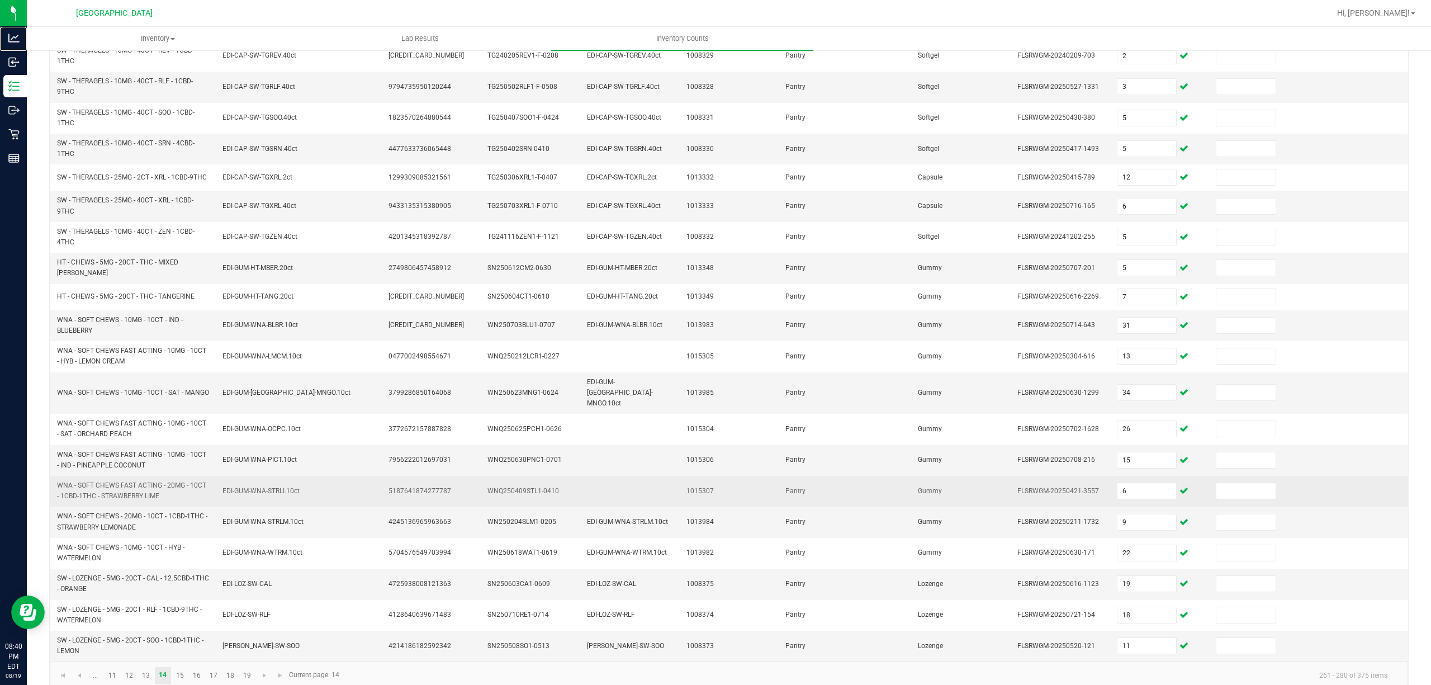
scroll to position [151, 0]
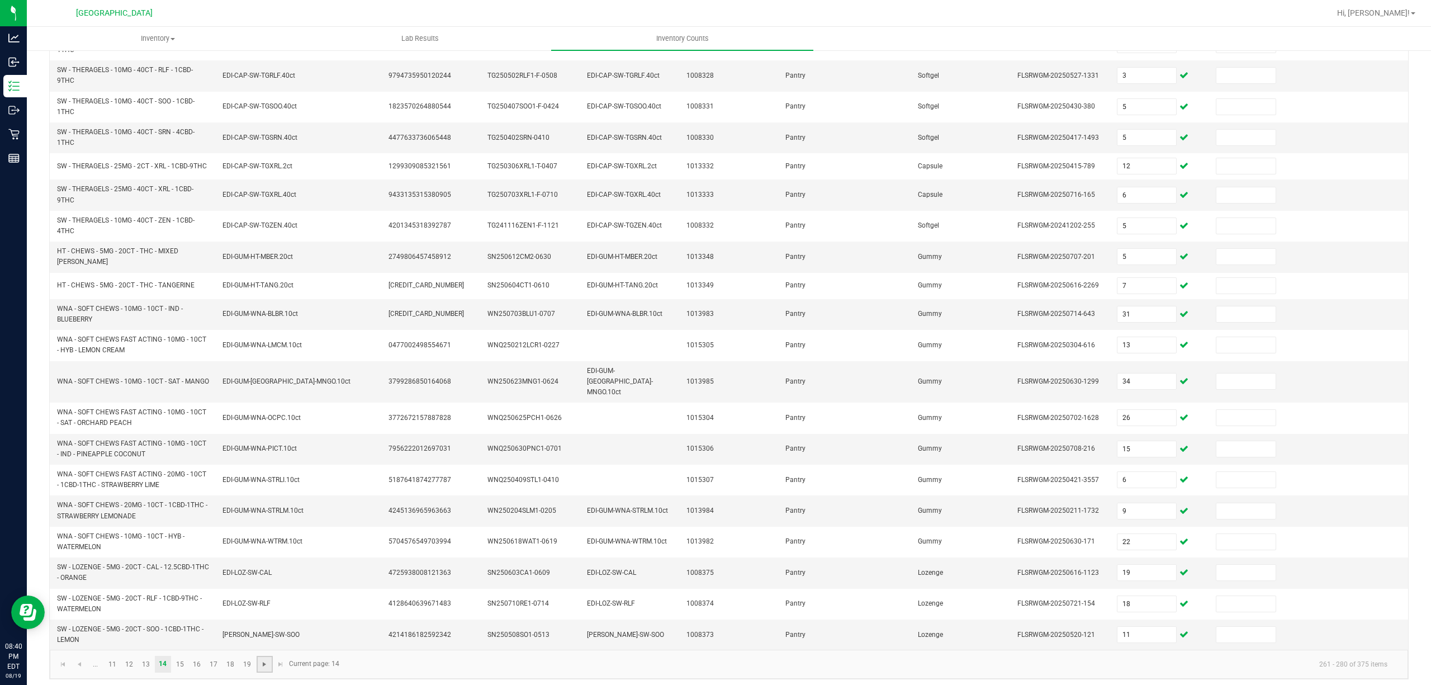
click at [266, 570] on span "Go to the next page" at bounding box center [264, 664] width 9 height 9
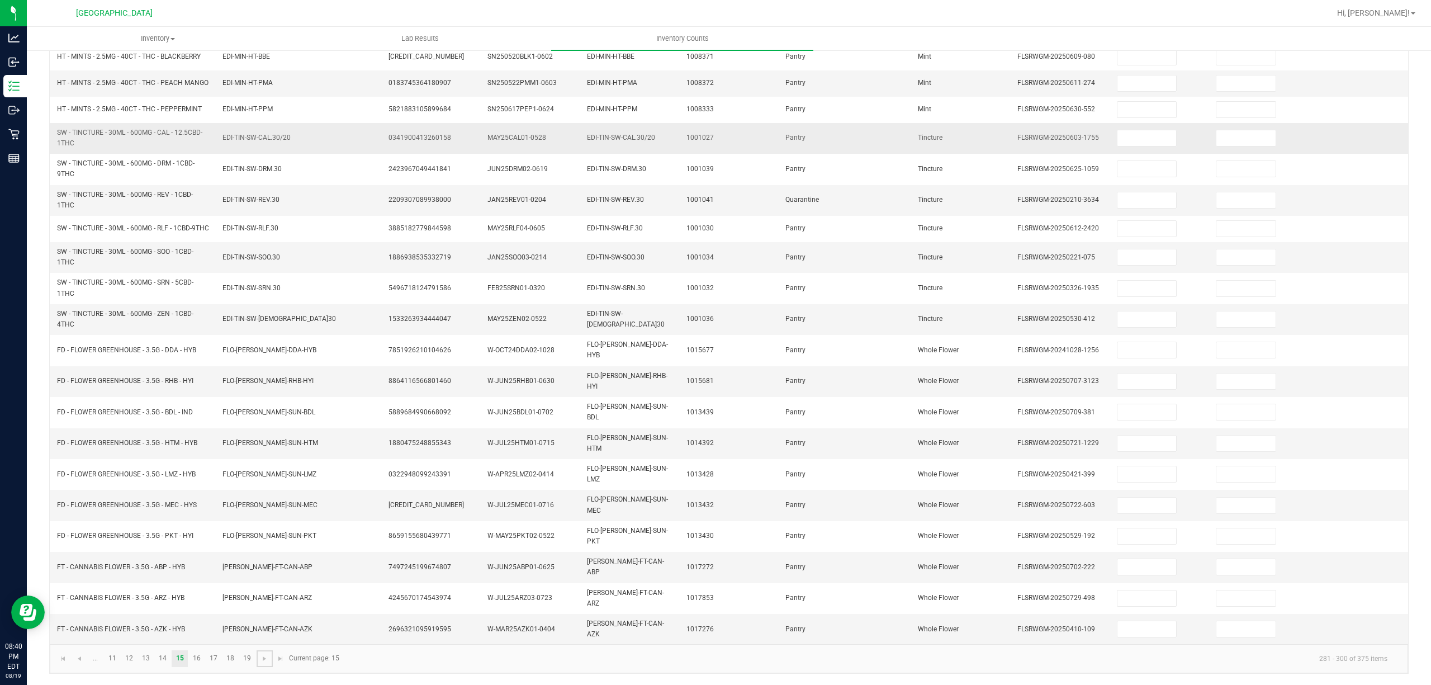
scroll to position [108, 0]
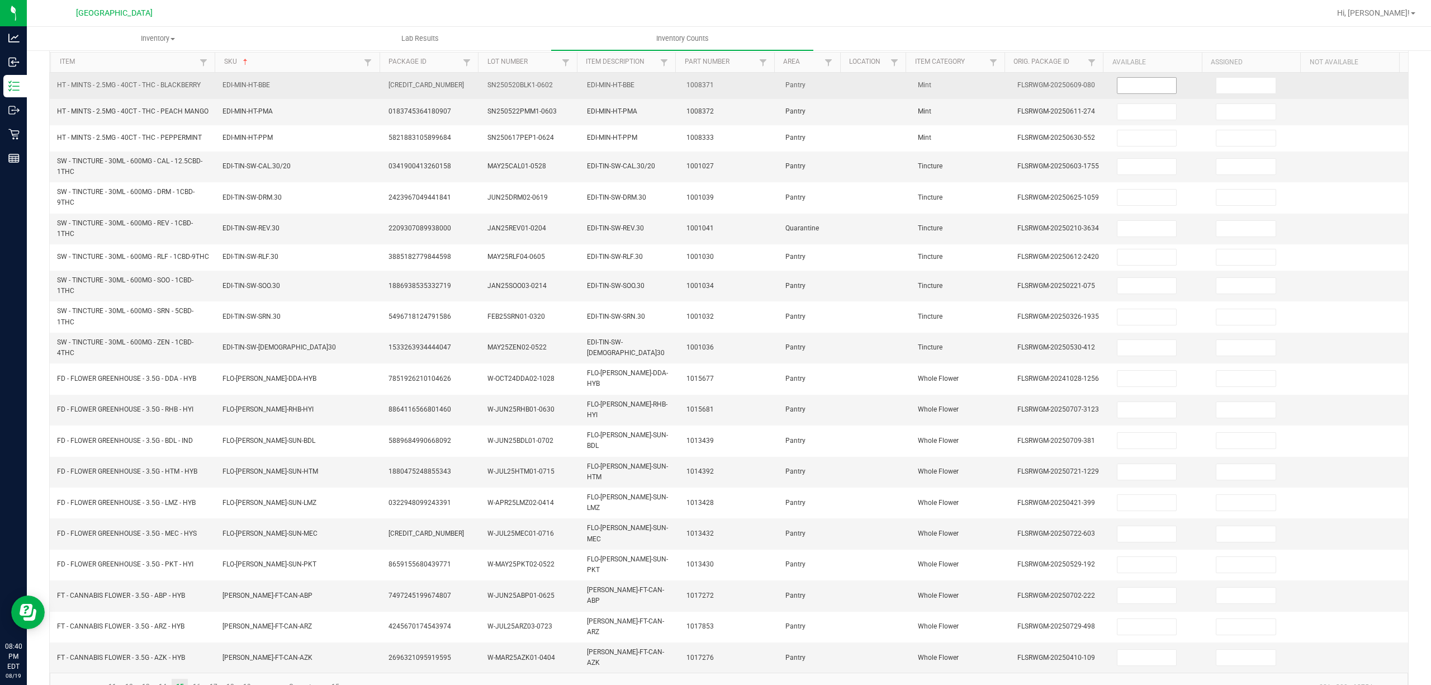
click at [1135, 88] on input at bounding box center [1146, 86] width 59 height 16
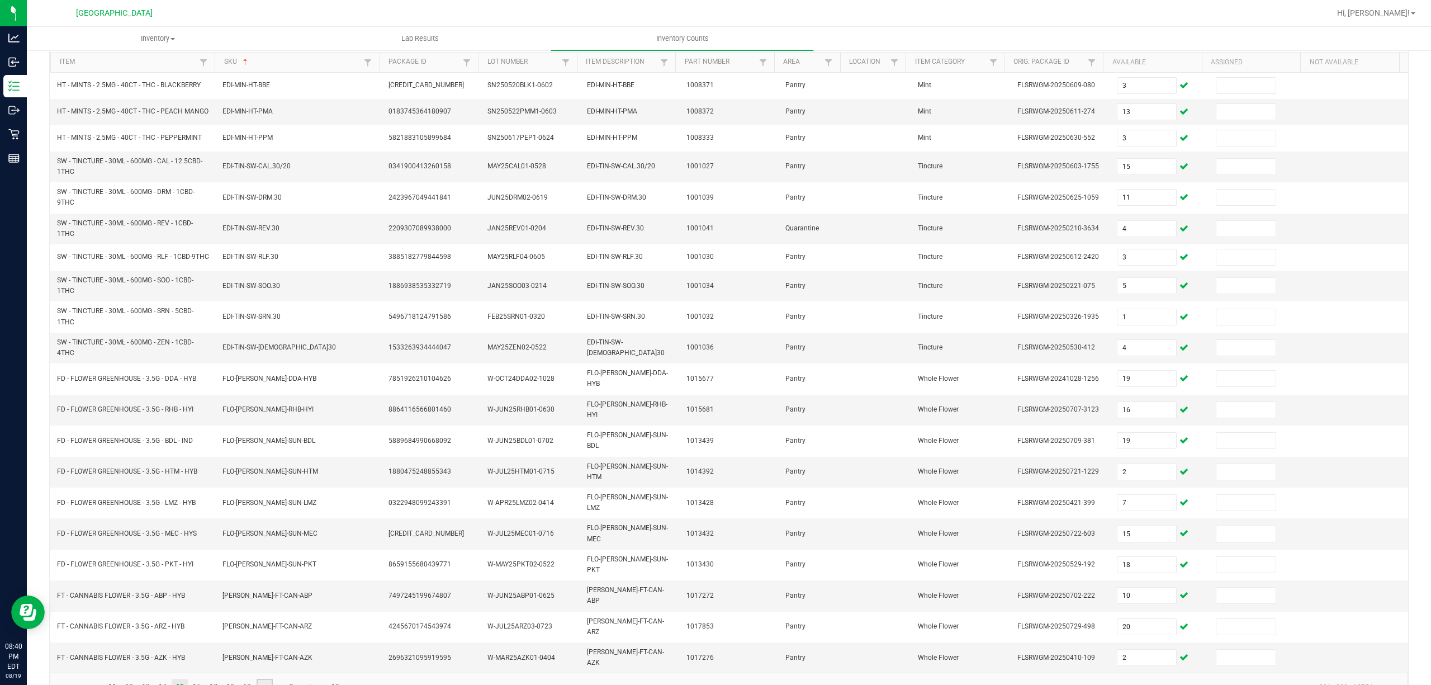
click at [271, 570] on link at bounding box center [265, 687] width 16 height 17
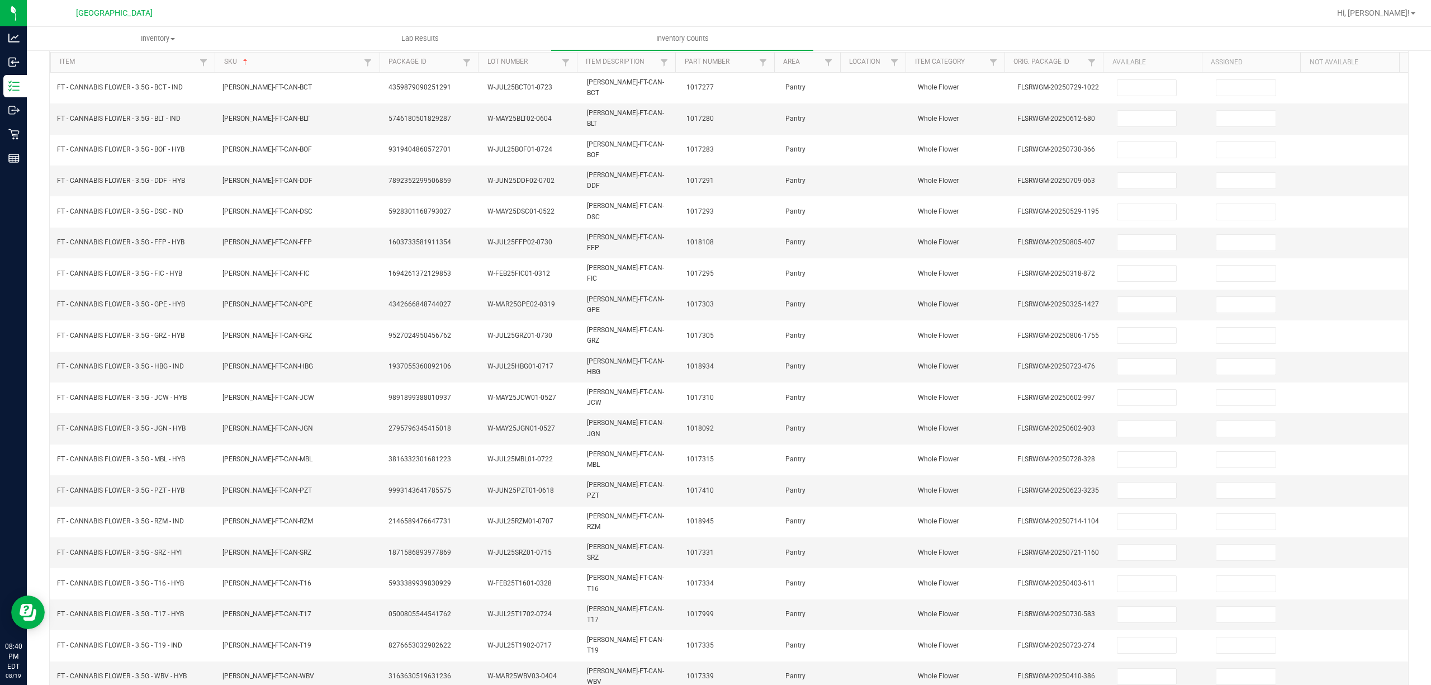
scroll to position [73, 0]
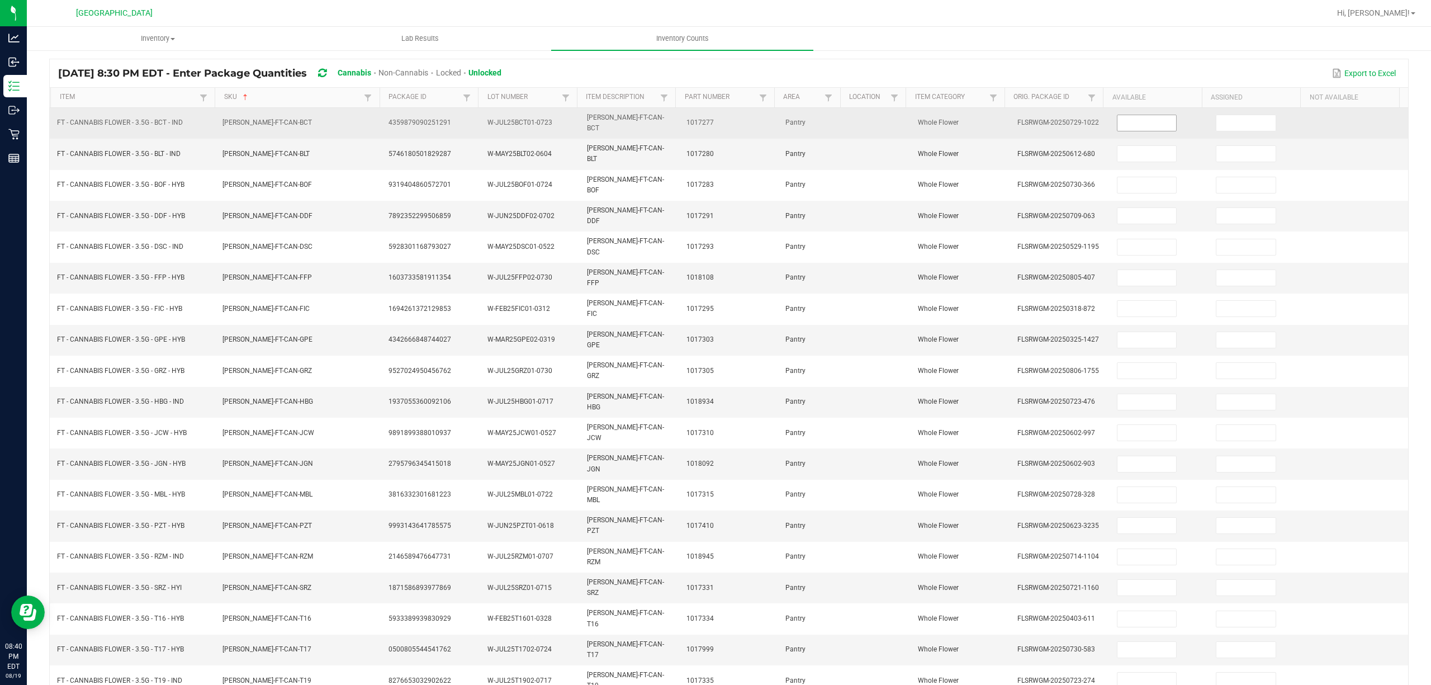
click at [1117, 127] on input at bounding box center [1146, 123] width 59 height 16
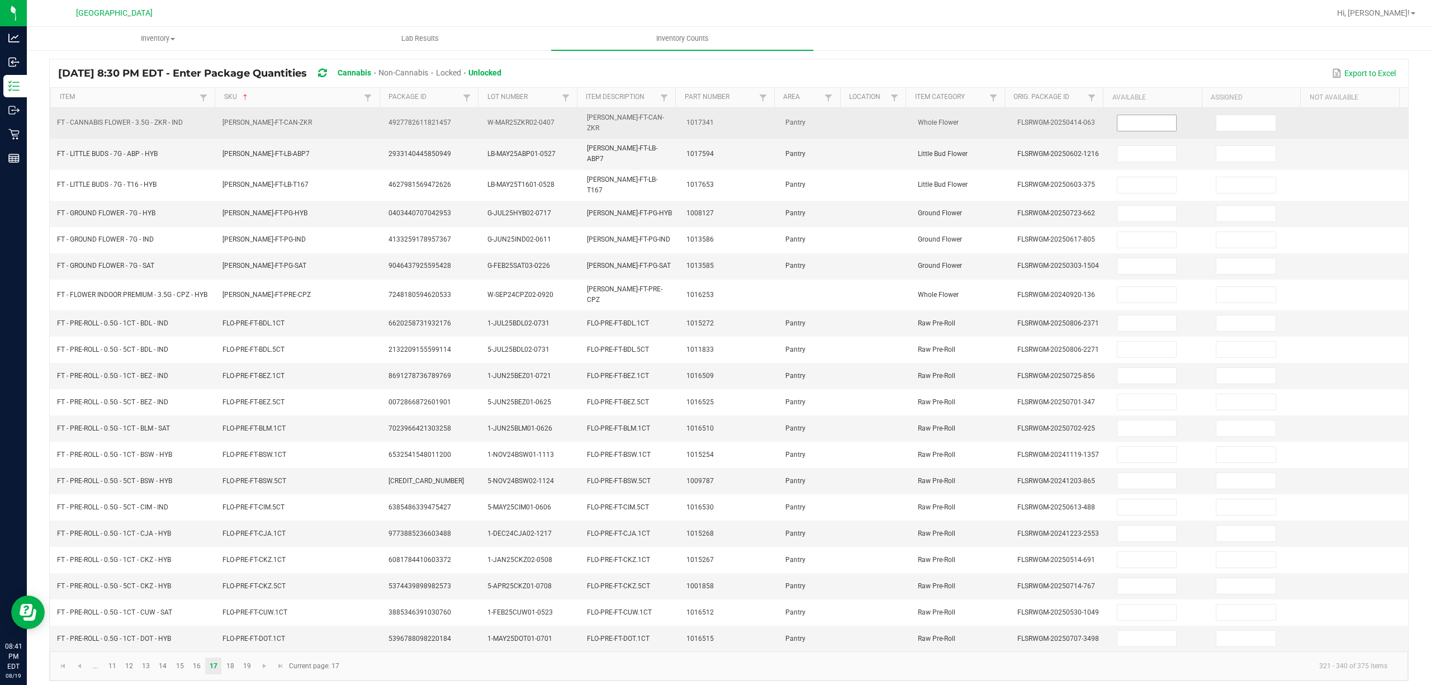
click at [1145, 120] on input at bounding box center [1146, 123] width 59 height 16
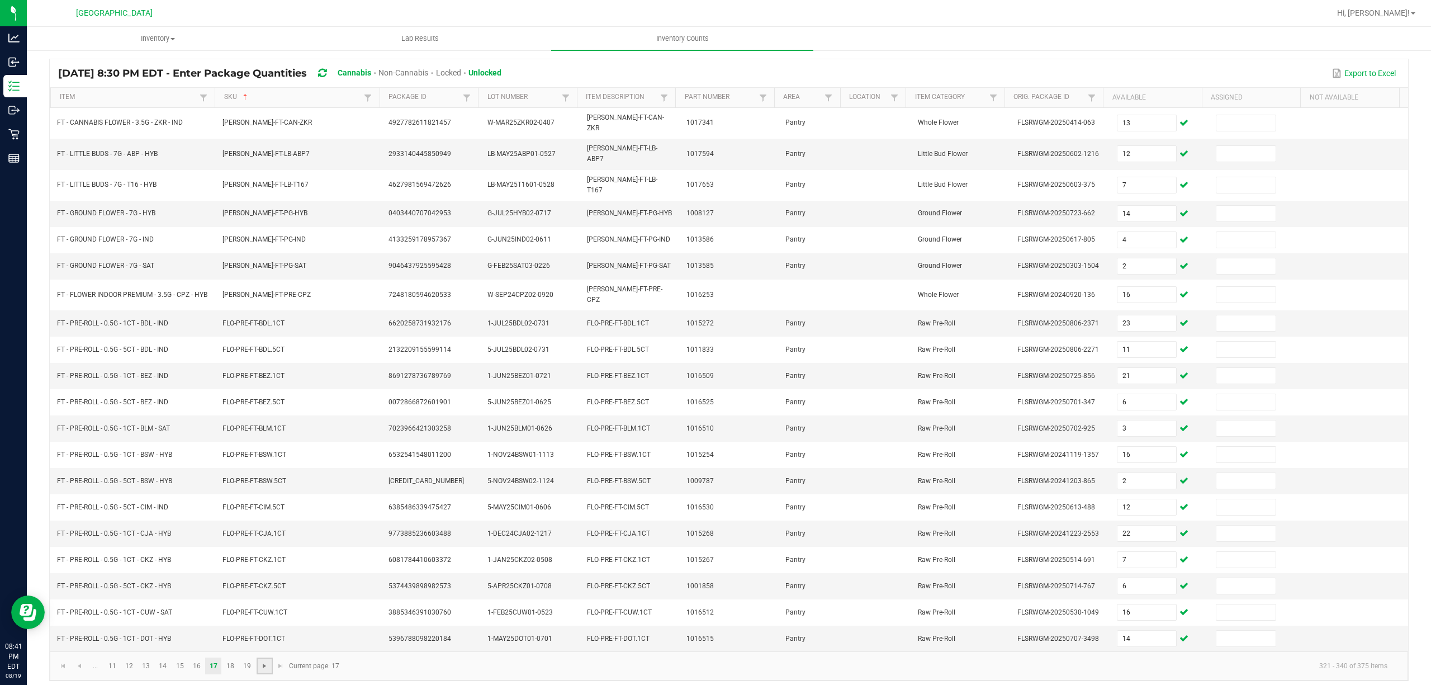
click at [262, 570] on span "Go to the next page" at bounding box center [264, 665] width 9 height 9
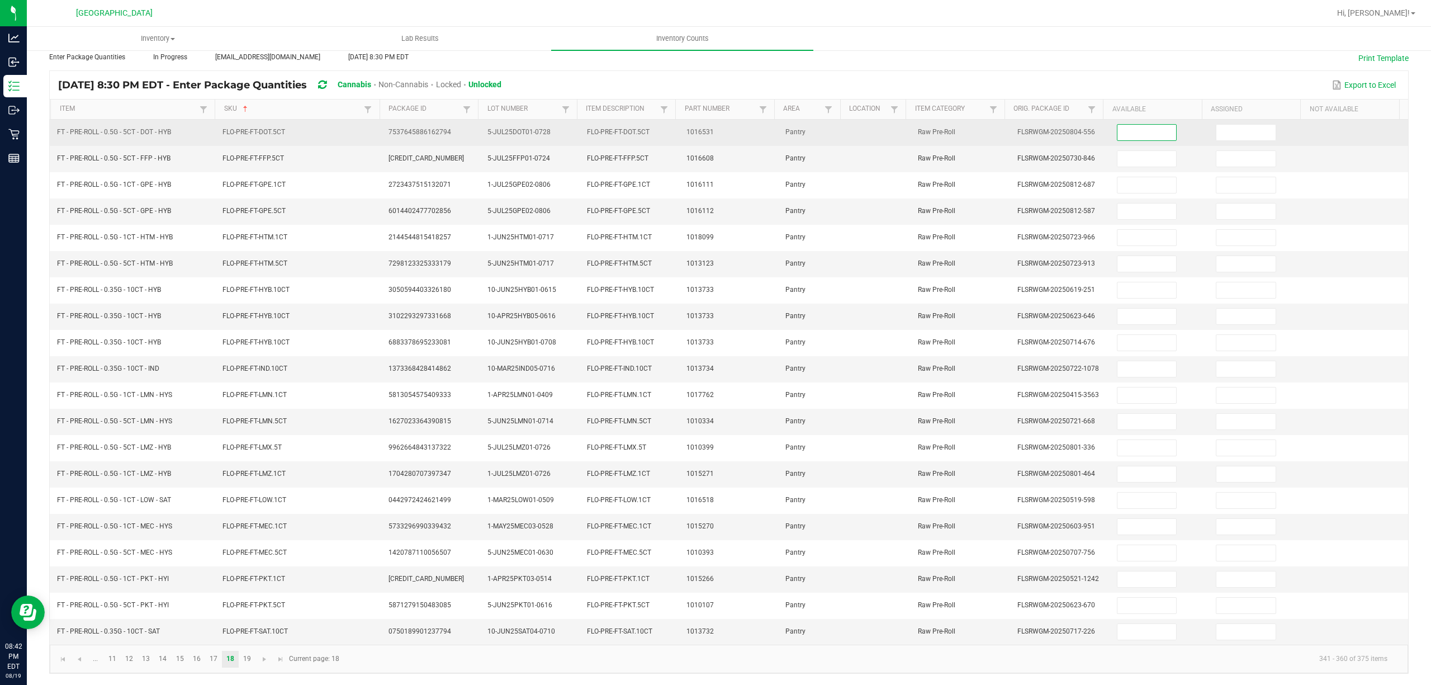
click at [1144, 125] on input at bounding box center [1146, 133] width 59 height 16
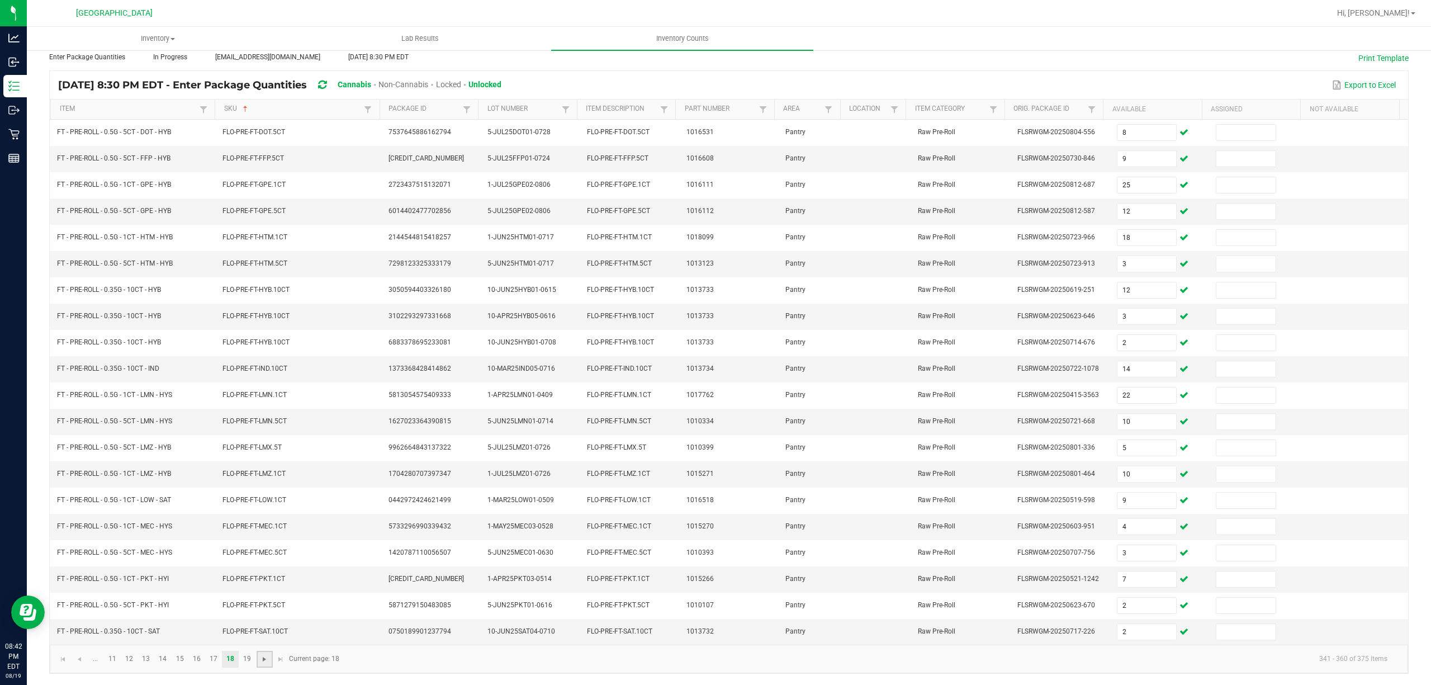
click at [262, 570] on span "Go to the next page" at bounding box center [264, 659] width 9 height 9
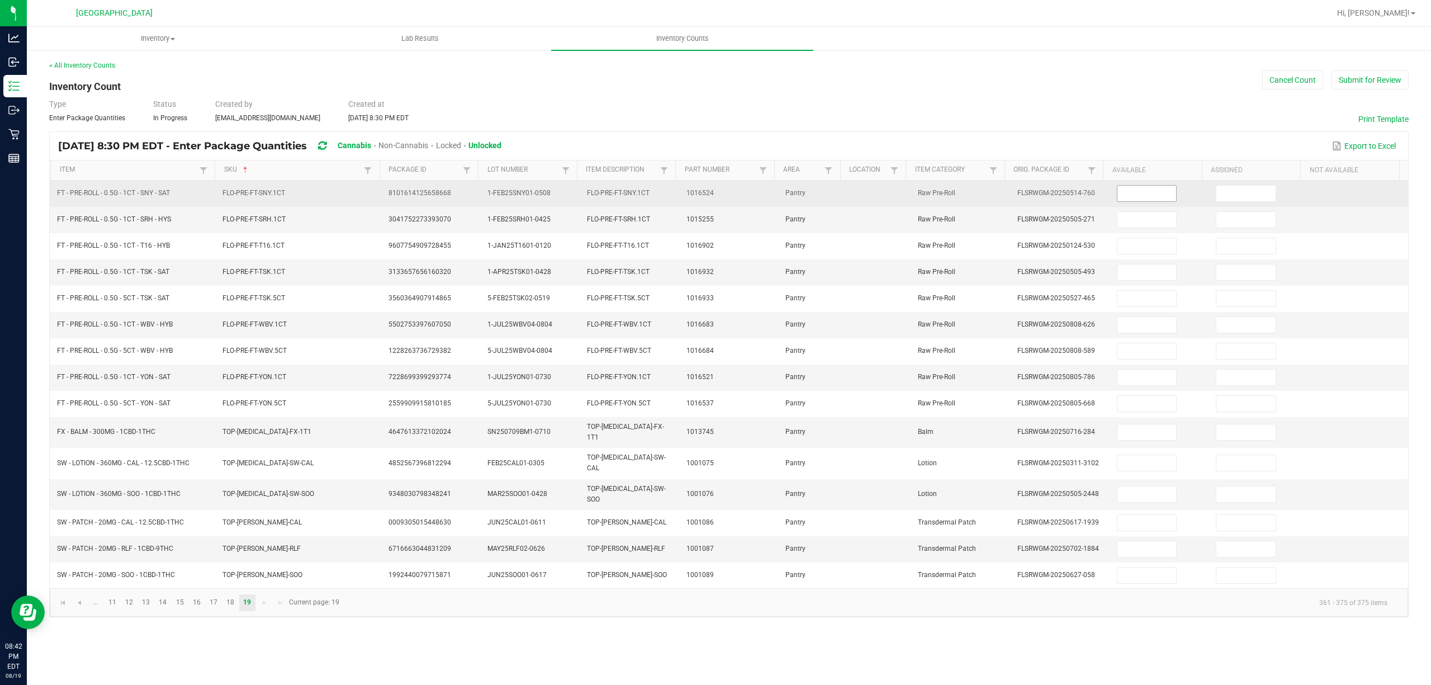
click at [1149, 186] on span at bounding box center [1147, 193] width 60 height 17
click at [1137, 191] on input at bounding box center [1146, 194] width 59 height 16
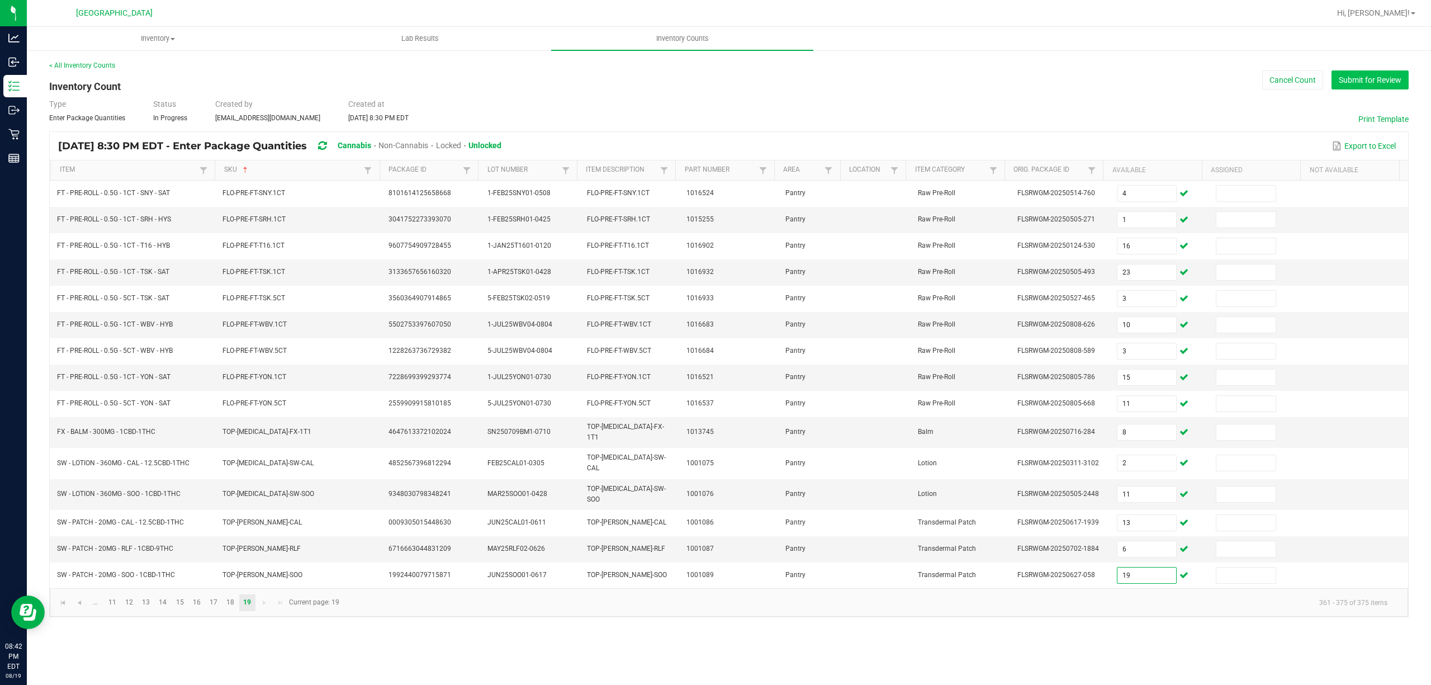
click at [1192, 83] on button "Submit for Review" at bounding box center [1370, 79] width 77 height 19
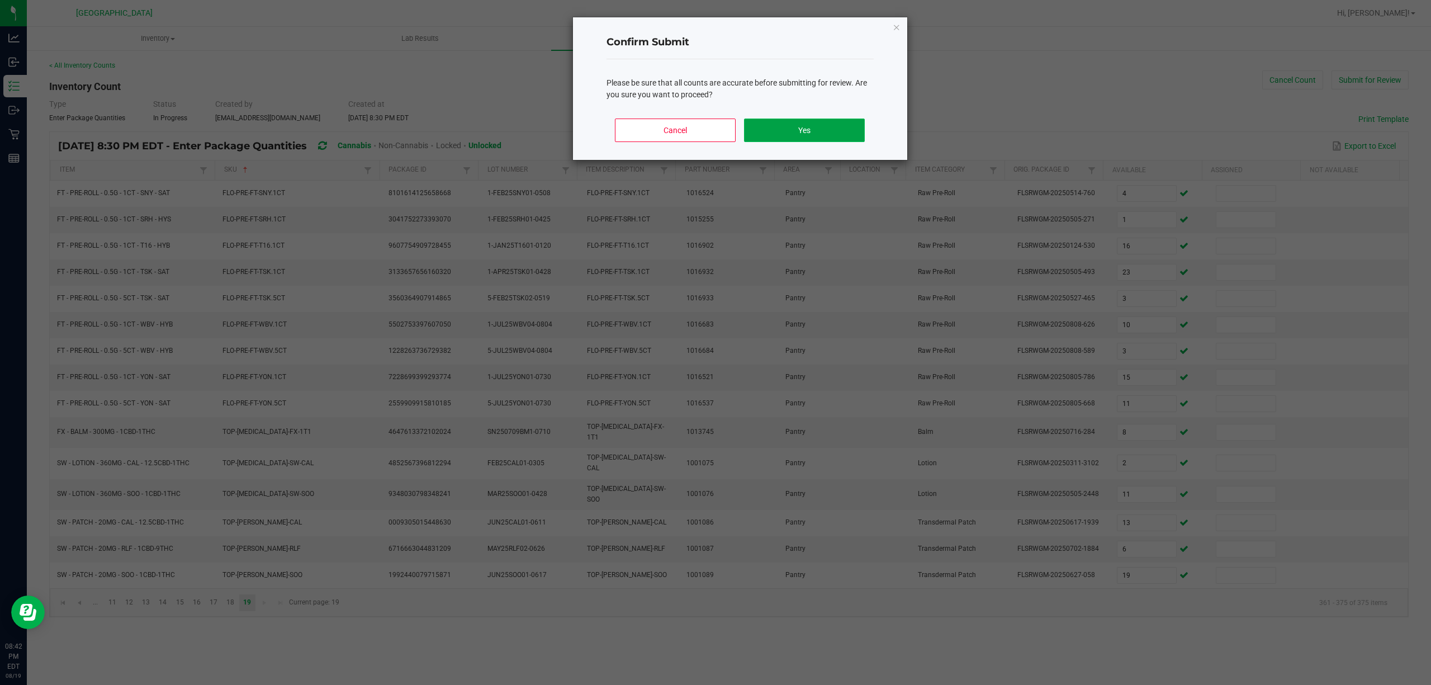
click at [794, 139] on button "Yes" at bounding box center [804, 130] width 120 height 23
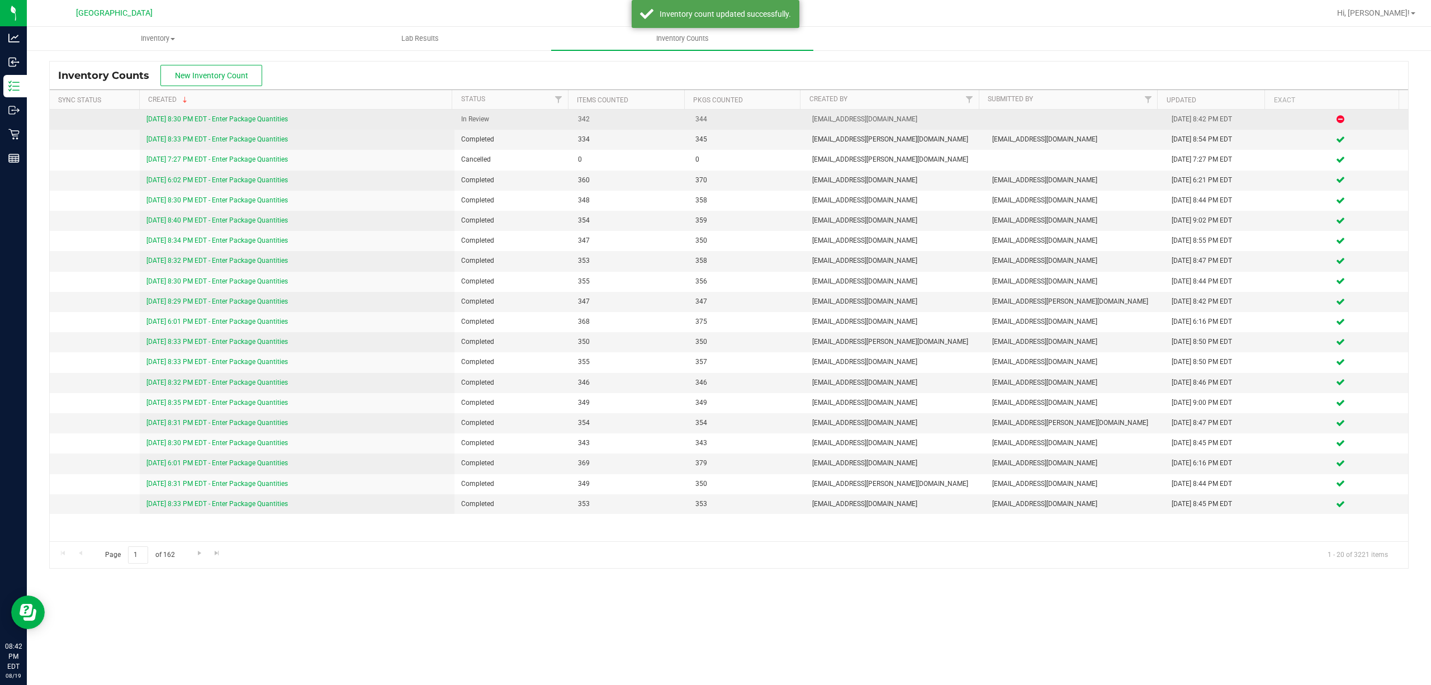
click at [283, 123] on link "[DATE] 8:30 PM EDT - Enter Package Quantities" at bounding box center [216, 119] width 141 height 8
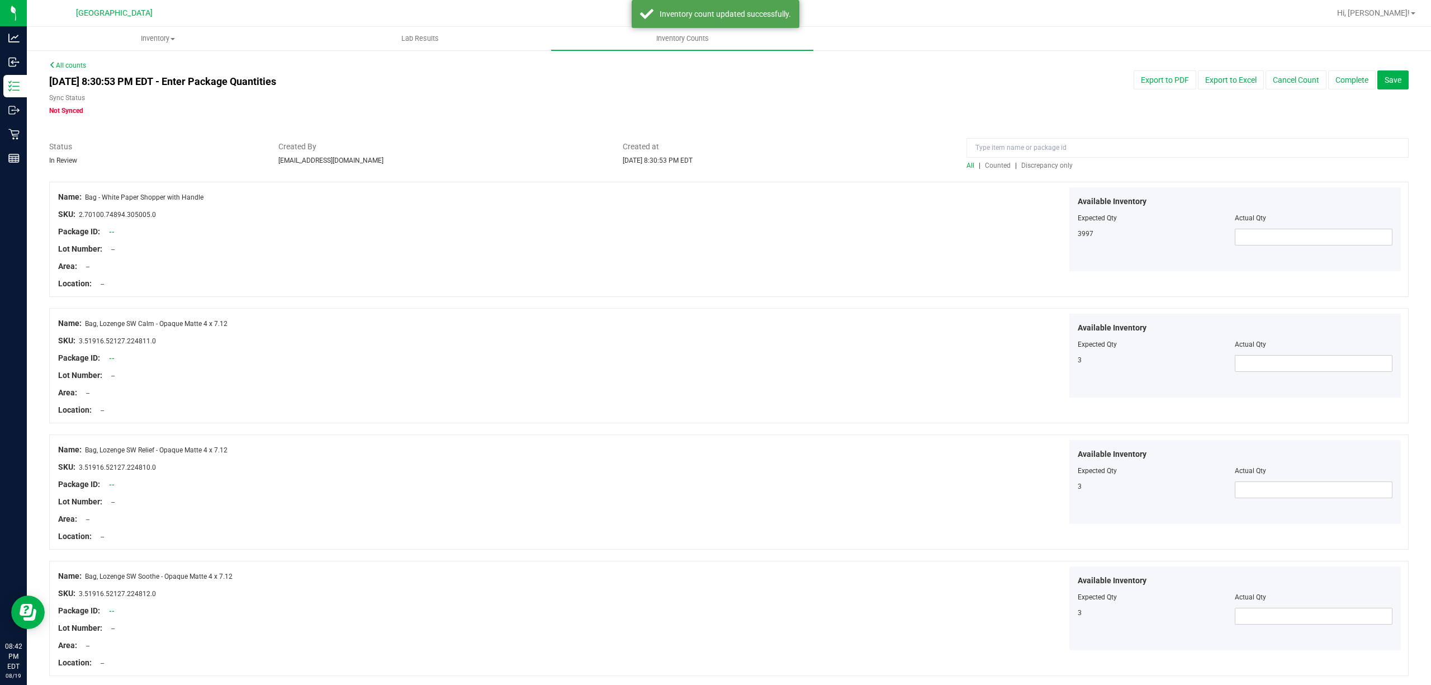
click at [1051, 166] on span "Discrepancy only" at bounding box center [1046, 166] width 51 height 8
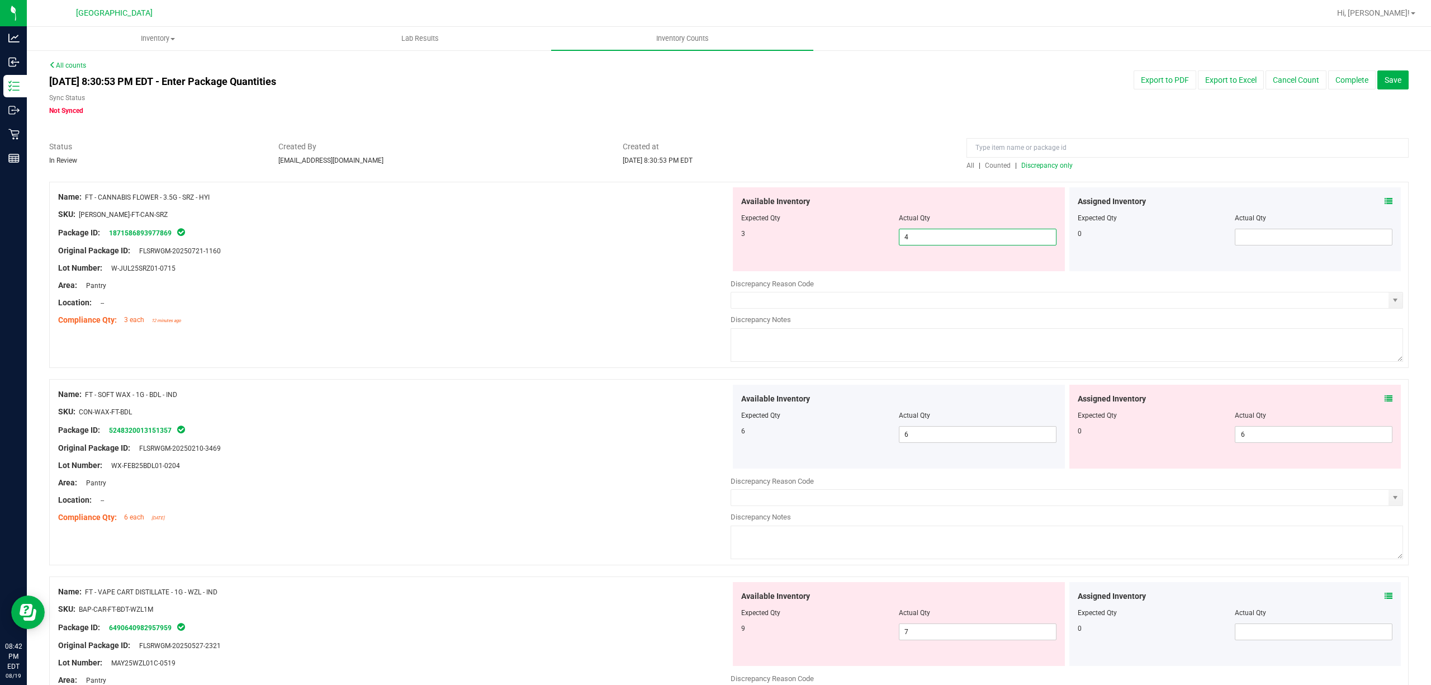
click at [987, 236] on span "4 4" at bounding box center [978, 237] width 158 height 17
click at [1192, 435] on div "Available Inventory Expected Qty Actual Qty 6 6 6" at bounding box center [1067, 473] width 673 height 177
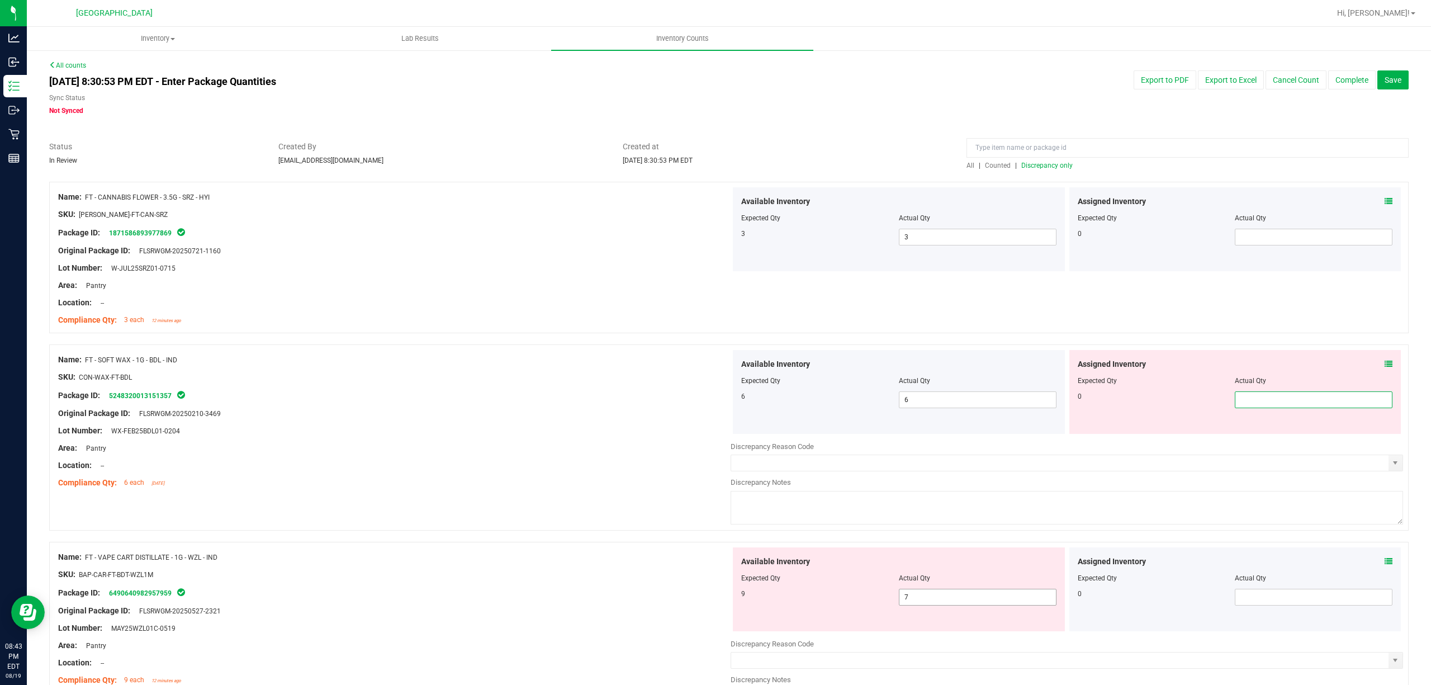
click at [993, 570] on div "Available Inventory Expected Qty Actual Qty 9 7 7" at bounding box center [1067, 635] width 673 height 177
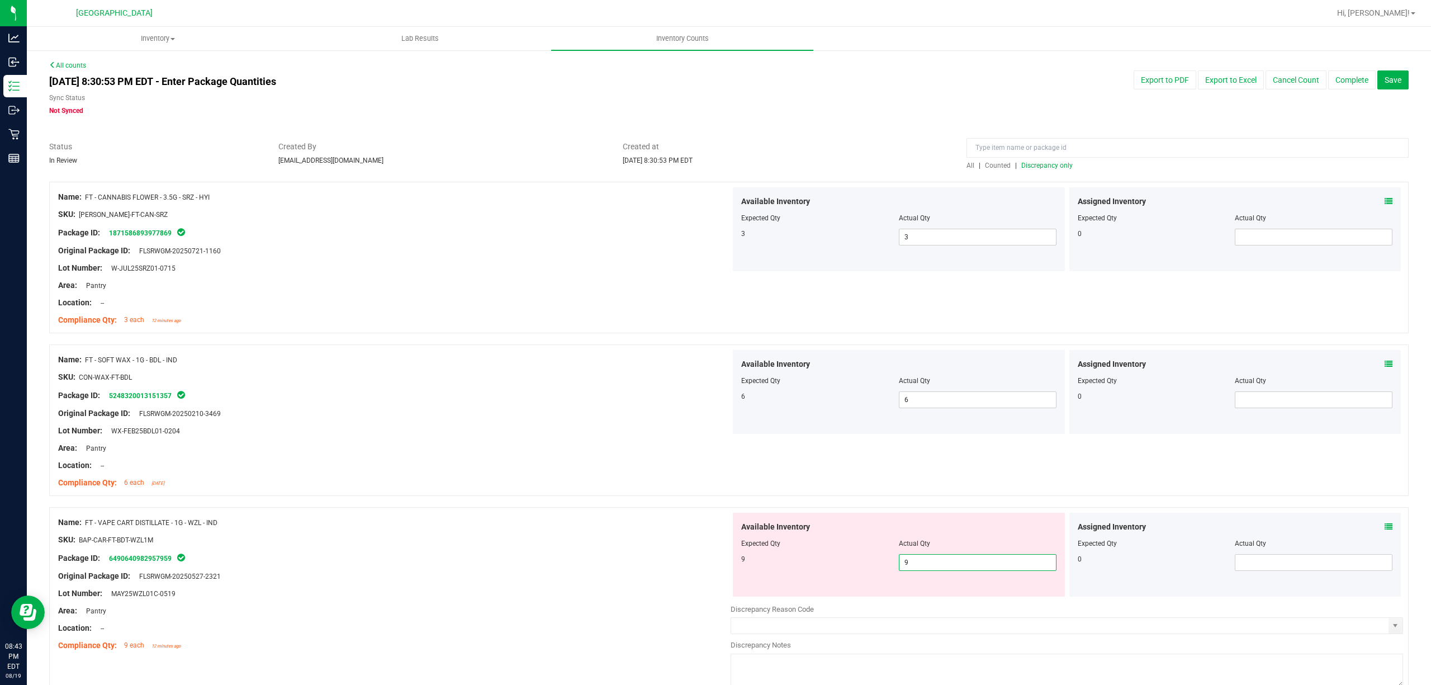
click at [492, 570] on div at bounding box center [394, 585] width 673 height 6
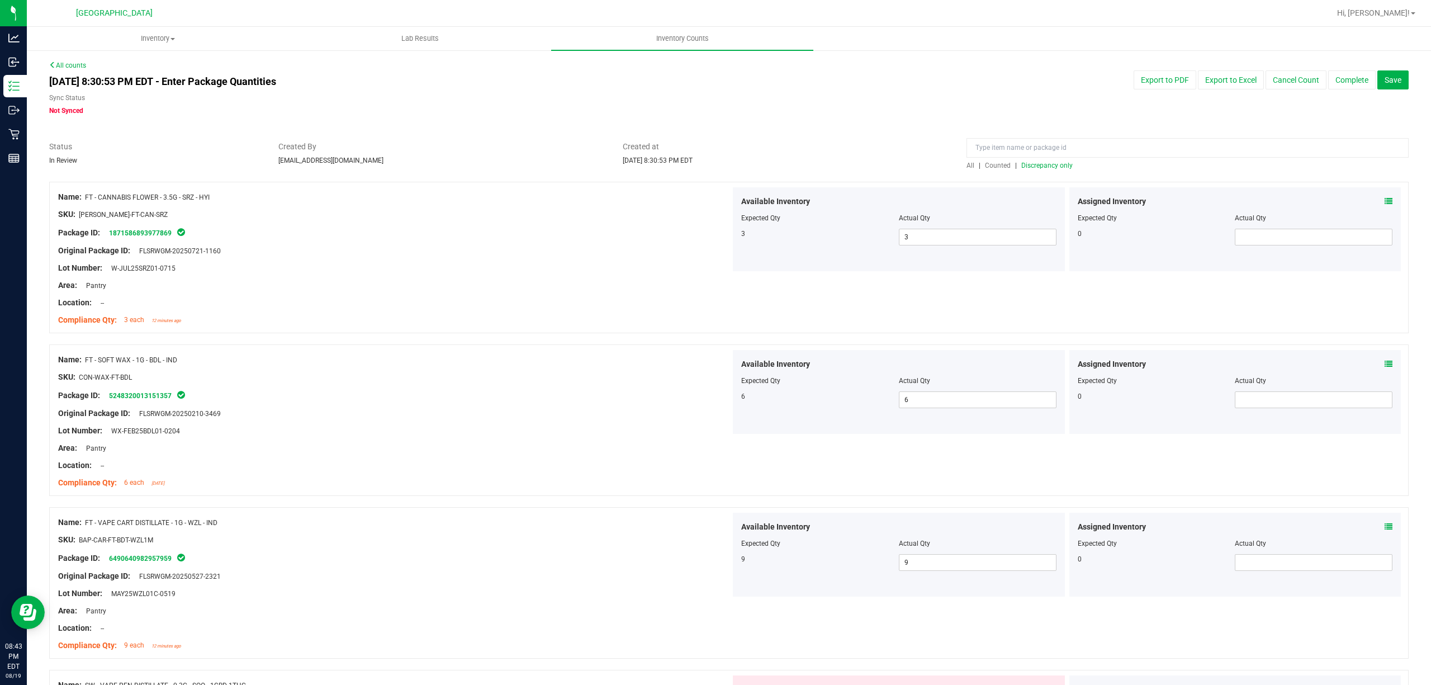
scroll to position [221, 0]
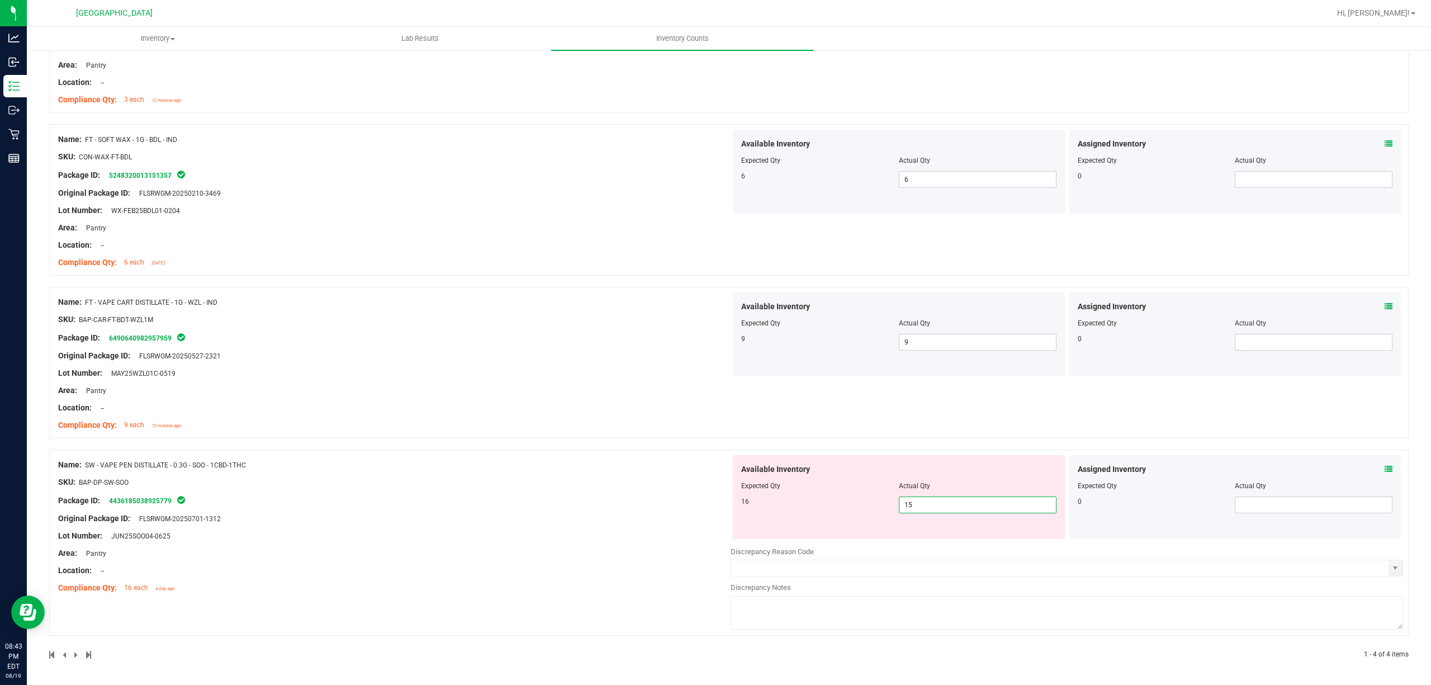
click at [960, 508] on span "15 15" at bounding box center [978, 504] width 158 height 17
click at [444, 448] on div "Name: FT - CANNABIS FLOWER - 3.5G - SRZ - HYI SKU: [PERSON_NAME]-FT-CAN-SRZ Pac…" at bounding box center [729, 310] width 1360 height 698
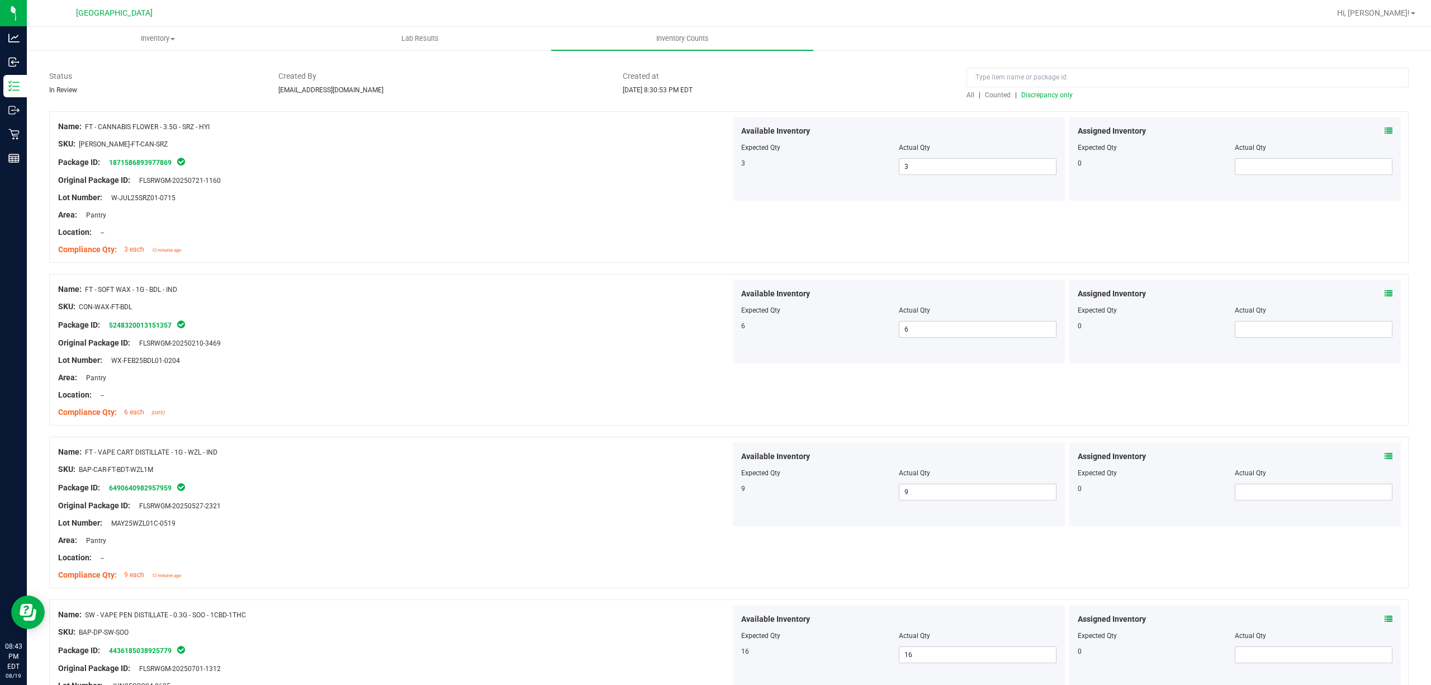
scroll to position [0, 0]
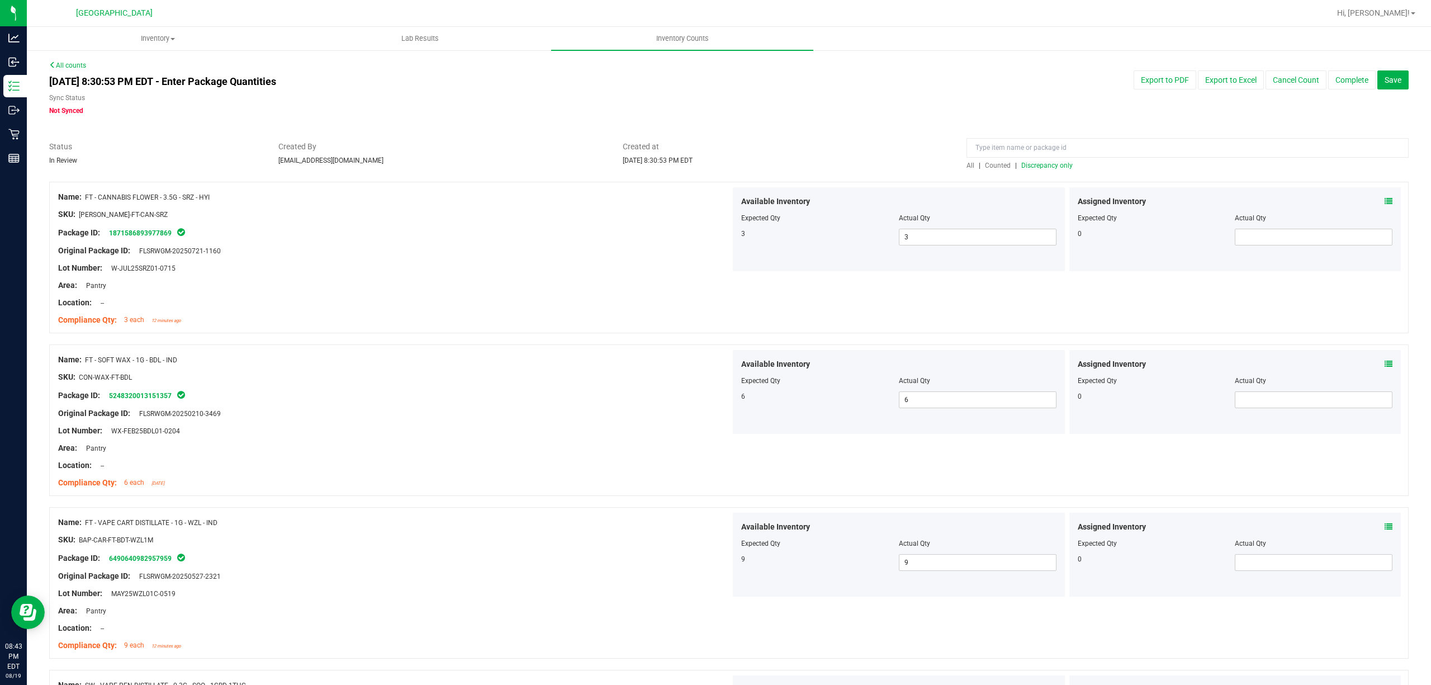
click at [1032, 162] on span "Discrepancy only" at bounding box center [1046, 166] width 51 height 8
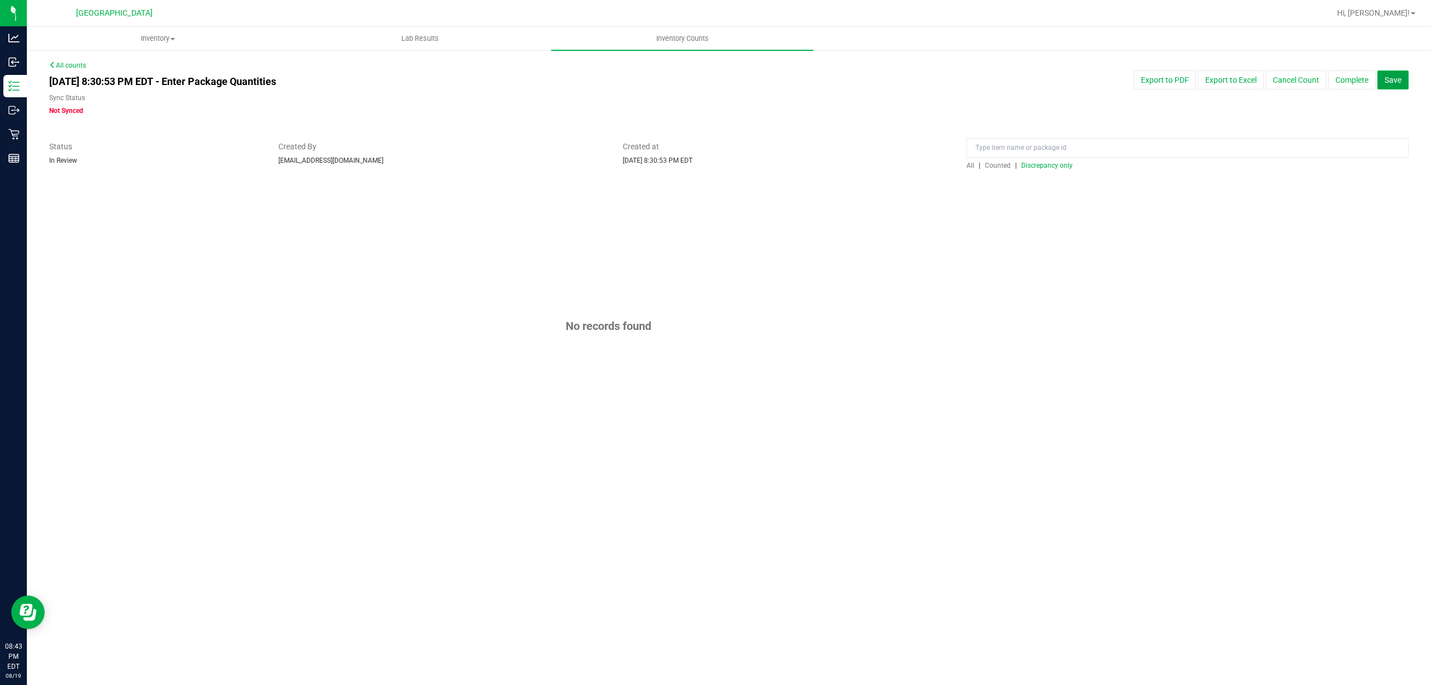
click at [1192, 80] on span "Save" at bounding box center [1393, 79] width 17 height 9
